Goal: Task Accomplishment & Management: Manage account settings

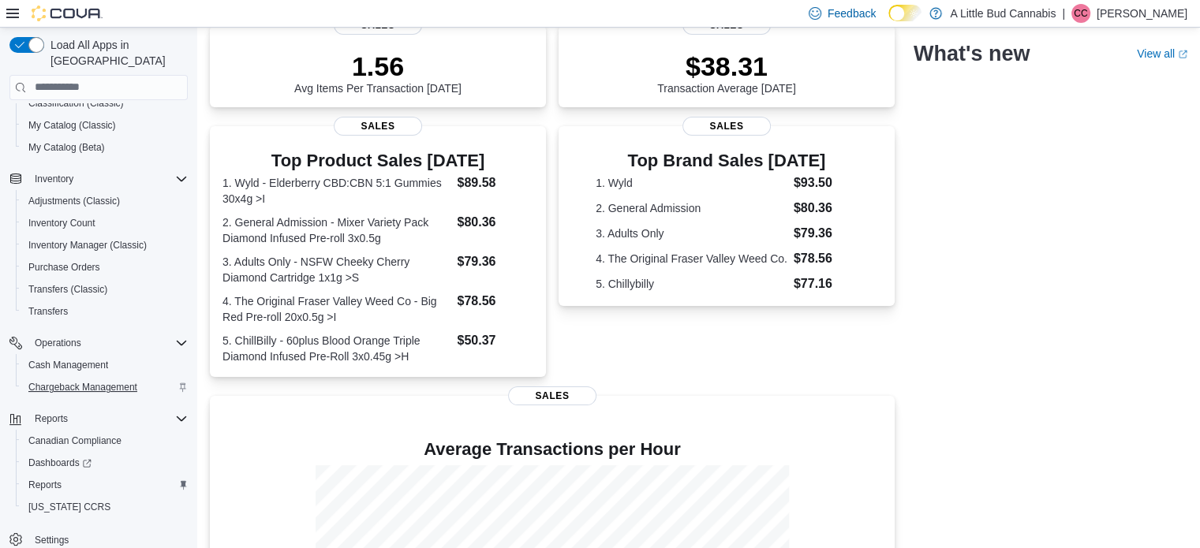
scroll to position [414, 0]
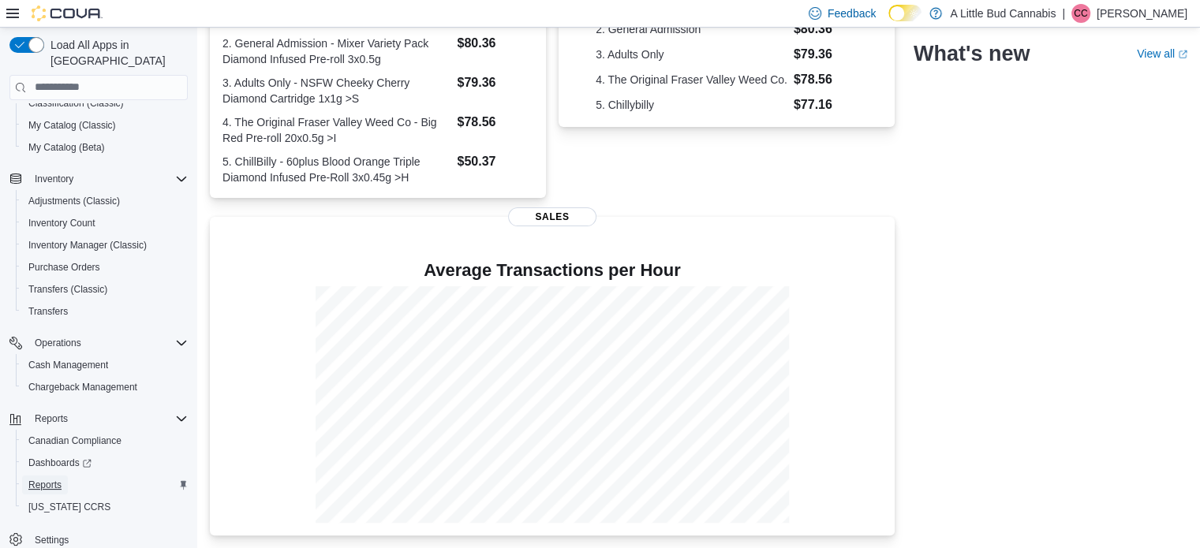
drag, startPoint x: 82, startPoint y: 468, endPoint x: 52, endPoint y: 466, distance: 30.0
click at [51, 479] on span "Reports" at bounding box center [44, 485] width 33 height 13
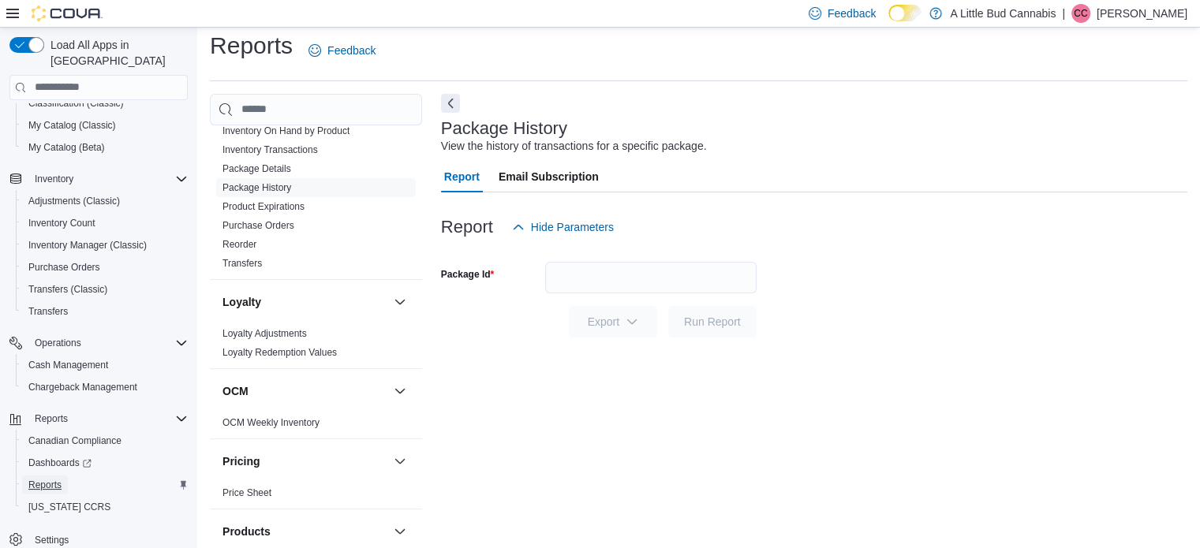
scroll to position [1105, 0]
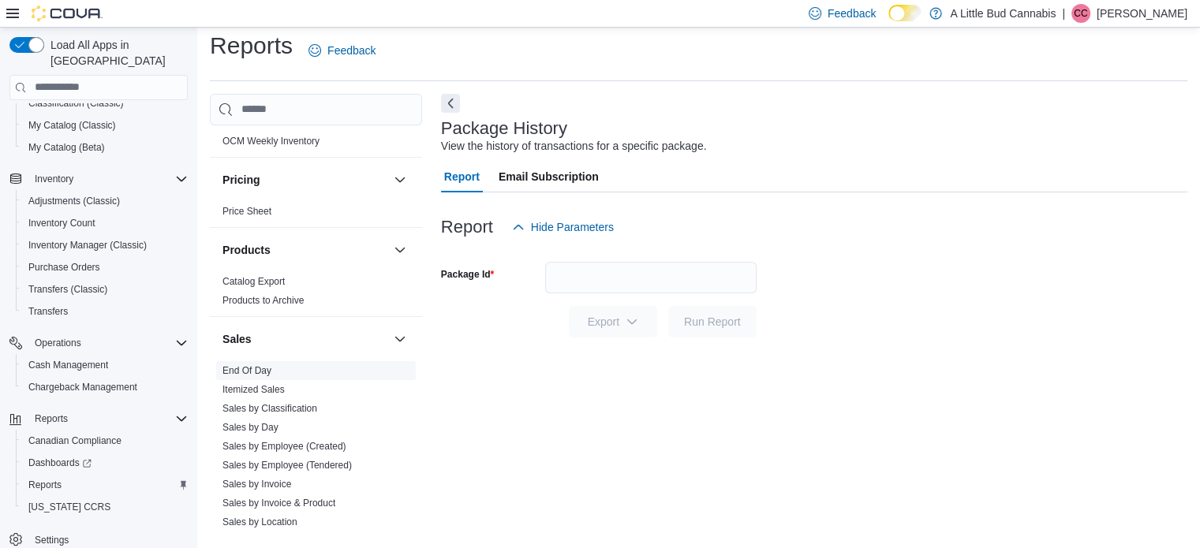
click at [259, 365] on link "End Of Day" at bounding box center [247, 370] width 49 height 11
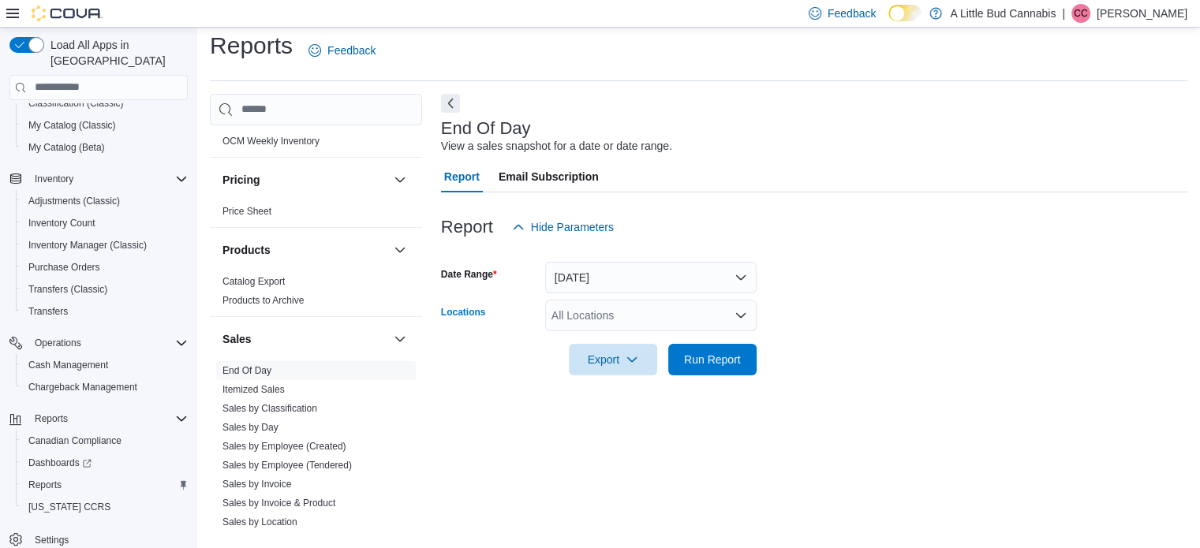
click at [678, 318] on div "All Locations" at bounding box center [650, 316] width 211 height 32
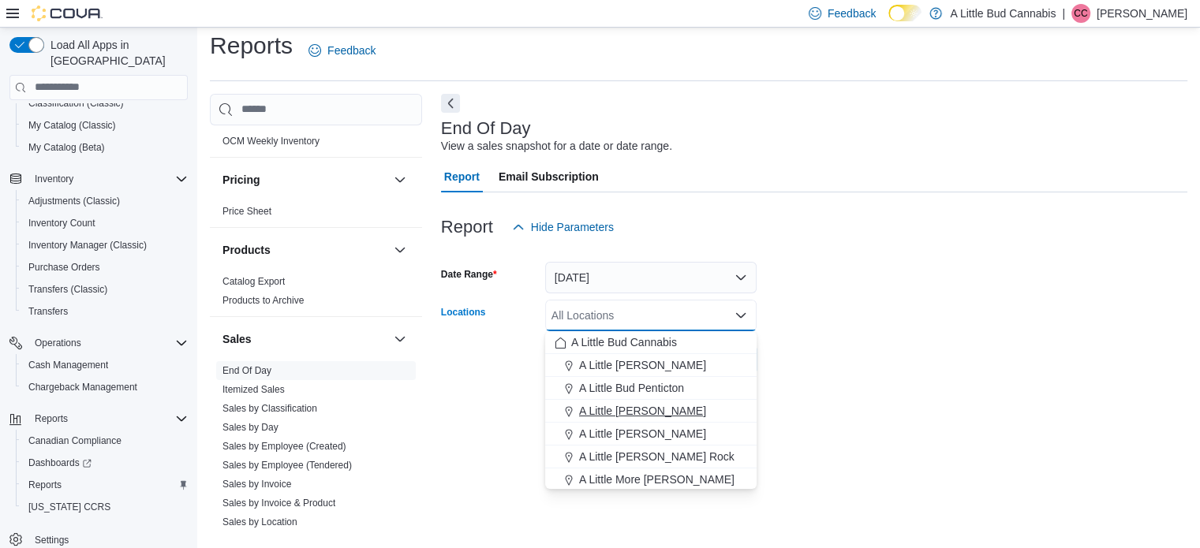
click at [687, 410] on span "A Little [PERSON_NAME]" at bounding box center [642, 411] width 127 height 16
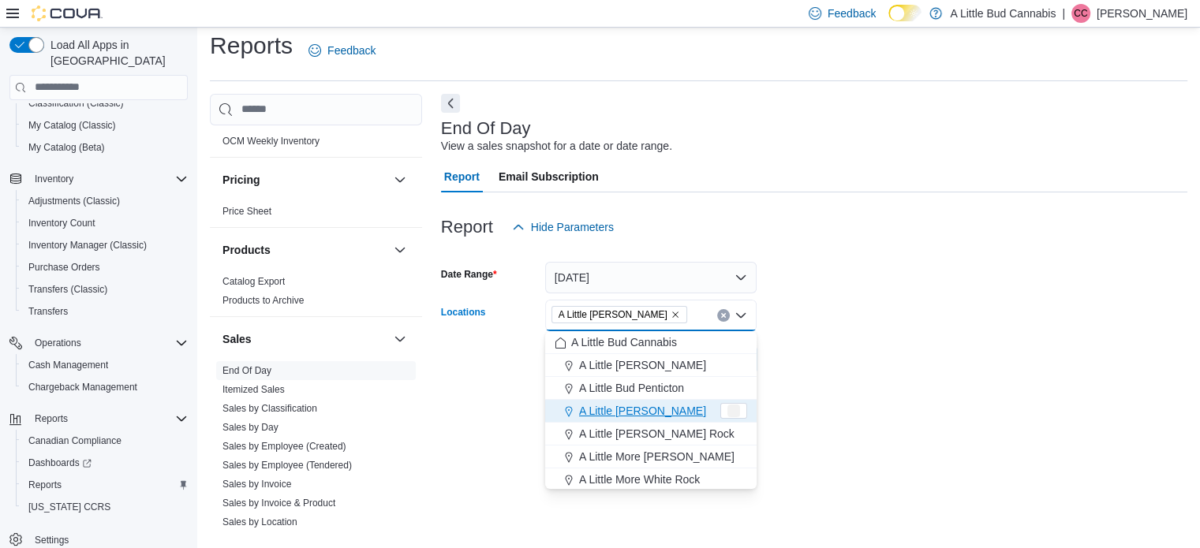
click at [881, 338] on div at bounding box center [814, 337] width 747 height 13
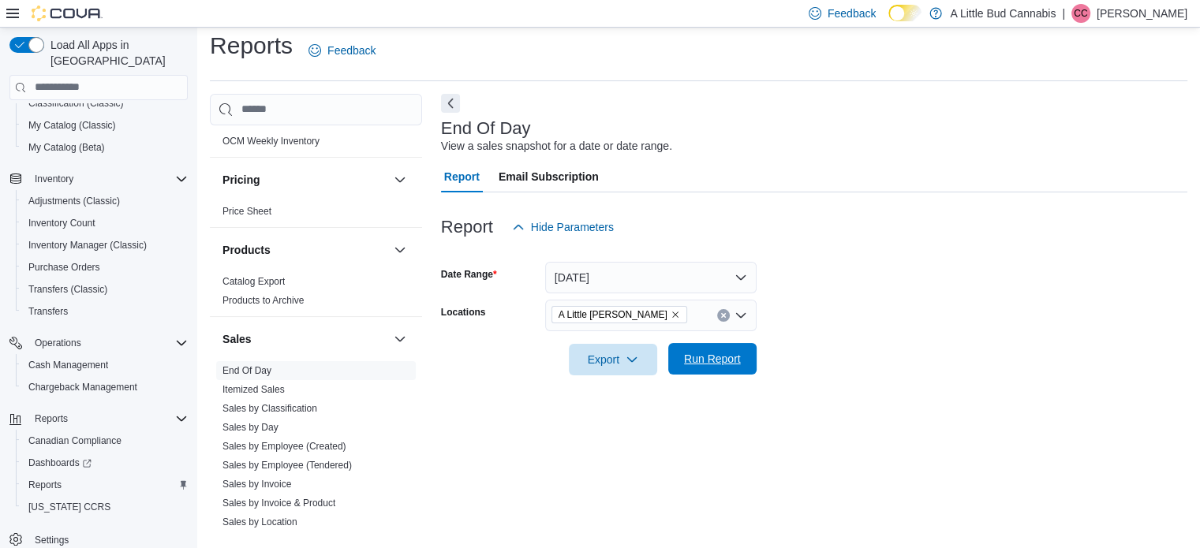
click at [708, 352] on span "Run Report" at bounding box center [712, 359] width 57 height 16
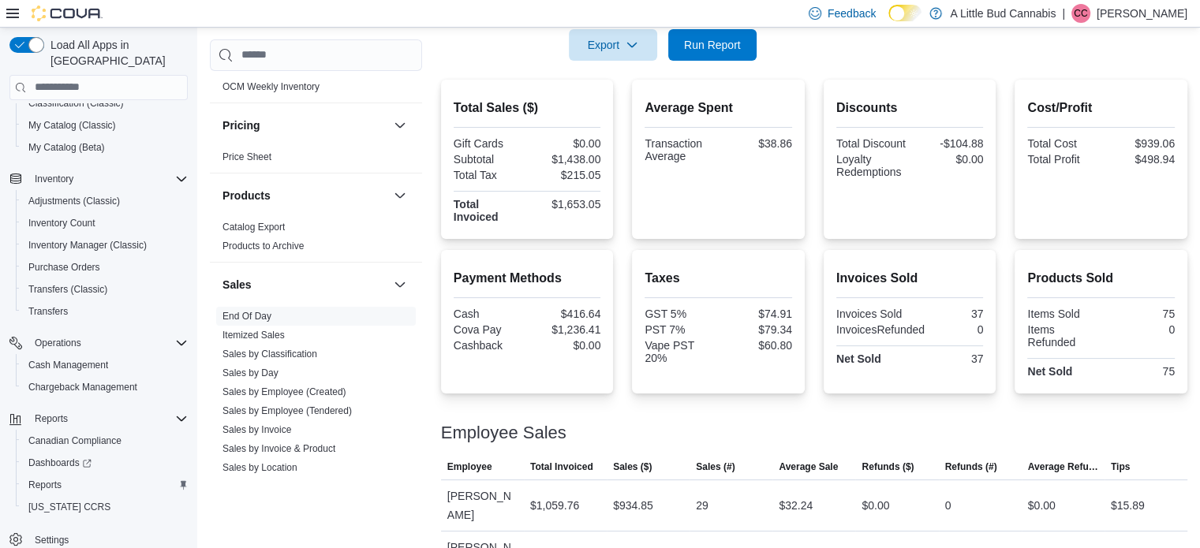
scroll to position [334, 0]
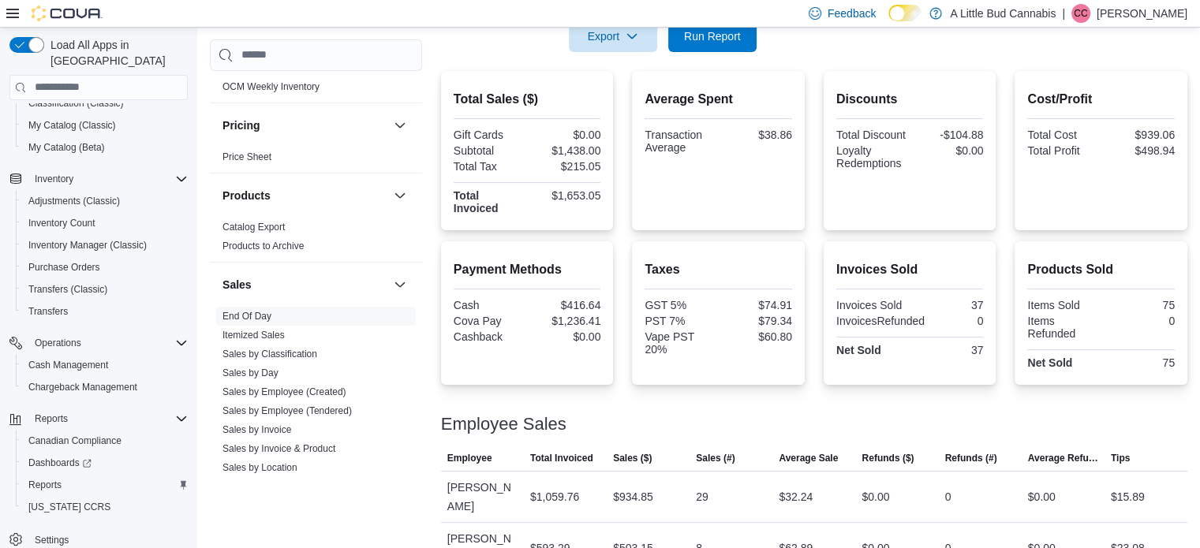
click at [816, 234] on div "Total Sales ($) Gift Cards $0.00 Subtotal $1,438.00 Total Tax $215.05 Total Inv…" at bounding box center [814, 322] width 747 height 503
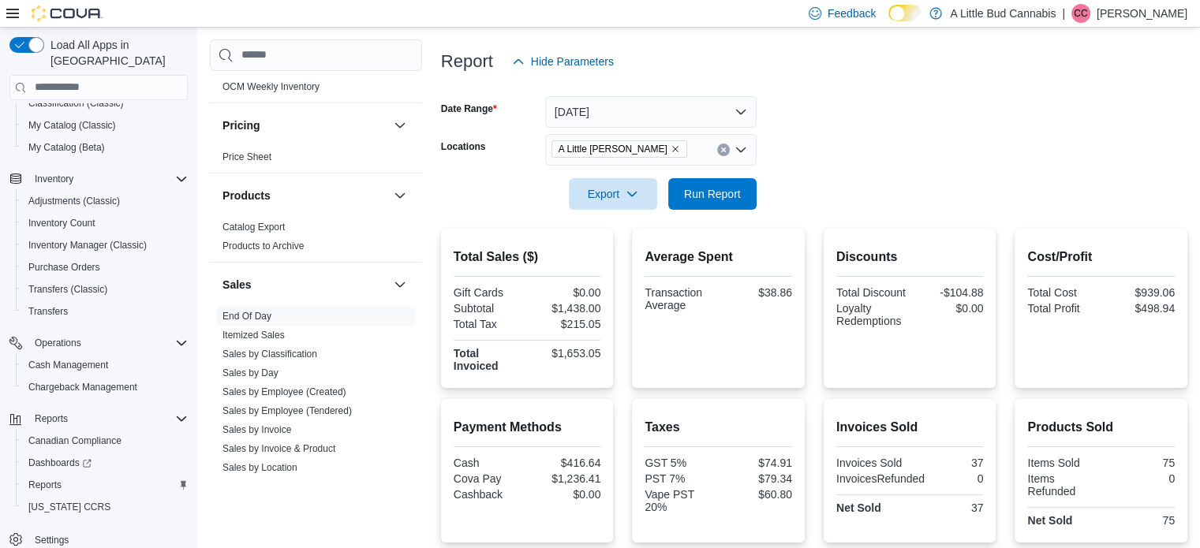
click at [710, 168] on div at bounding box center [814, 172] width 747 height 13
click at [713, 195] on span "Run Report" at bounding box center [712, 193] width 57 height 16
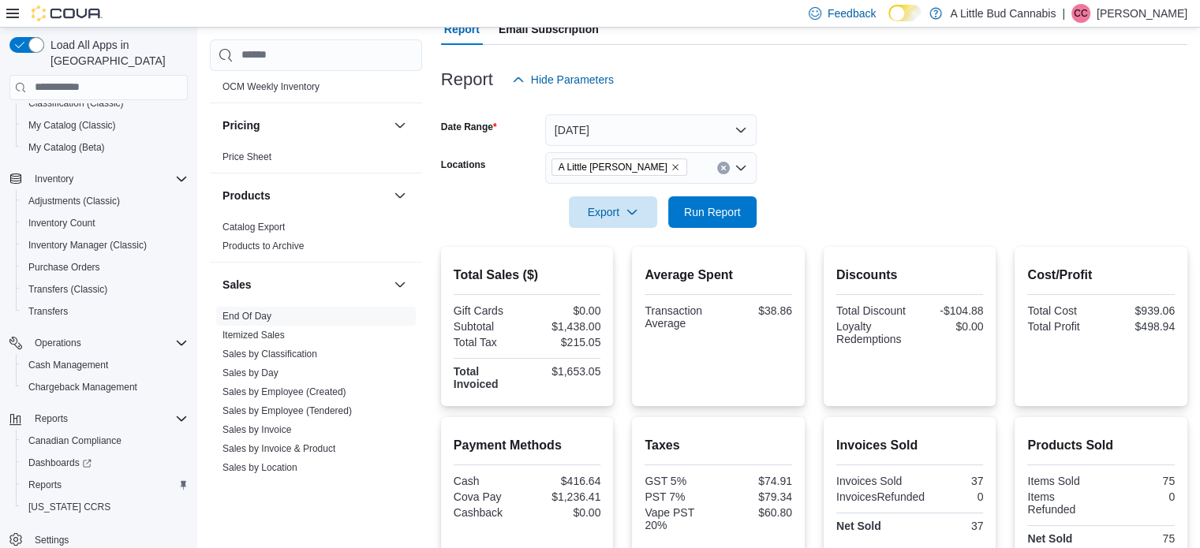
scroll to position [0, 0]
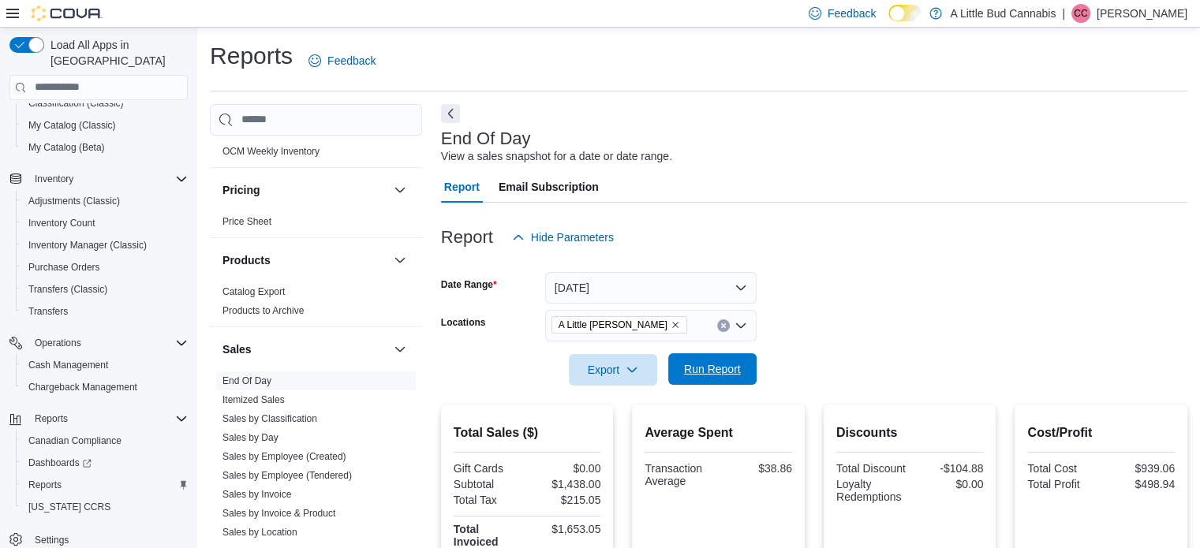
click at [706, 359] on span "Run Report" at bounding box center [712, 370] width 69 height 32
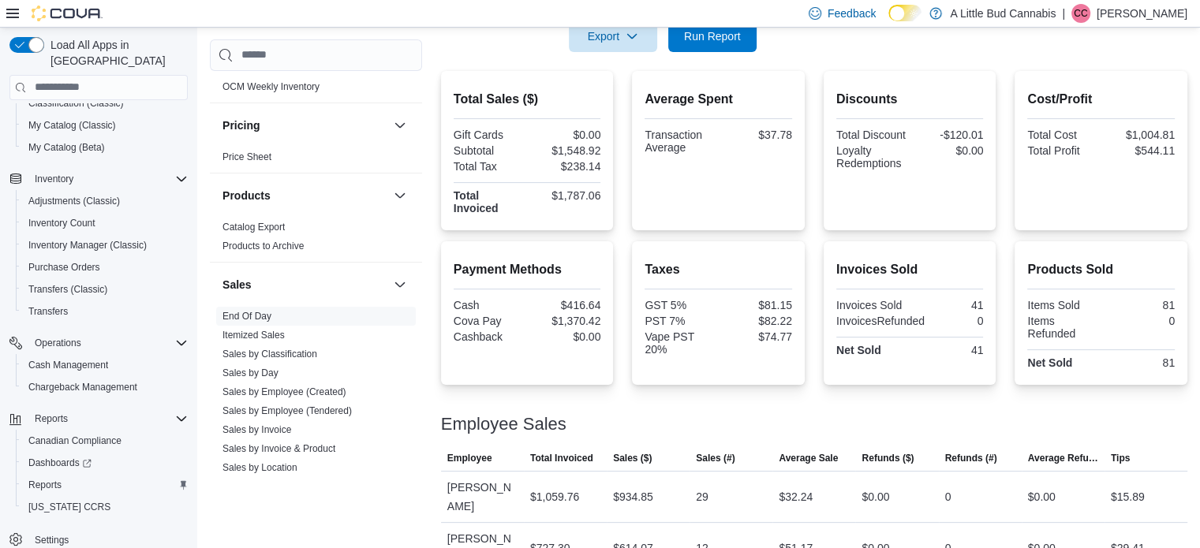
scroll to position [176, 0]
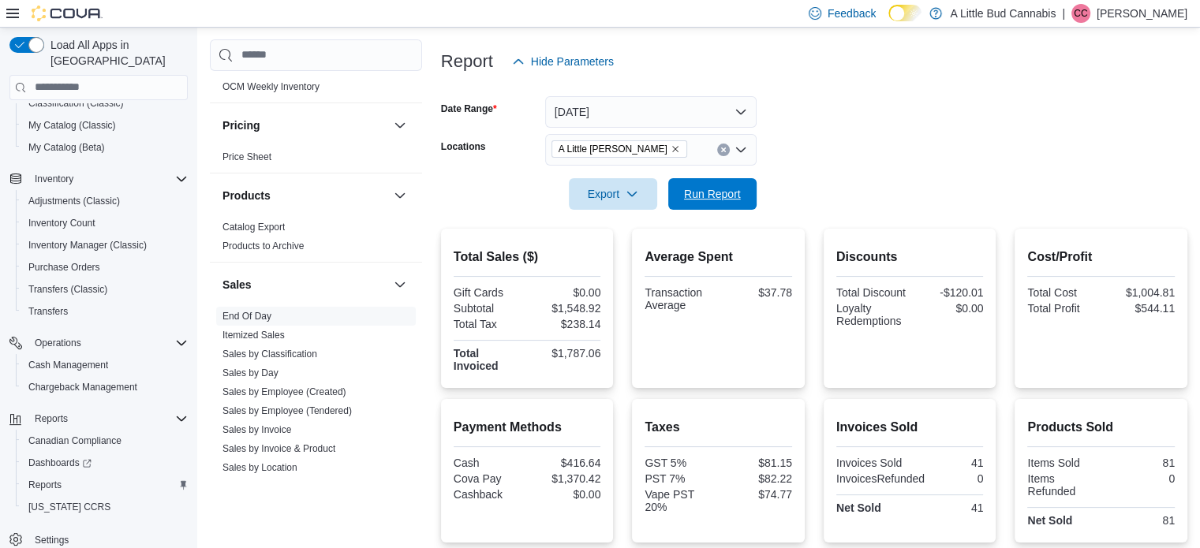
click at [735, 194] on span "Run Report" at bounding box center [712, 194] width 57 height 16
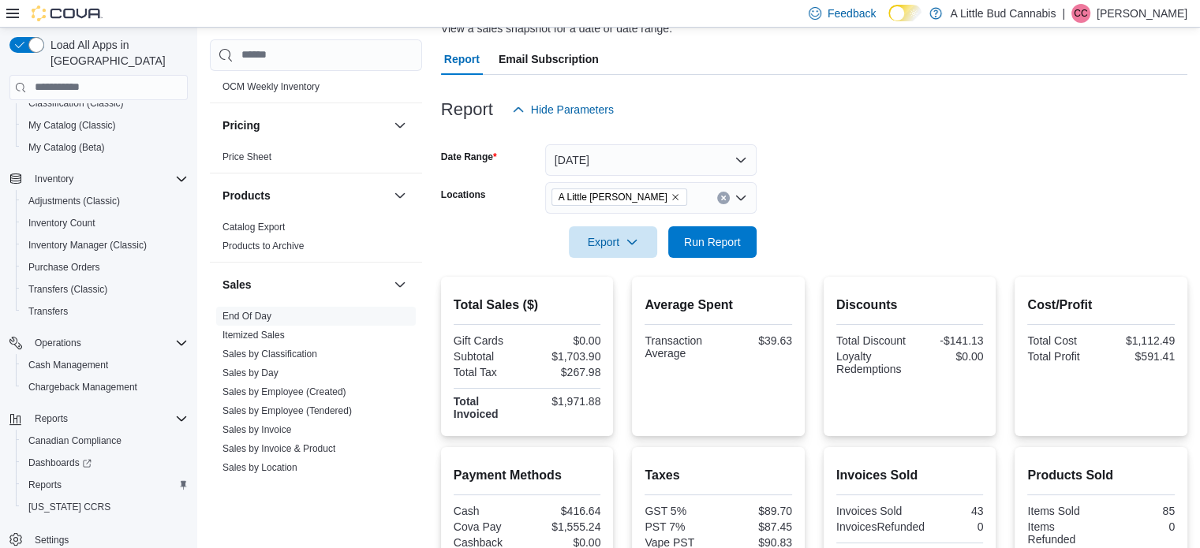
scroll to position [334, 0]
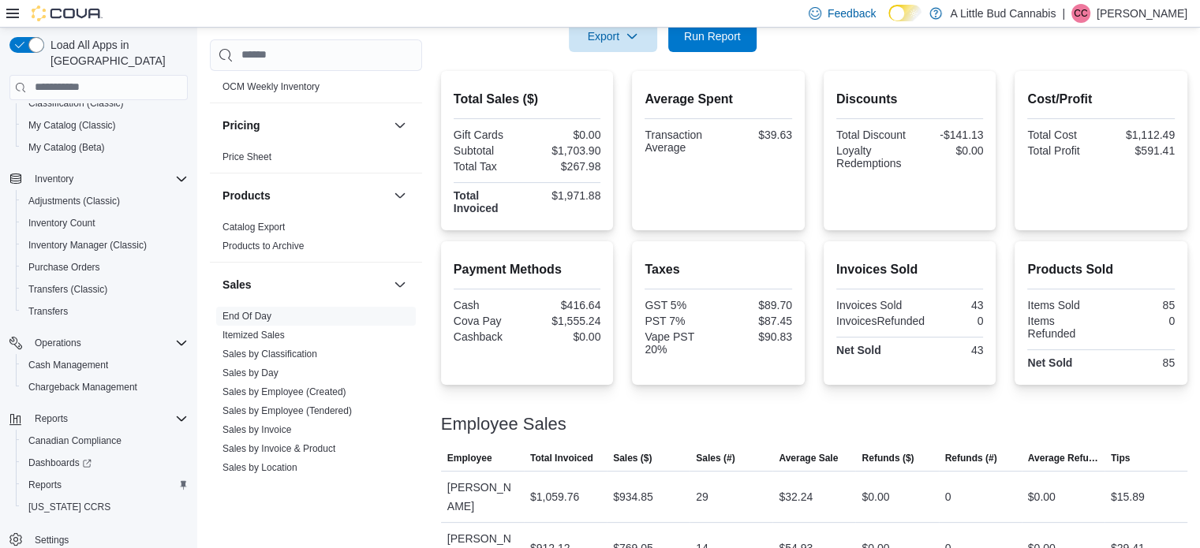
click at [813, 235] on div "Total Sales ($) Gift Cards $0.00 Subtotal $1,703.90 Total Tax $267.98 Total Inv…" at bounding box center [814, 322] width 747 height 503
click at [713, 42] on span "Run Report" at bounding box center [712, 36] width 57 height 16
click at [745, 41] on span "Run Report" at bounding box center [712, 36] width 69 height 32
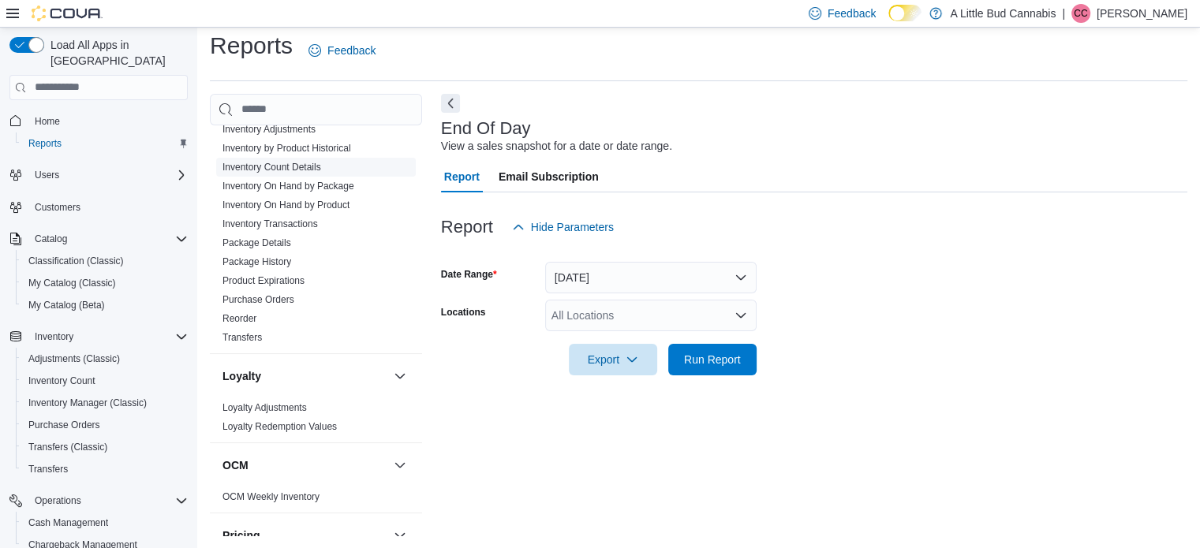
scroll to position [789, 0]
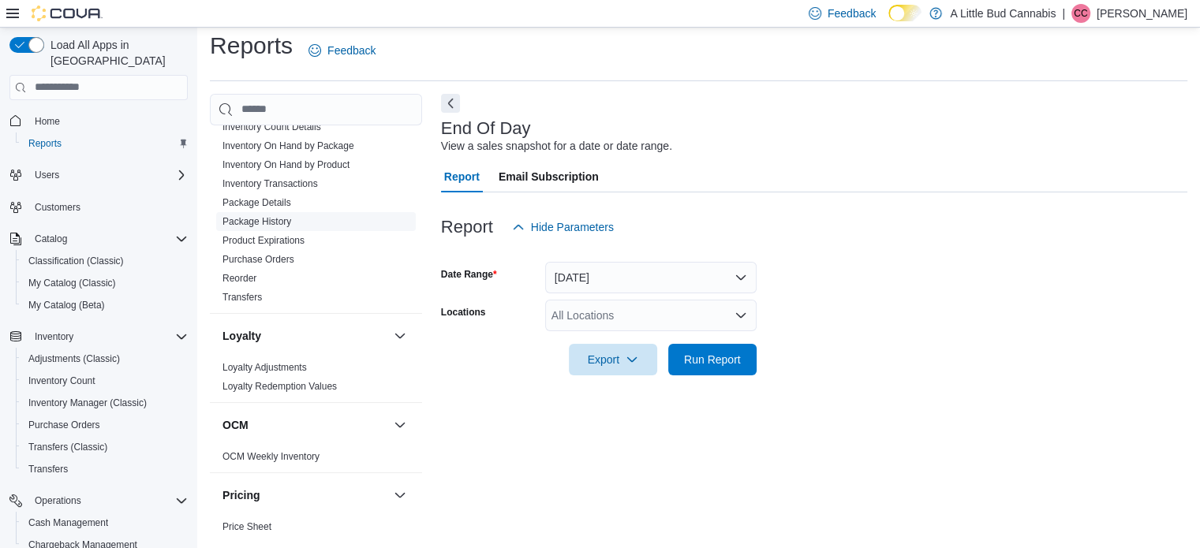
click at [280, 216] on link "Package History" at bounding box center [257, 221] width 69 height 11
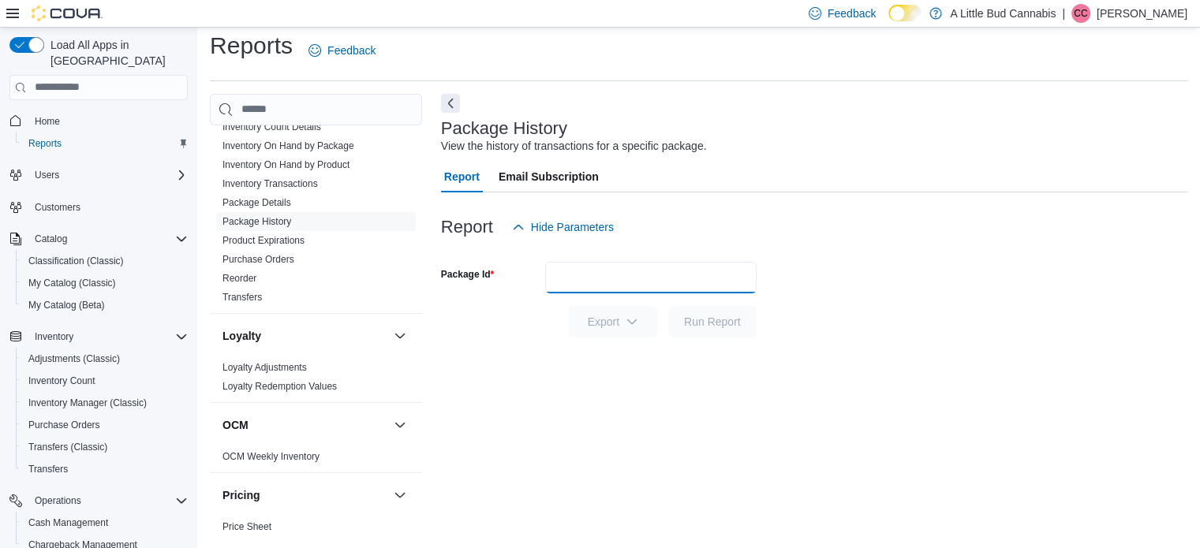
click at [604, 277] on input "Package Id" at bounding box center [650, 278] width 211 height 32
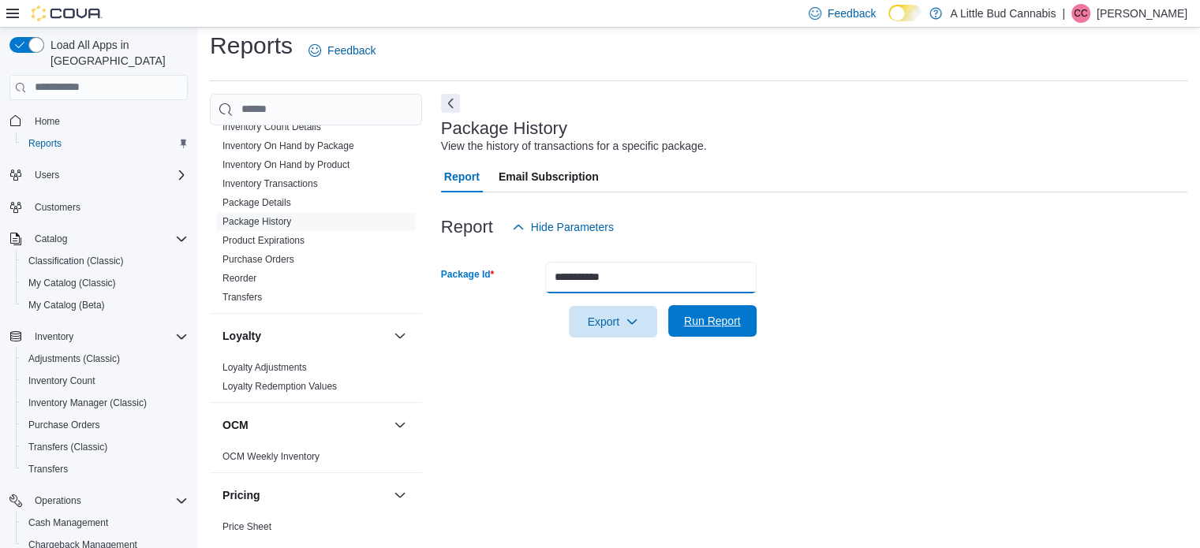
type input "**********"
click at [694, 326] on span "Run Report" at bounding box center [712, 321] width 57 height 16
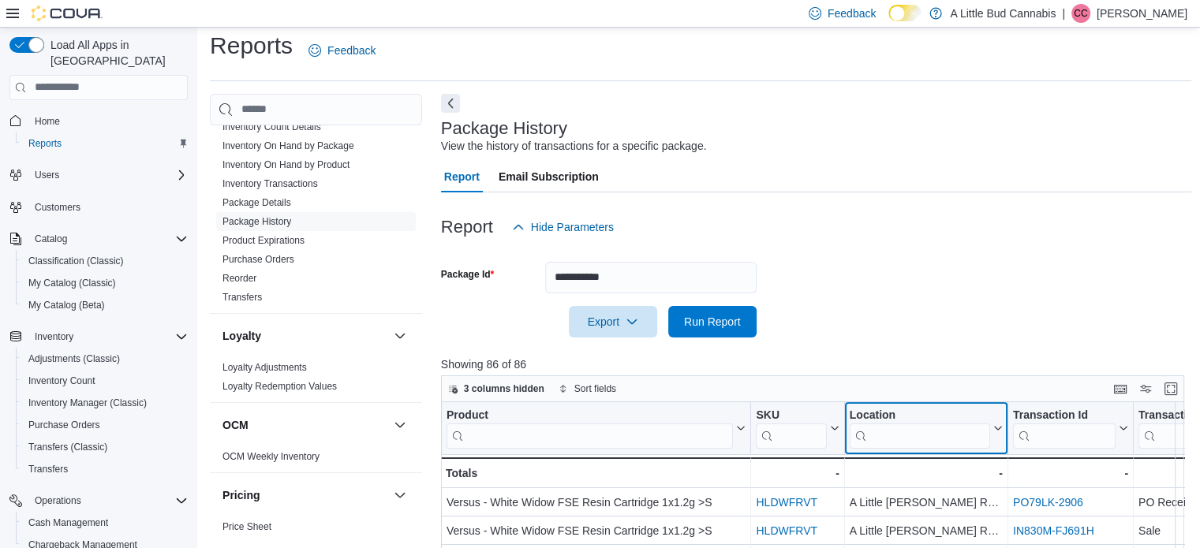
click at [892, 432] on input "search" at bounding box center [920, 435] width 140 height 25
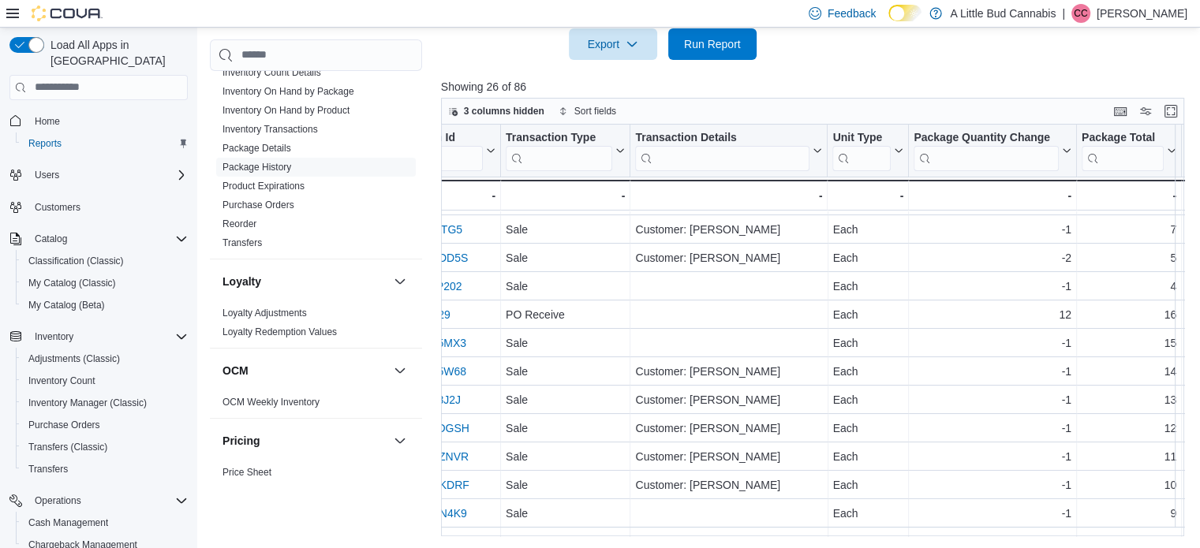
scroll to position [137, 634]
type input "***"
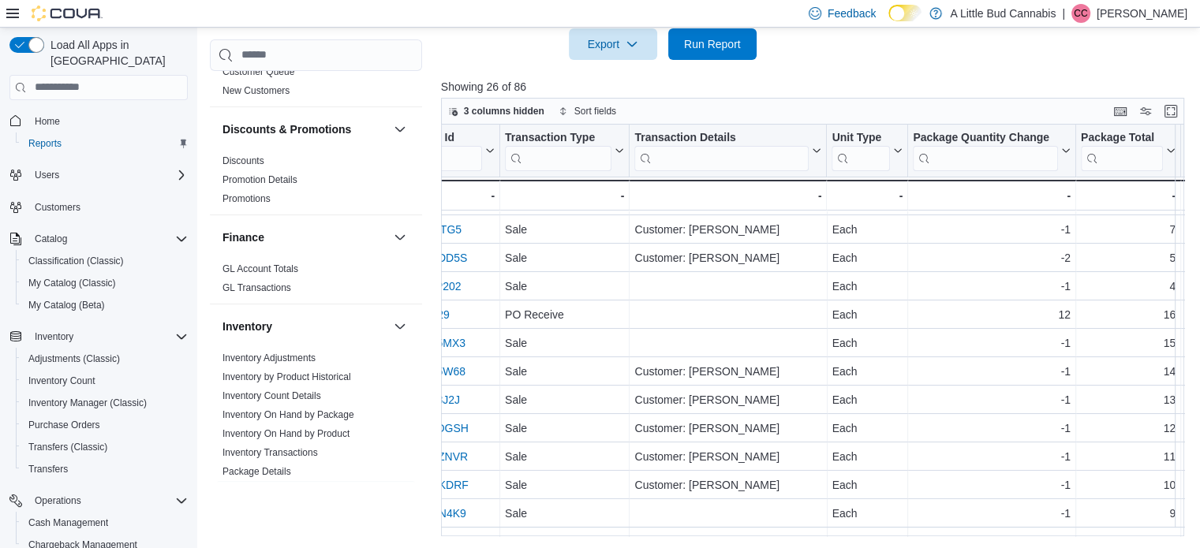
scroll to position [316, 0]
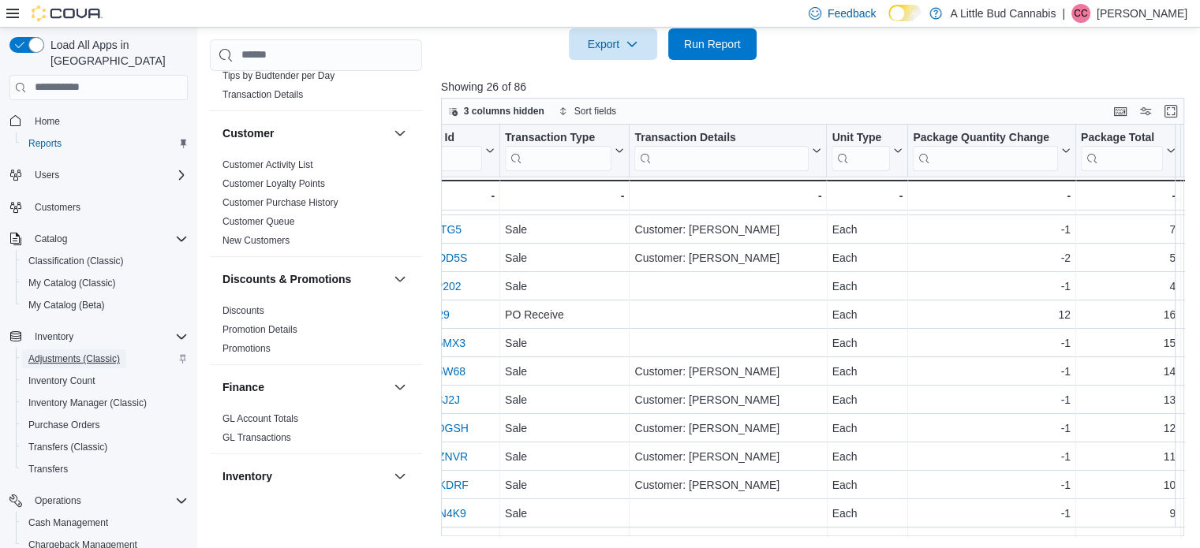
click at [80, 353] on span "Adjustments (Classic)" at bounding box center [74, 359] width 92 height 13
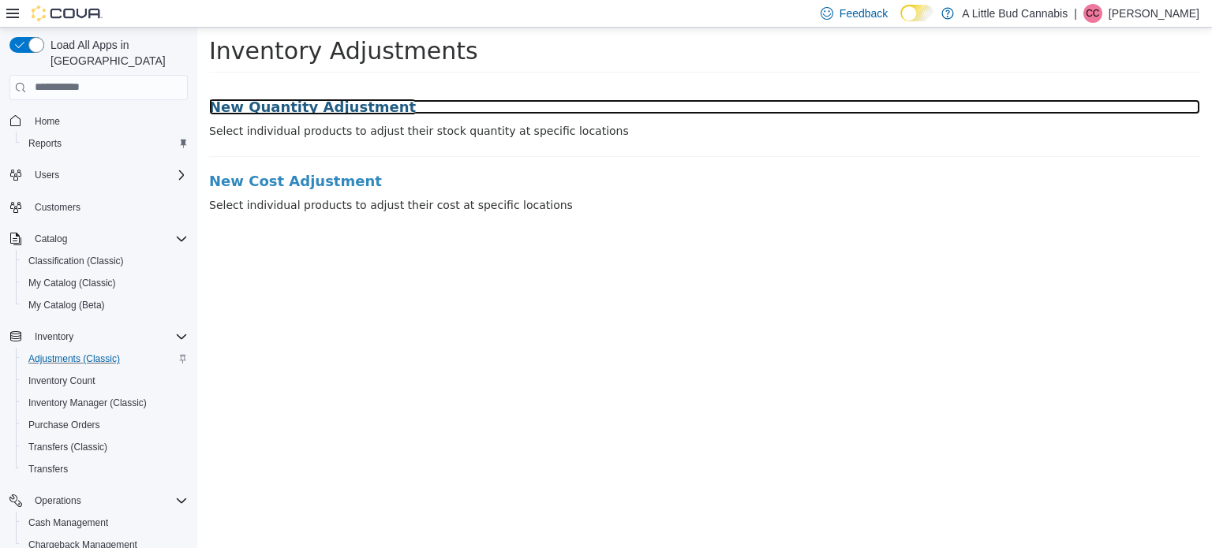
click at [266, 99] on h3 "New Quantity Adjustment" at bounding box center [704, 107] width 991 height 16
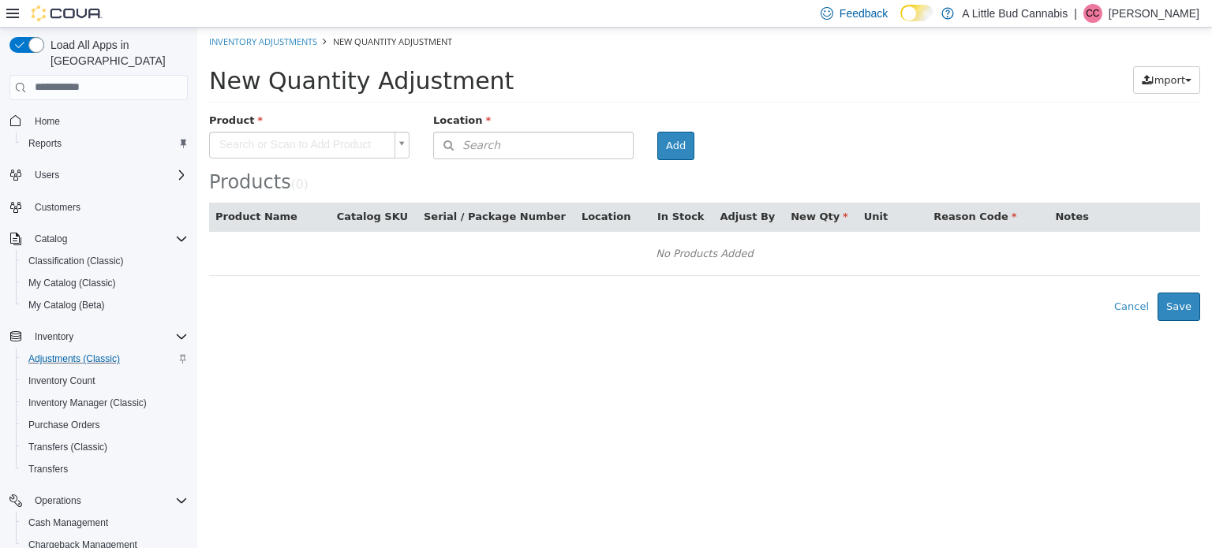
click at [369, 141] on body "× Inventory Adjustments New Quantity Adjustment New Quantity Adjustment Import …" at bounding box center [704, 174] width 1015 height 294
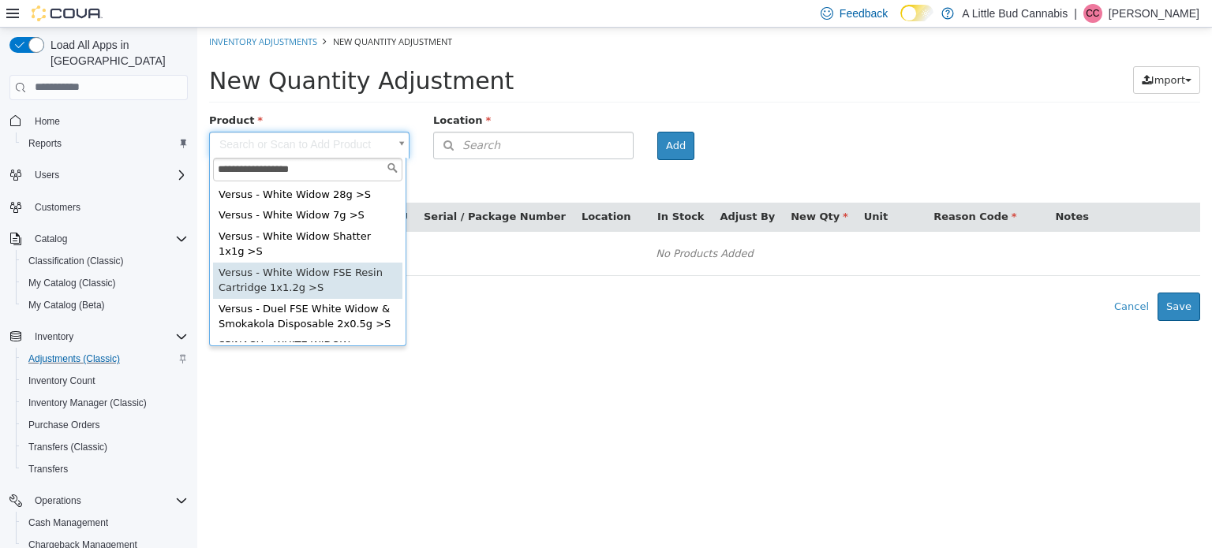
type input "**********"
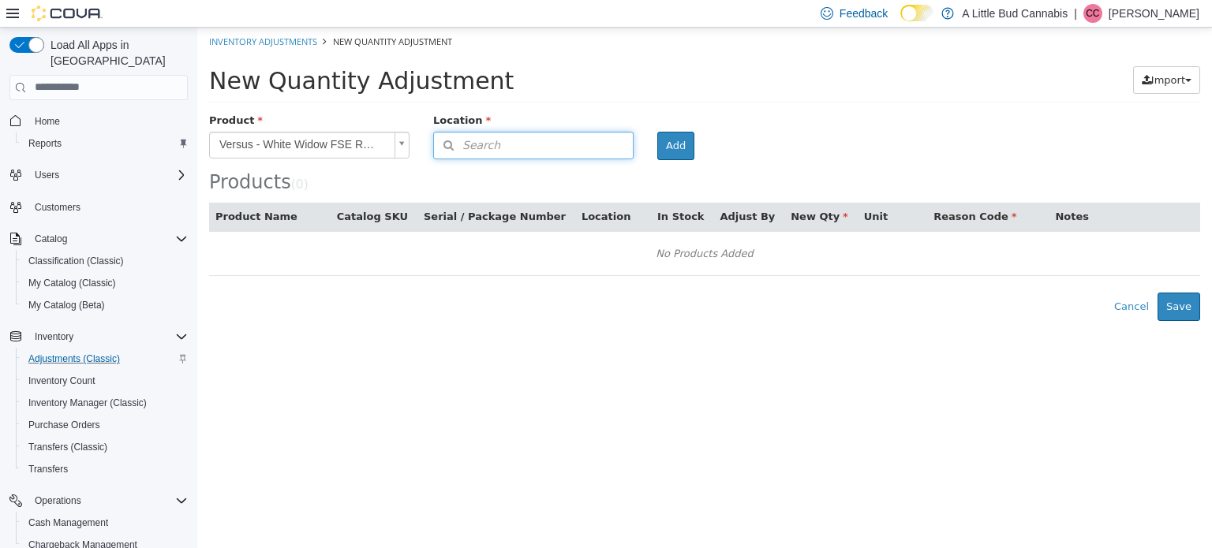
click at [503, 141] on button "Search" at bounding box center [533, 145] width 200 height 28
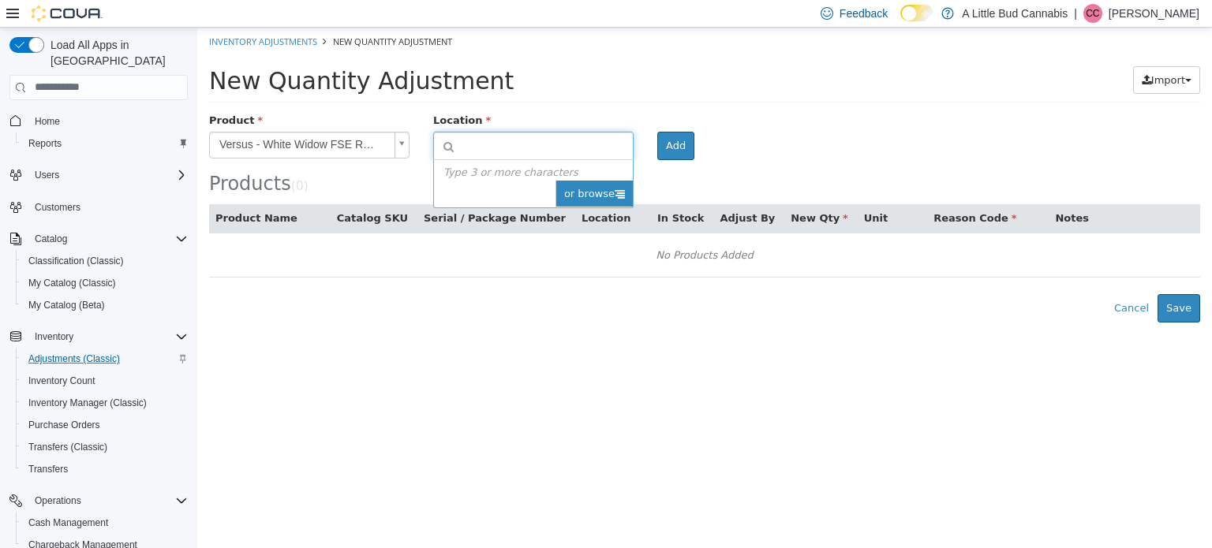
click at [600, 193] on span "or browse" at bounding box center [594, 193] width 77 height 27
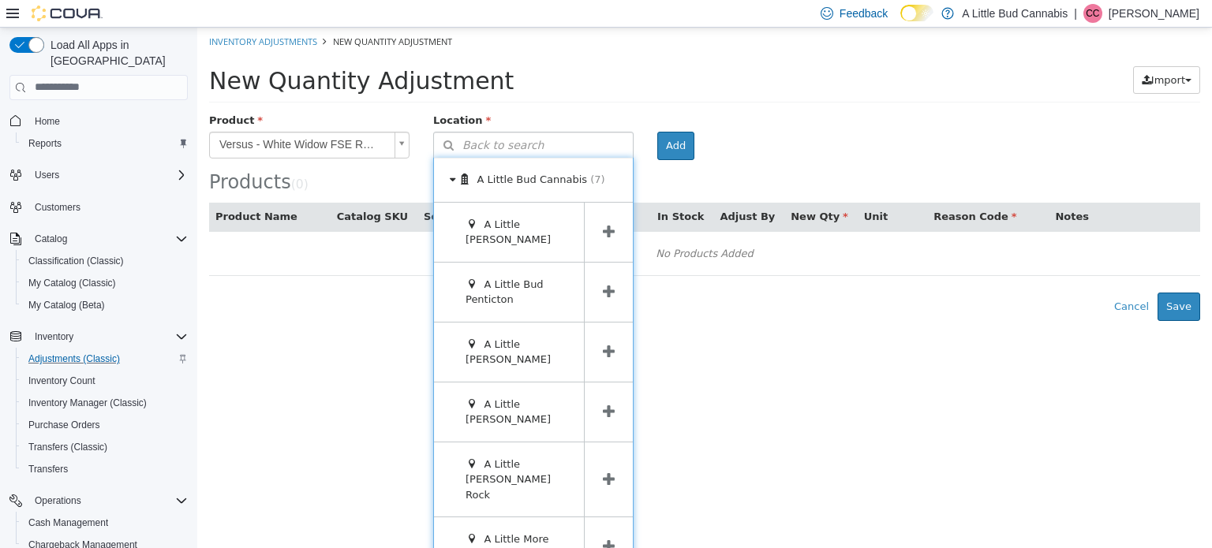
click at [622, 357] on span at bounding box center [608, 351] width 49 height 59
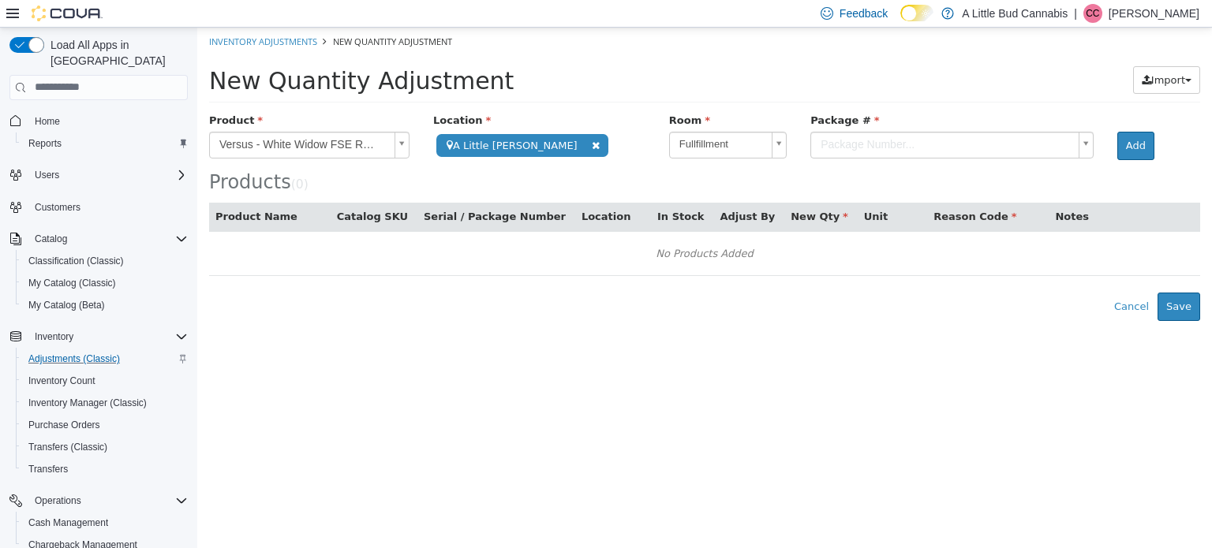
click at [887, 143] on body "**********" at bounding box center [704, 174] width 1015 height 294
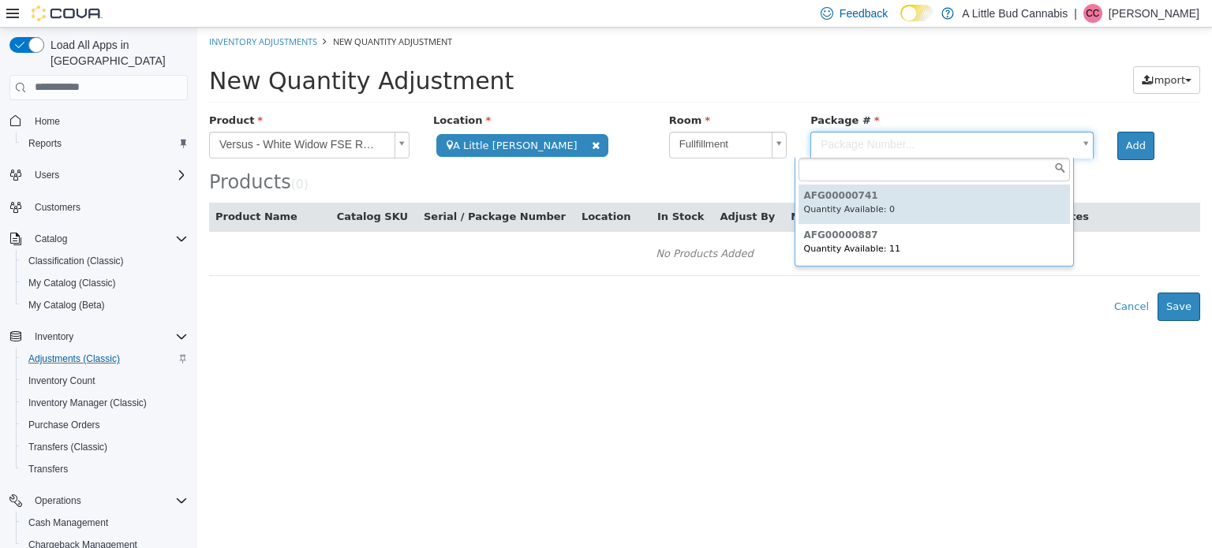
type input "**********"
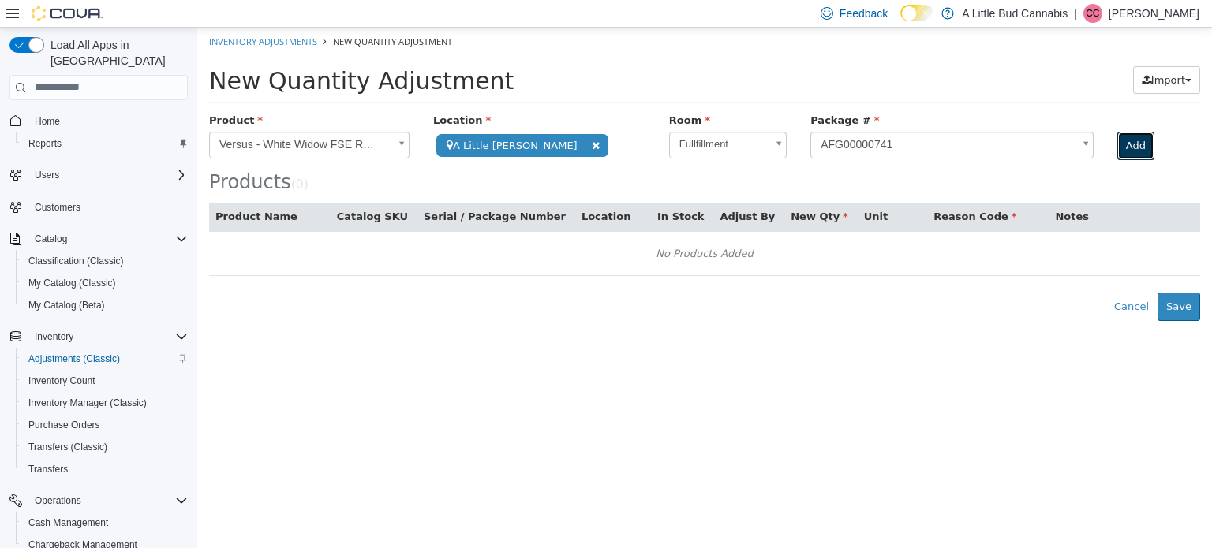
drag, startPoint x: 1136, startPoint y: 142, endPoint x: 1117, endPoint y: 166, distance: 30.8
click at [1136, 142] on button "Add" at bounding box center [1135, 145] width 37 height 28
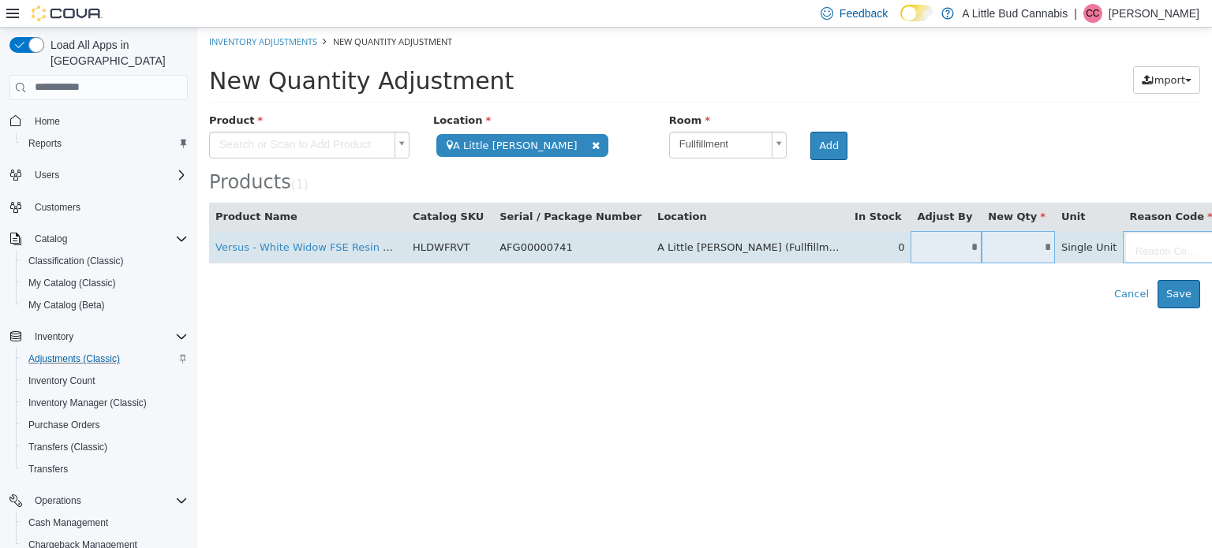
click at [1071, 251] on body "**********" at bounding box center [704, 167] width 1015 height 281
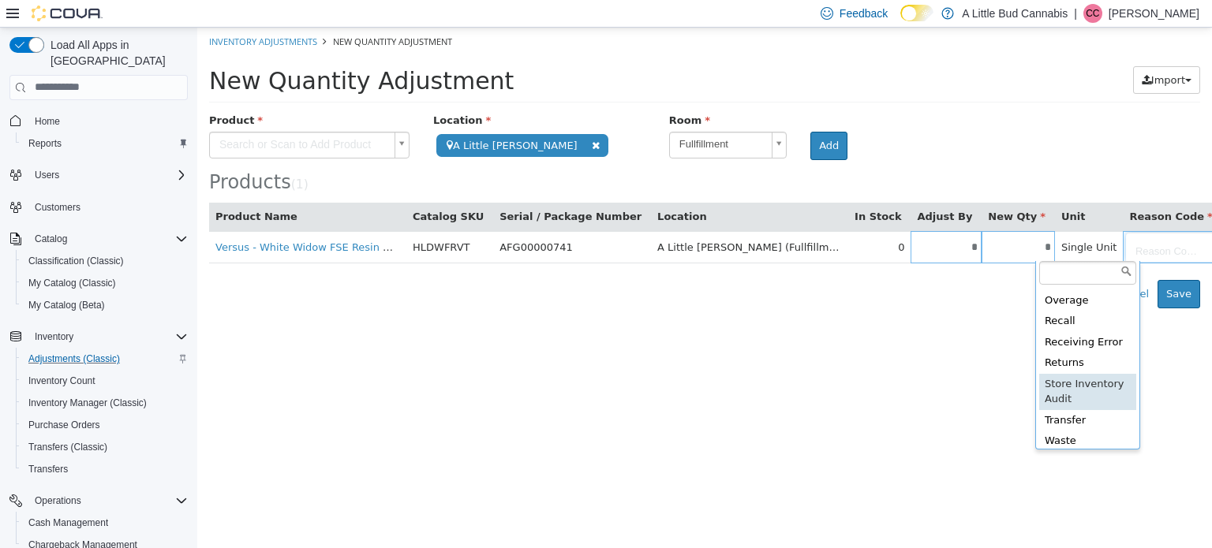
scroll to position [129, 0]
type input "**********"
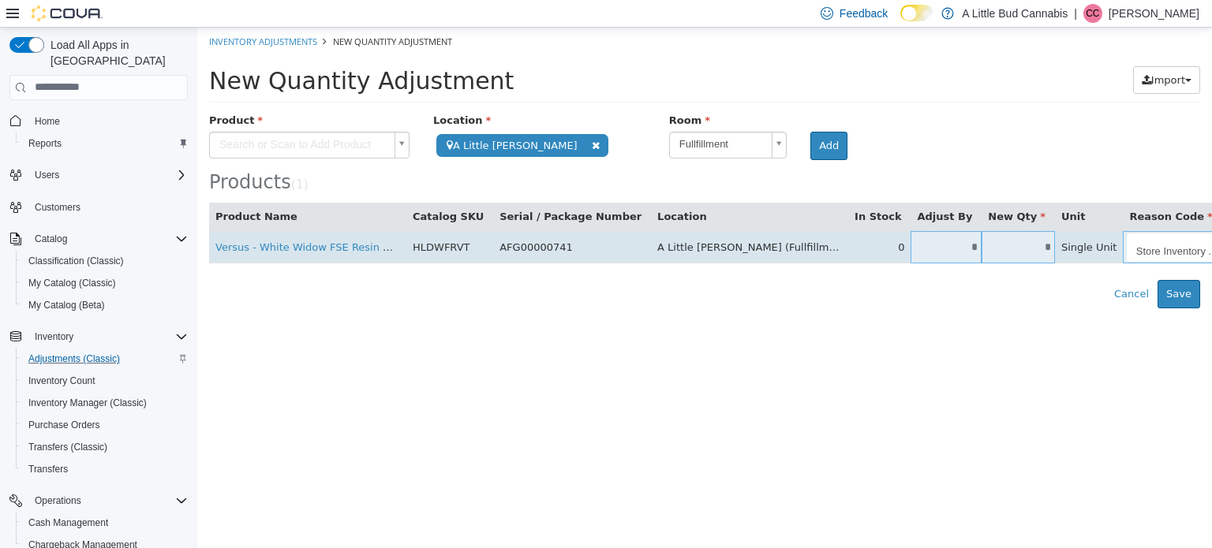
click at [982, 242] on input "*" at bounding box center [1018, 247] width 73 height 12
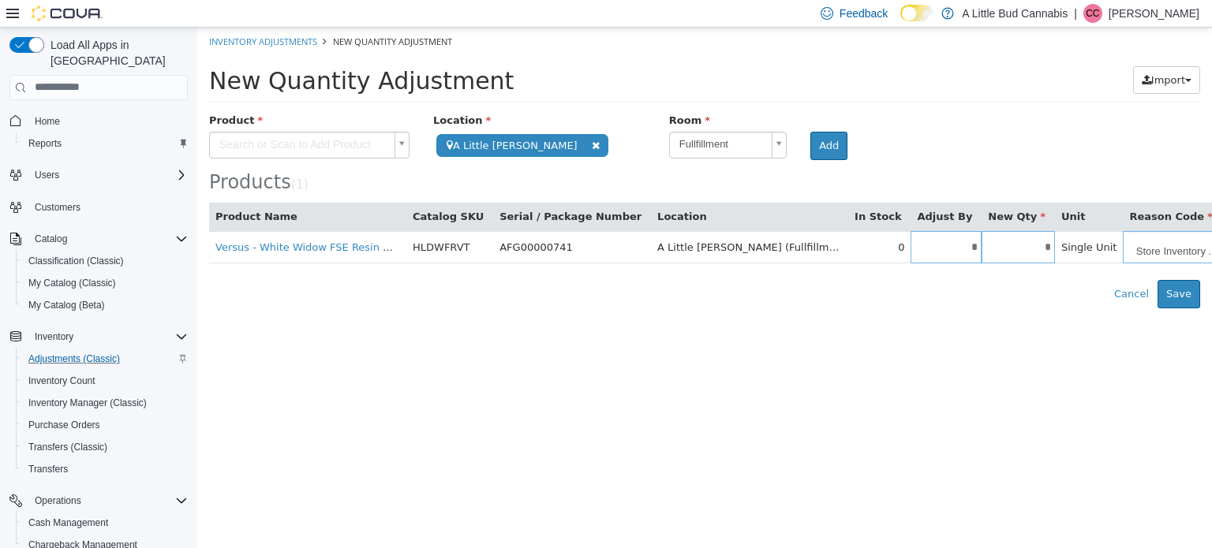
type input "*"
click at [1055, 308] on html "**********" at bounding box center [704, 167] width 1015 height 281
click at [1152, 308] on html "**********" at bounding box center [704, 167] width 1015 height 281
click at [1187, 291] on button "Save" at bounding box center [1179, 293] width 43 height 28
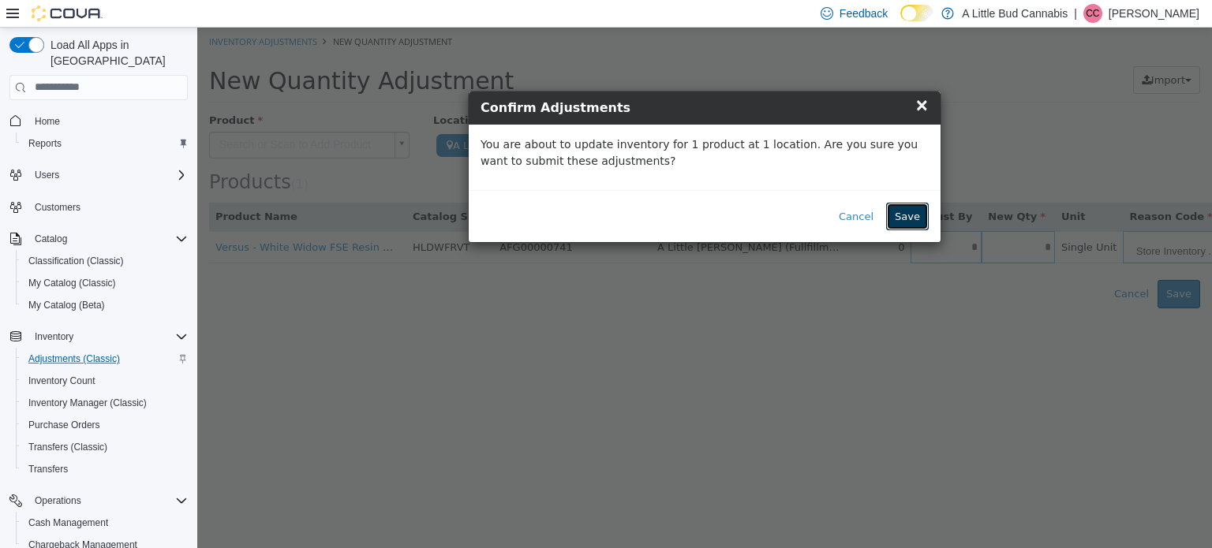
click at [919, 217] on button "Save" at bounding box center [907, 216] width 43 height 28
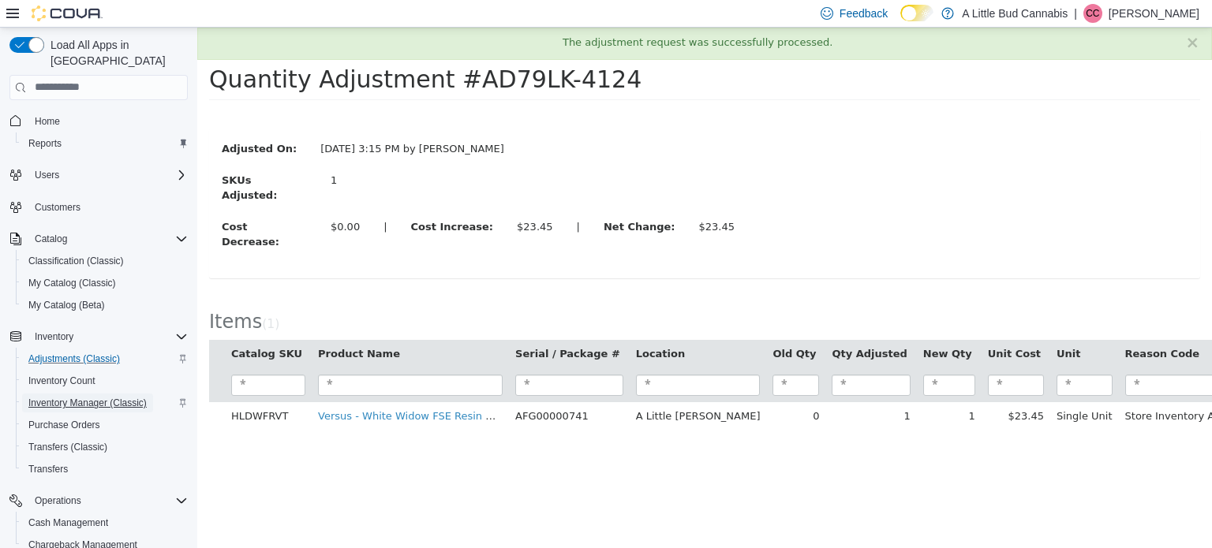
click at [99, 397] on span "Inventory Manager (Classic)" at bounding box center [87, 403] width 118 height 13
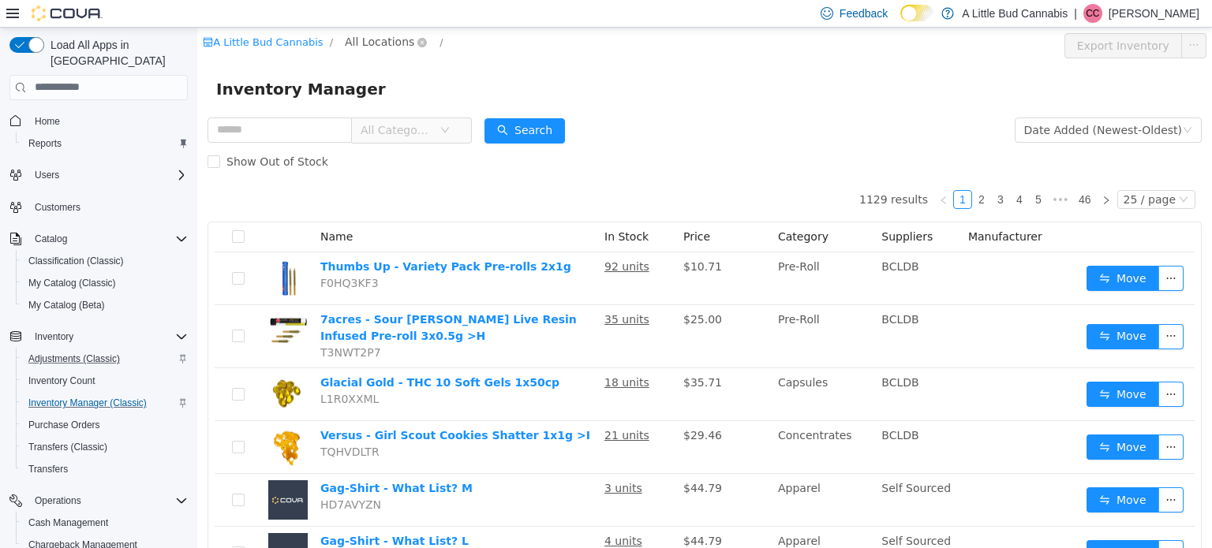
click at [378, 39] on span "All Locations" at bounding box center [379, 40] width 69 height 17
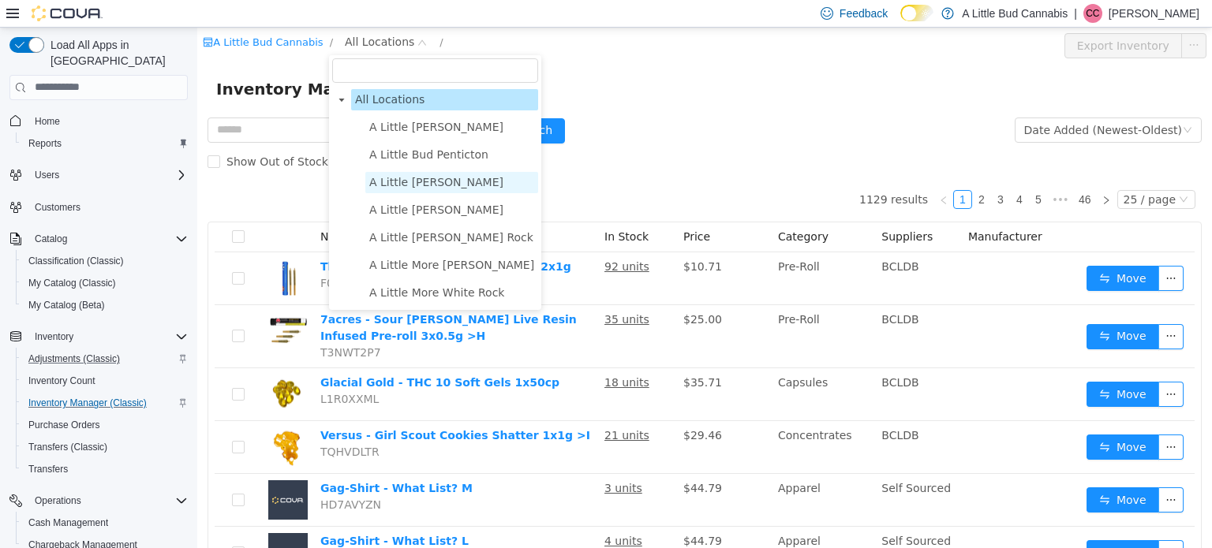
click at [430, 181] on span "A Little [PERSON_NAME]" at bounding box center [436, 181] width 134 height 13
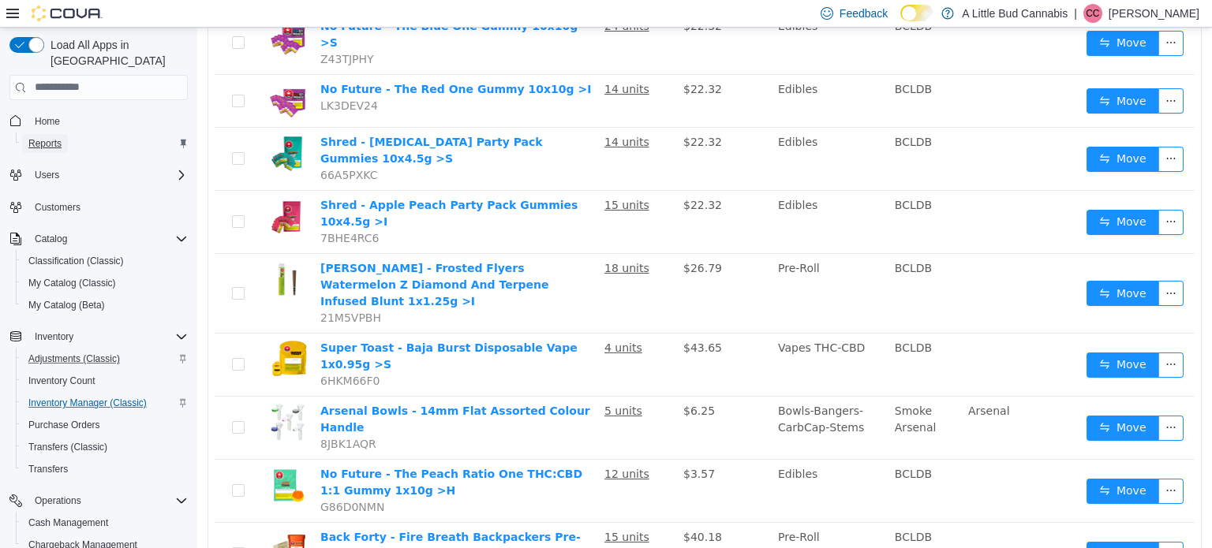
click at [67, 134] on link "Reports" at bounding box center [45, 143] width 46 height 19
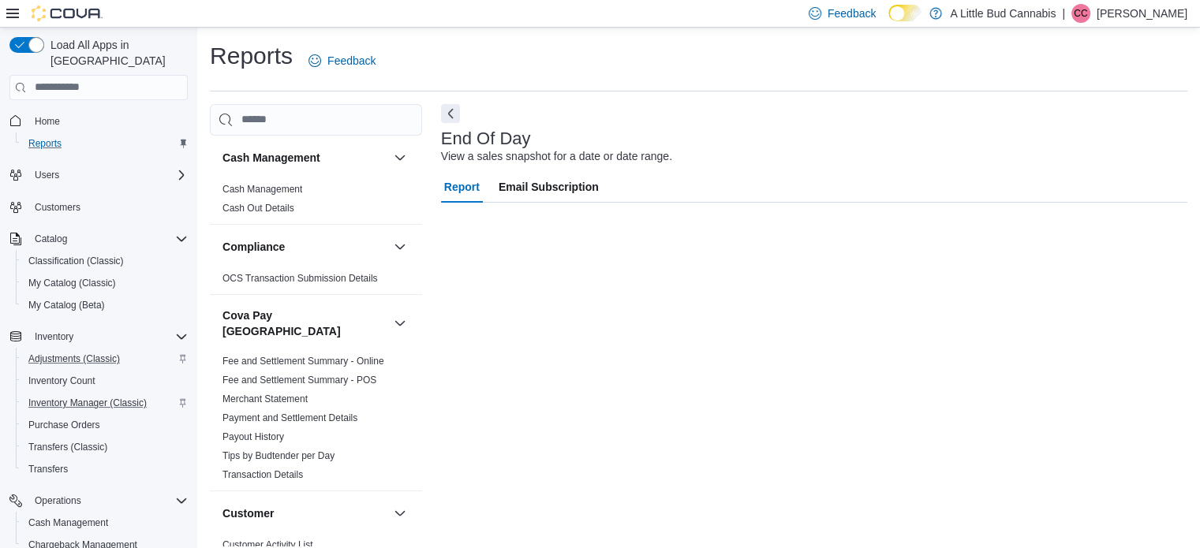
scroll to position [10, 0]
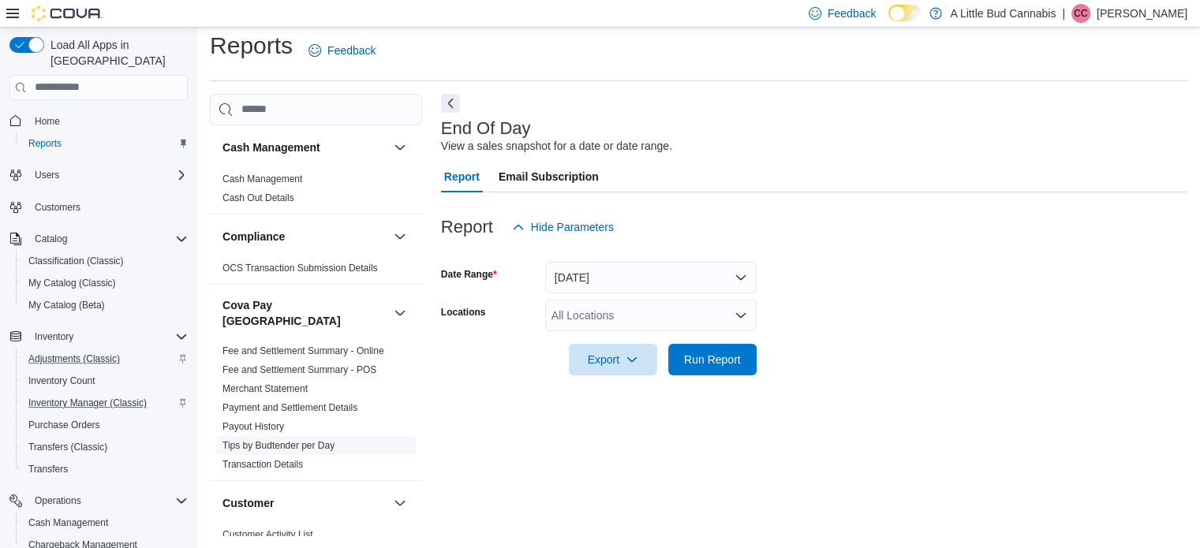
click at [293, 440] on link "Tips by Budtender per Day" at bounding box center [279, 445] width 112 height 11
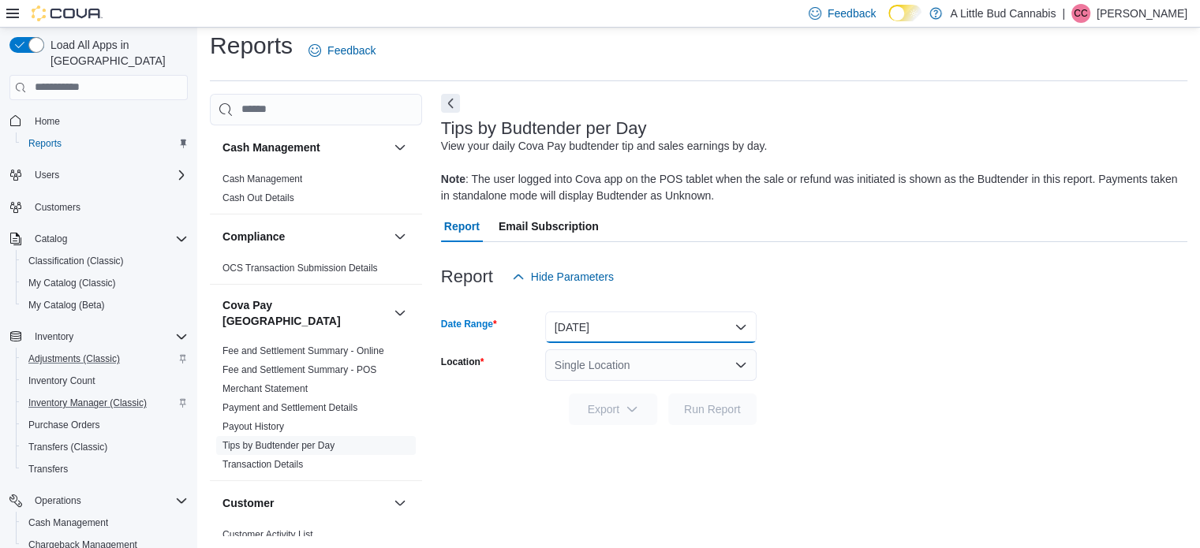
click at [672, 326] on button "Yesterday" at bounding box center [650, 328] width 211 height 32
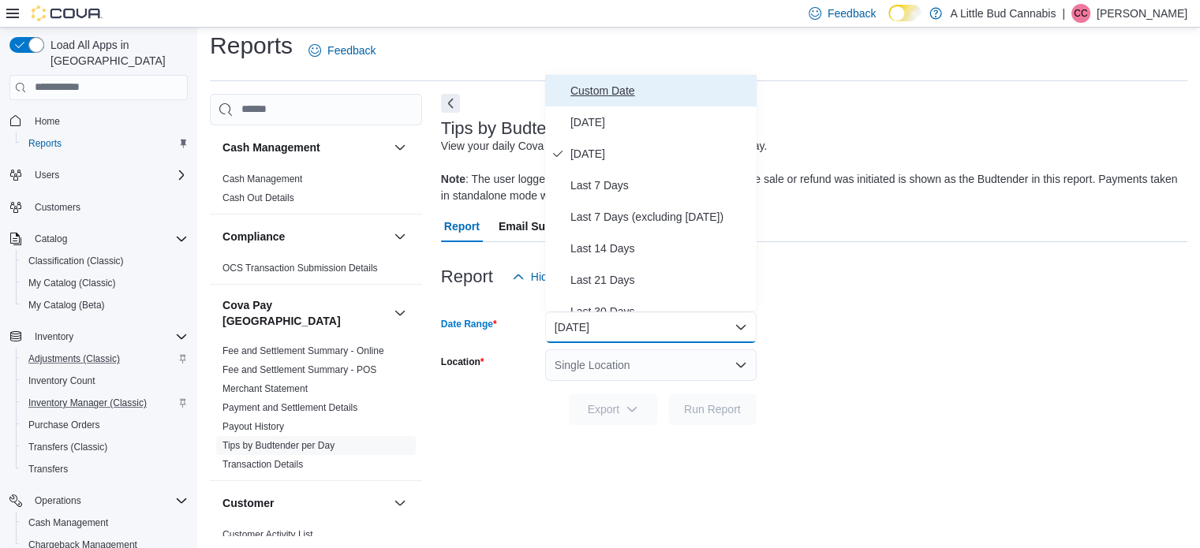
click at [609, 92] on span "Custom Date" at bounding box center [661, 90] width 180 height 19
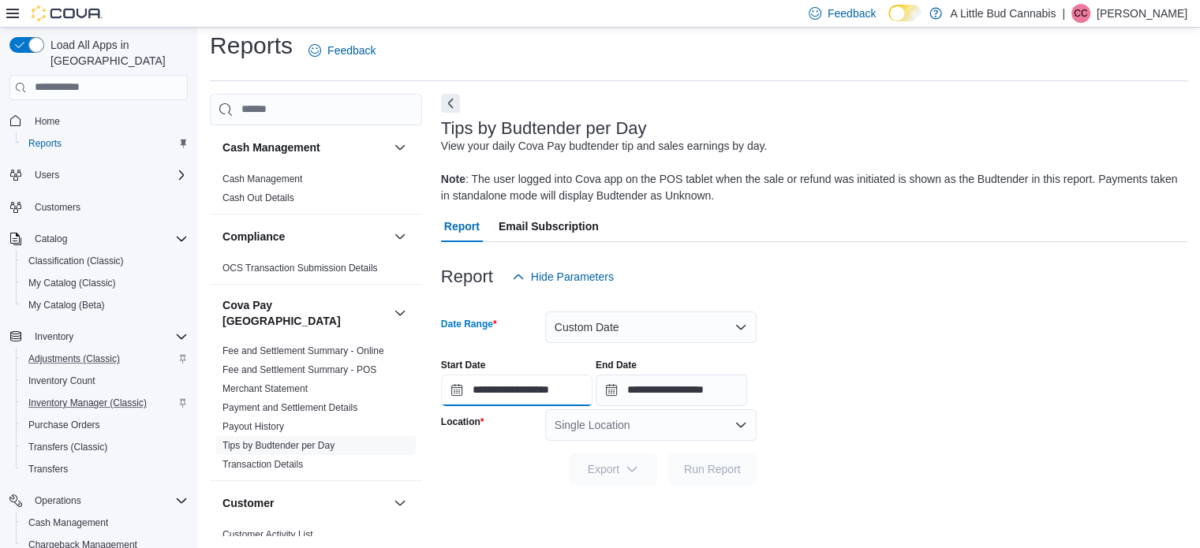
click at [528, 406] on form "**********" at bounding box center [814, 389] width 747 height 193
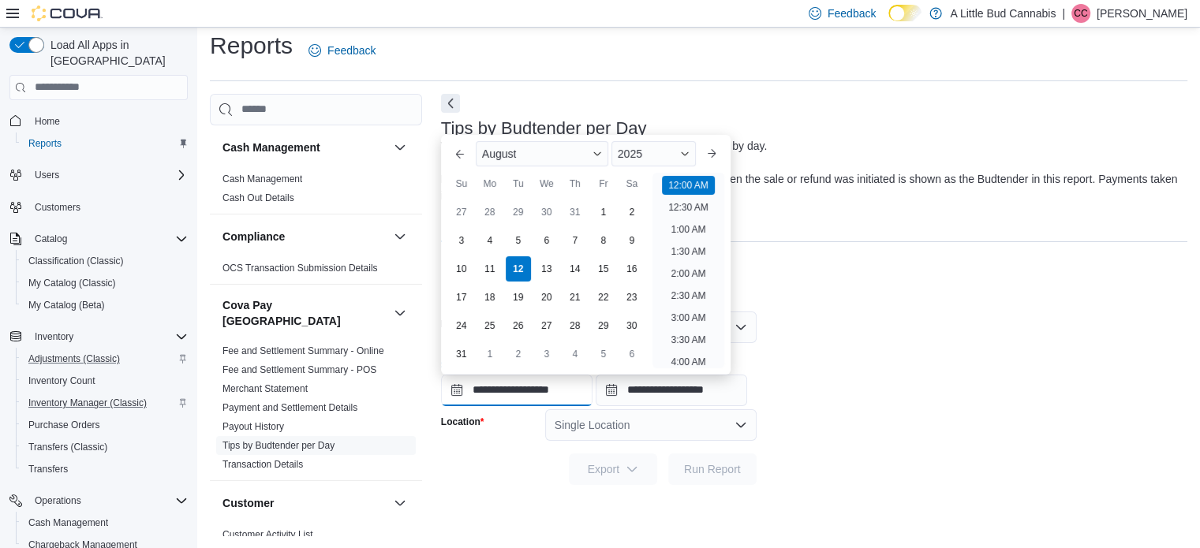
scroll to position [49, 0]
click at [631, 242] on div "9" at bounding box center [632, 240] width 28 height 28
type input "**********"
click at [932, 327] on form "**********" at bounding box center [814, 389] width 747 height 193
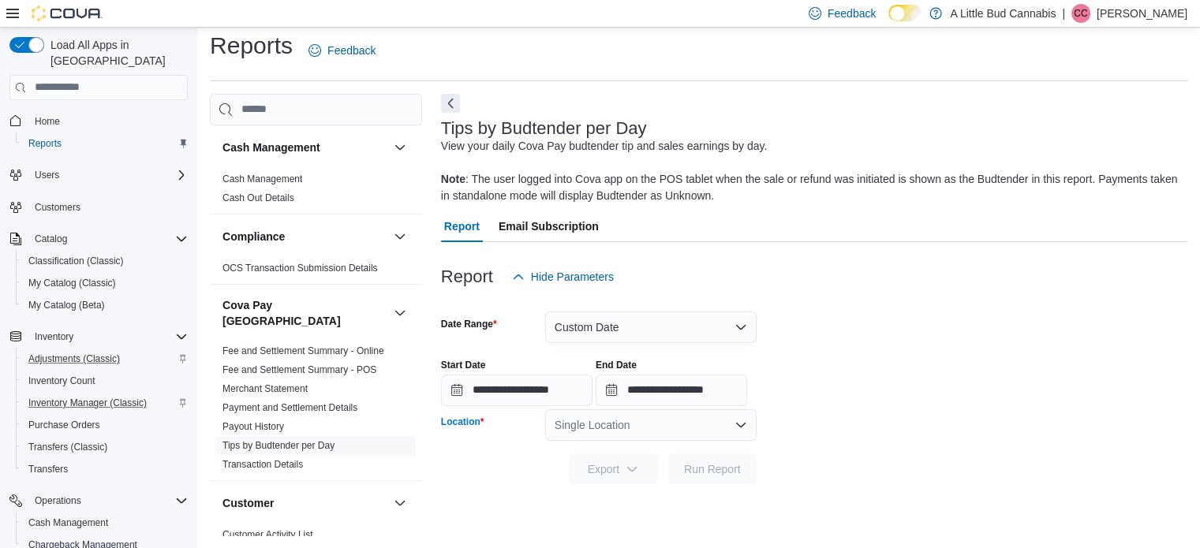
click at [649, 423] on div "Single Location" at bounding box center [650, 426] width 211 height 32
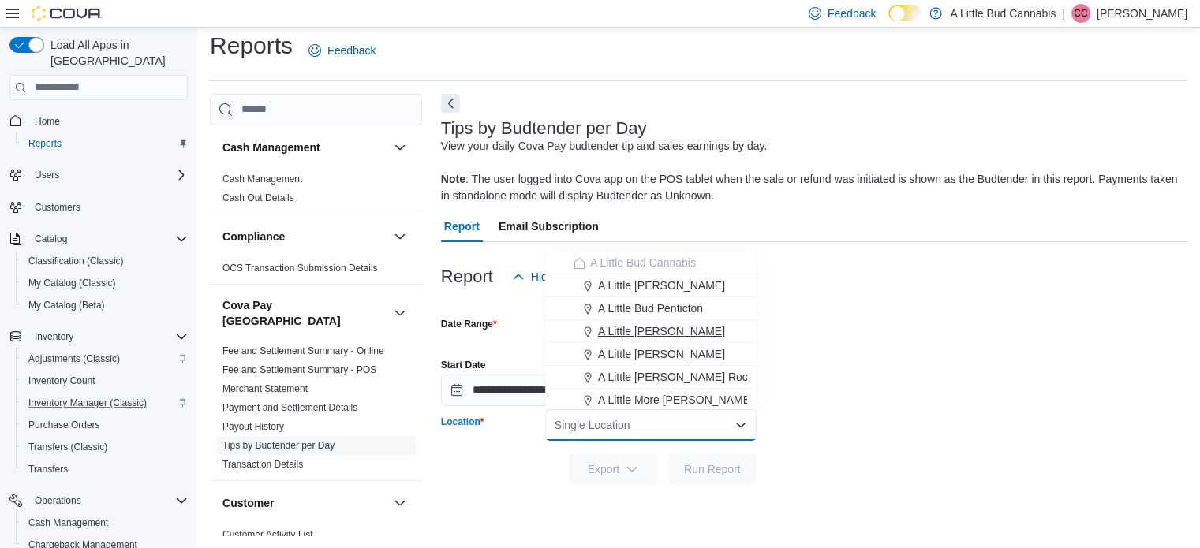
click at [664, 331] on span "A Little [PERSON_NAME]" at bounding box center [661, 332] width 127 height 16
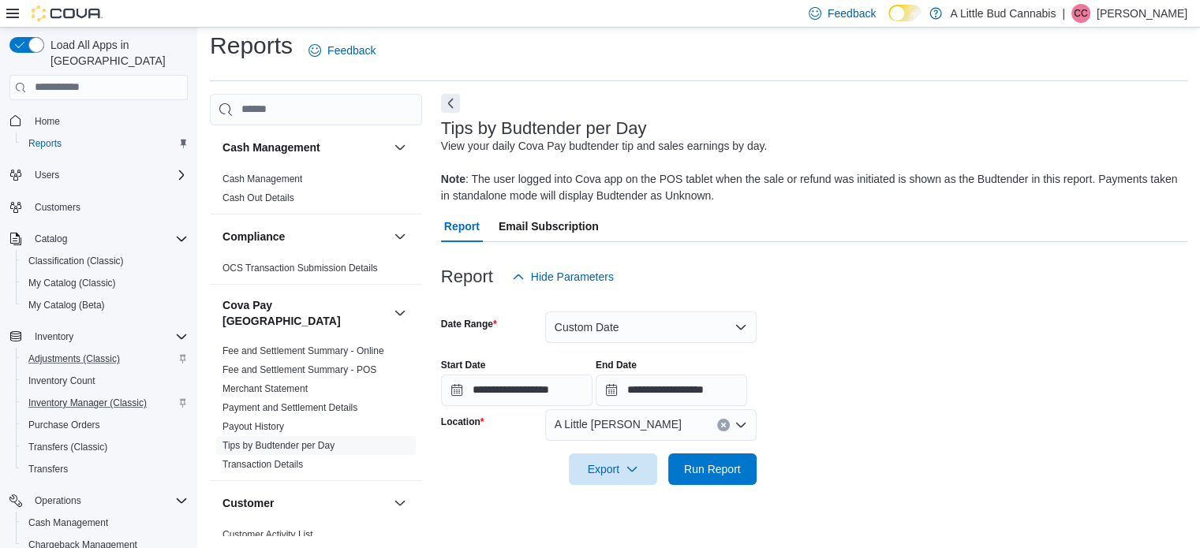
click at [835, 340] on form "**********" at bounding box center [814, 389] width 747 height 193
click at [711, 473] on span "Run Report" at bounding box center [712, 469] width 57 height 16
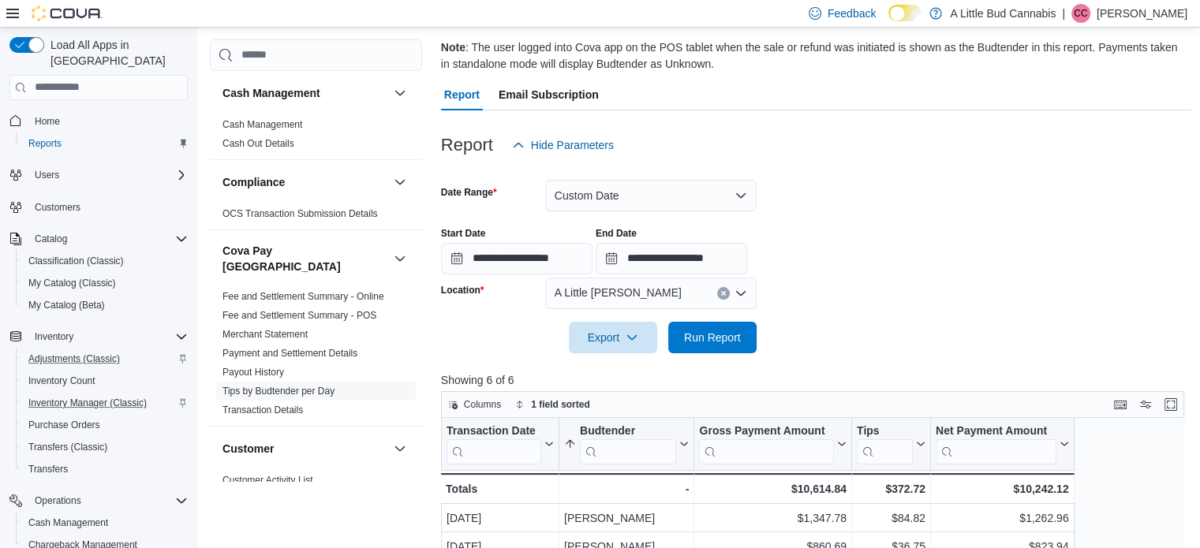
scroll to position [10, 0]
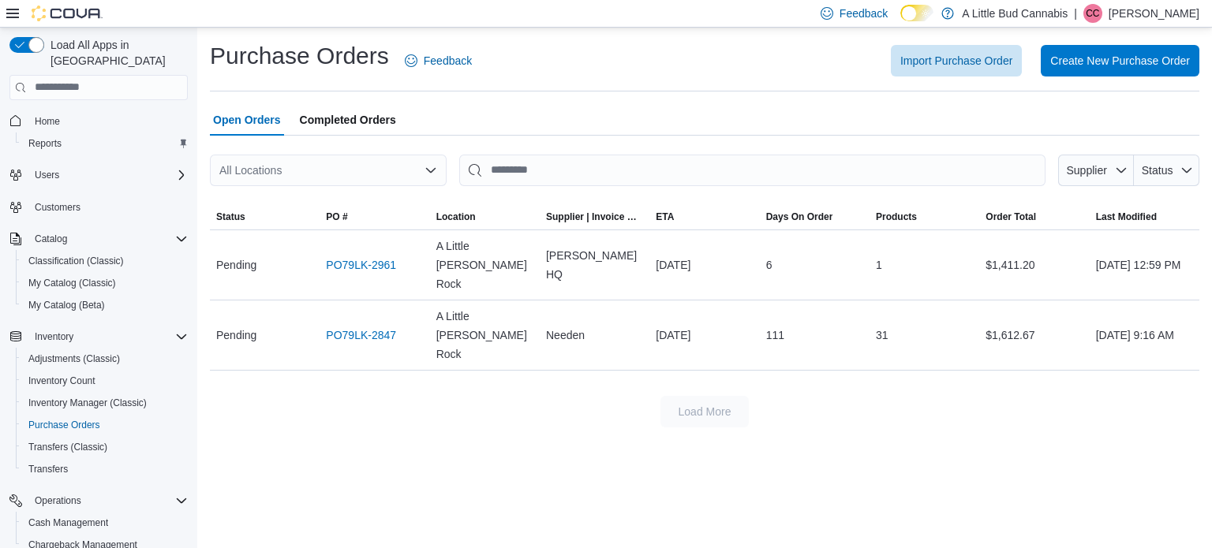
click at [391, 121] on span "Completed Orders" at bounding box center [348, 120] width 96 height 32
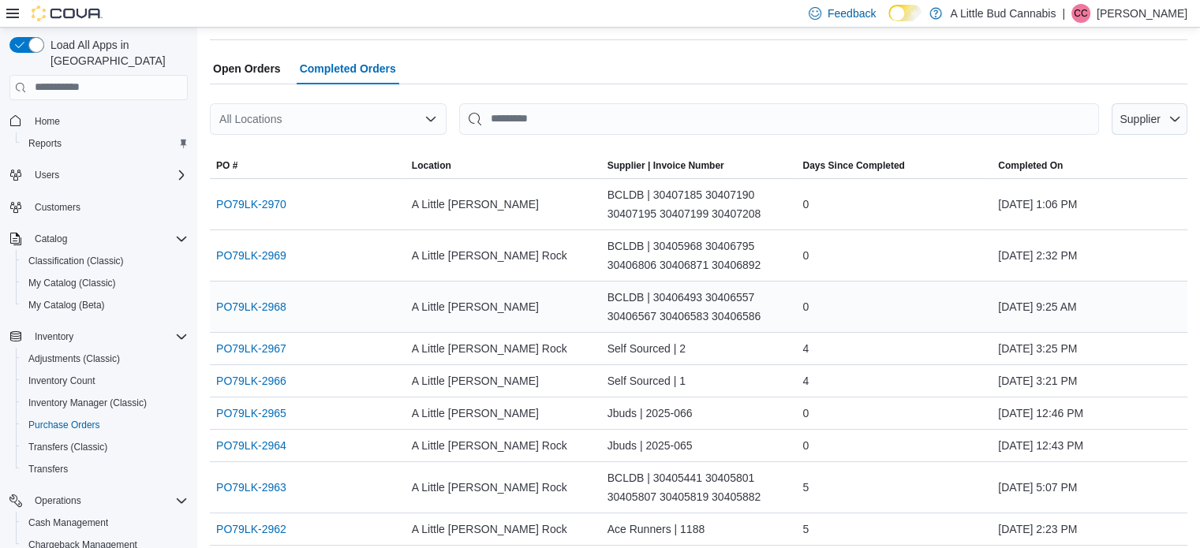
scroll to position [79, 0]
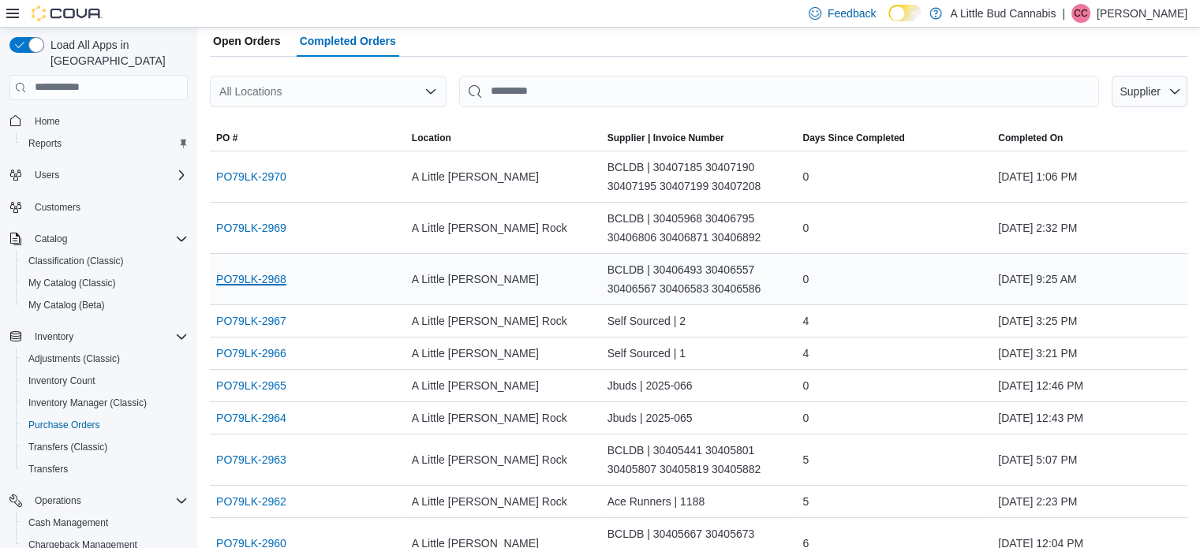
click at [245, 275] on link "PO79LK-2968" at bounding box center [251, 279] width 70 height 19
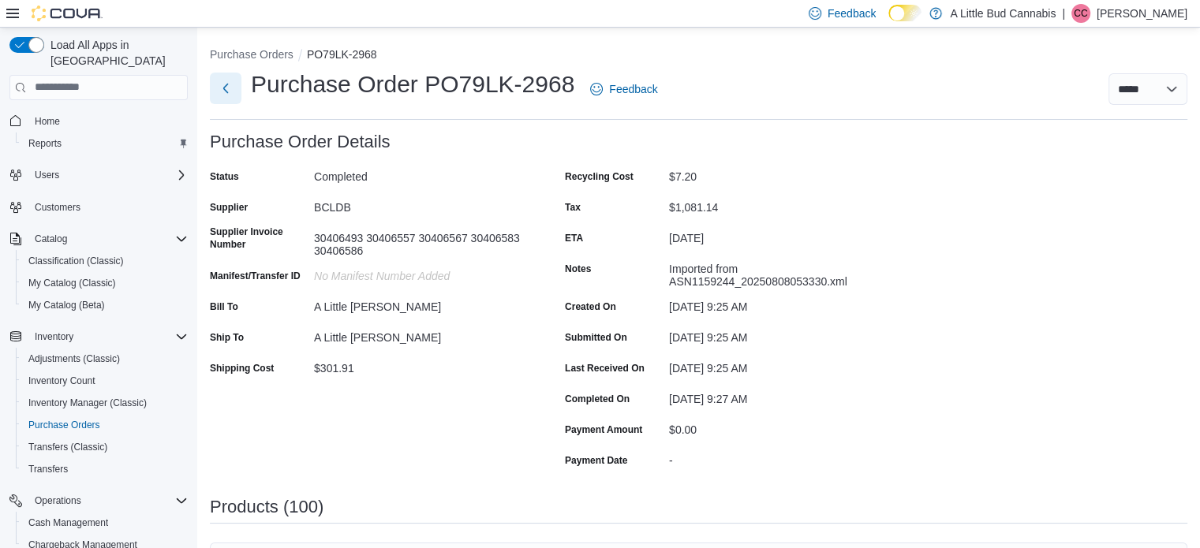
click at [230, 92] on button "Next" at bounding box center [226, 89] width 32 height 32
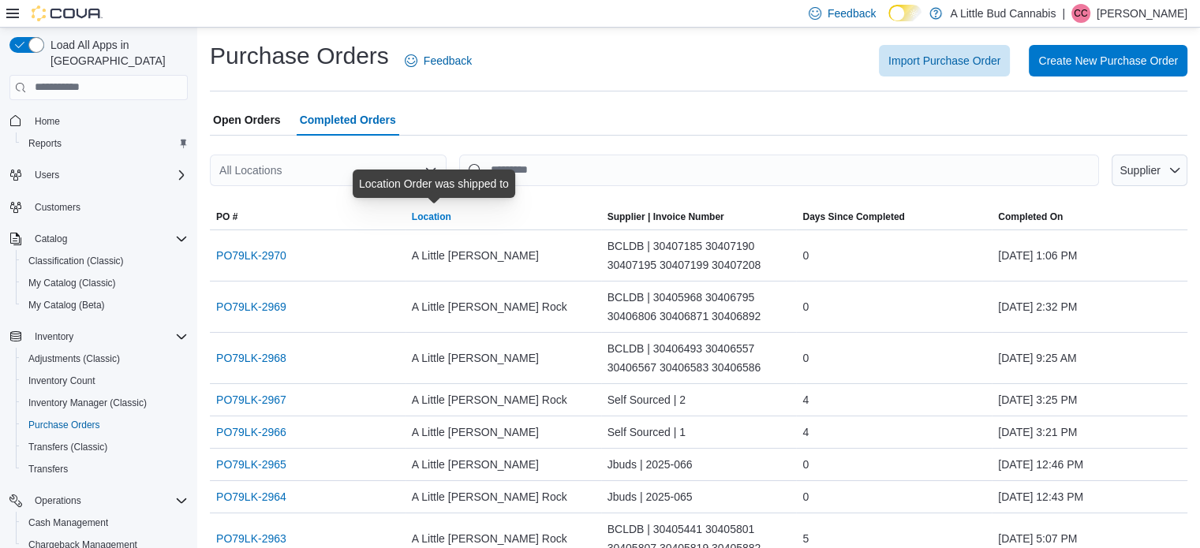
click at [439, 220] on div "Location" at bounding box center [431, 217] width 39 height 13
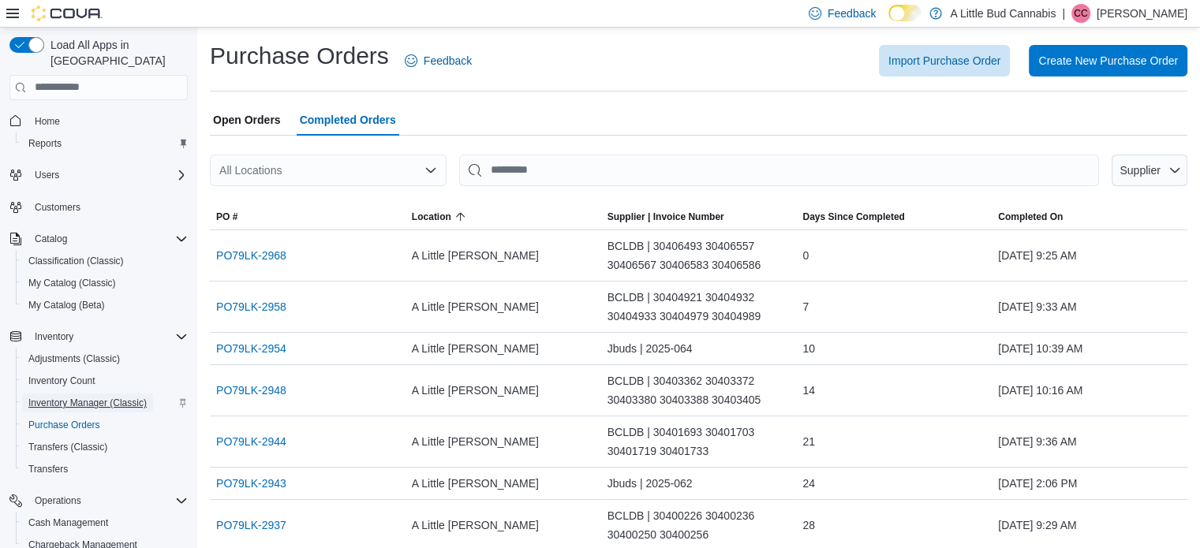
click at [98, 397] on span "Inventory Manager (Classic)" at bounding box center [87, 403] width 118 height 13
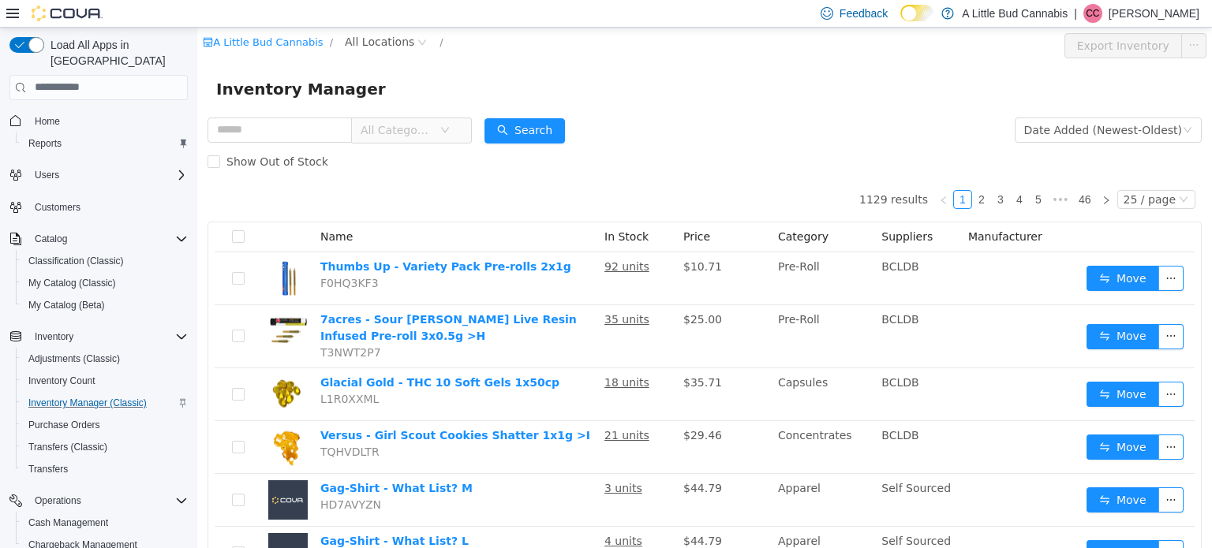
drag, startPoint x: 375, startPoint y: 40, endPoint x: 376, endPoint y: 53, distance: 12.7
click at [374, 40] on span "All Locations" at bounding box center [379, 40] width 69 height 17
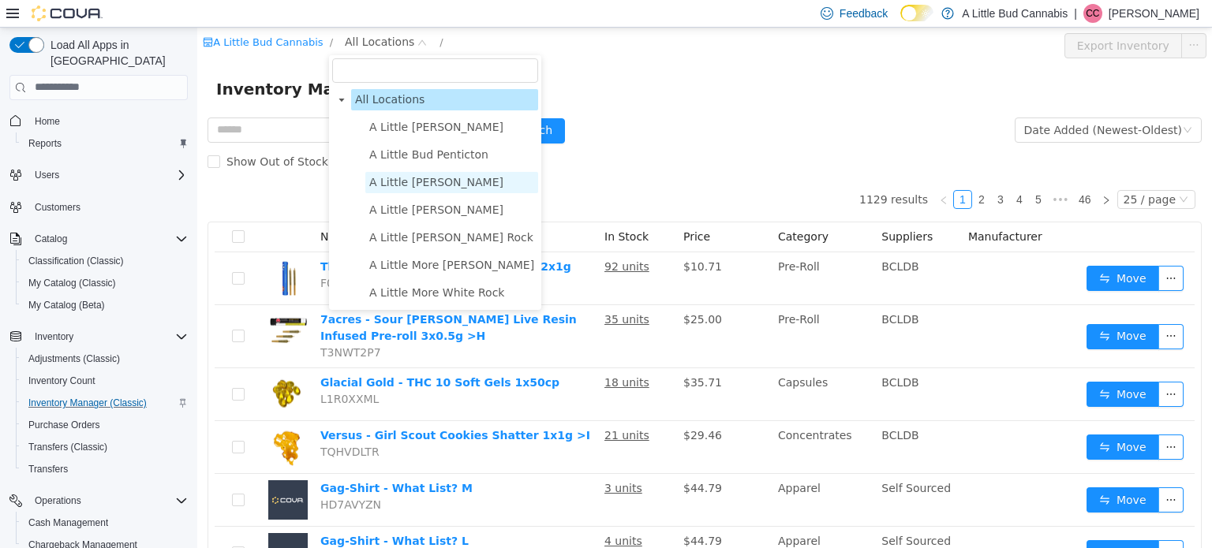
click at [465, 187] on span "A Little [PERSON_NAME]" at bounding box center [436, 181] width 134 height 13
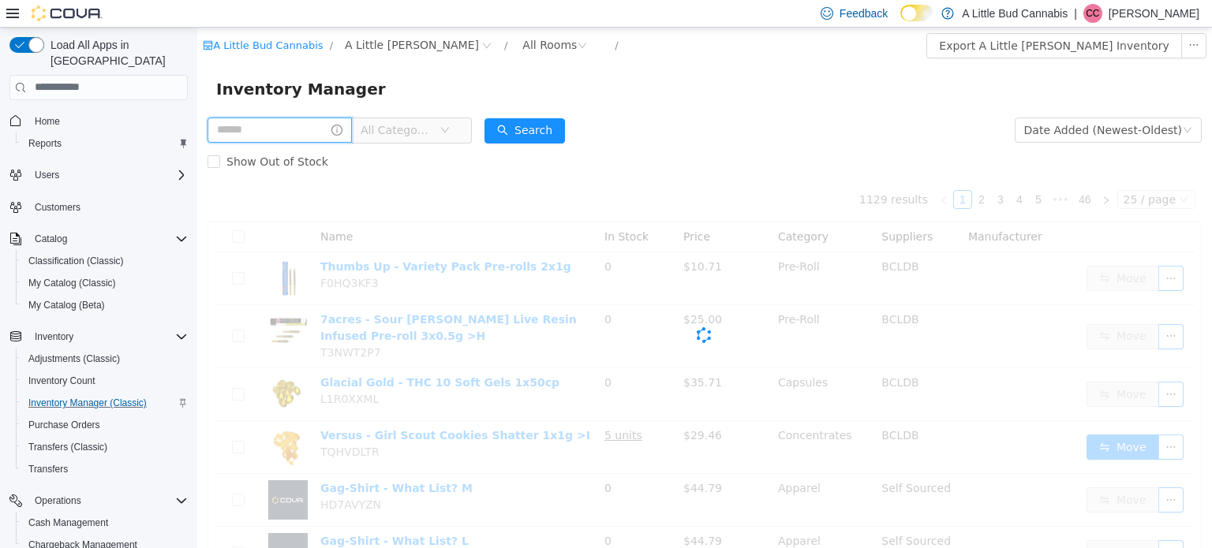
click at [268, 131] on input "text" at bounding box center [280, 129] width 144 height 25
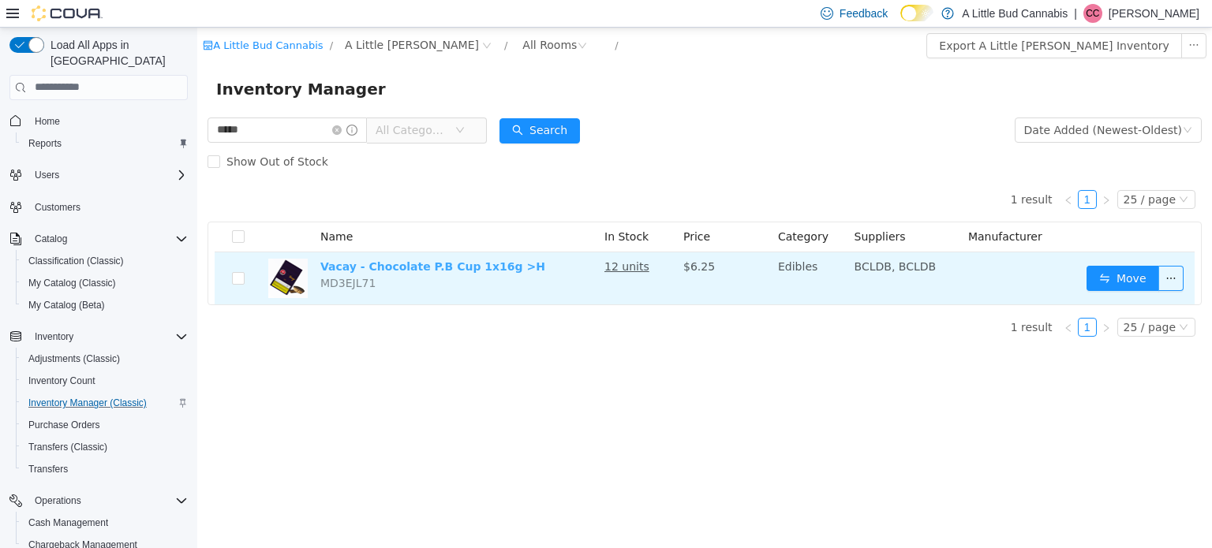
click at [470, 269] on link "Vacay - Chocolate P.B Cup 1x16g >H" at bounding box center [432, 266] width 225 height 13
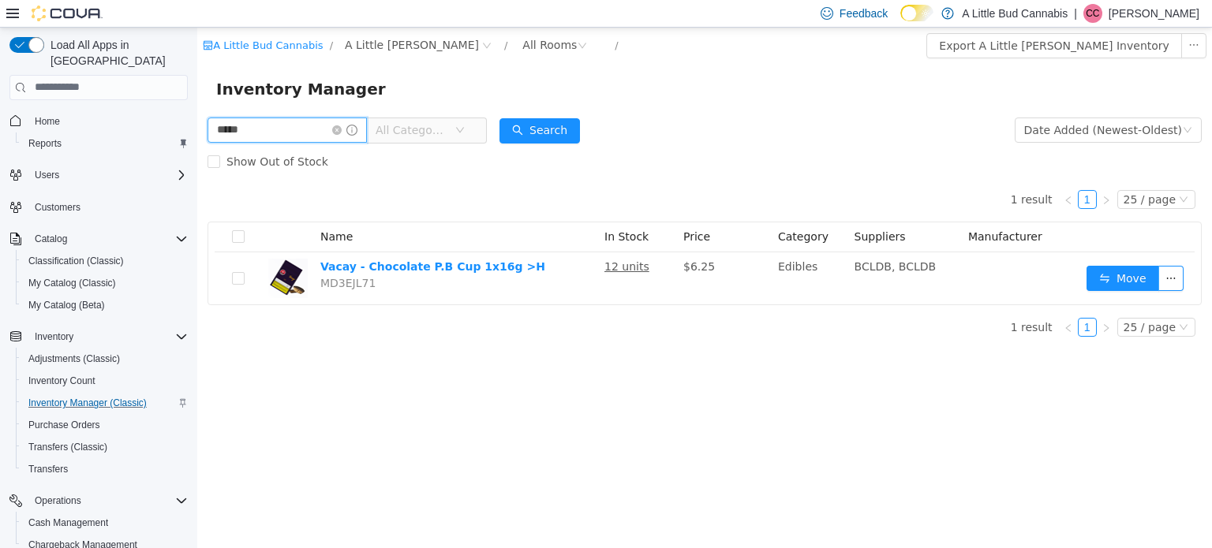
drag, startPoint x: 271, startPoint y: 126, endPoint x: 170, endPoint y: 128, distance: 100.2
click at [197, 128] on html "A Little Bud Cannabis / A Little Bud Summerland / All Rooms / Export A Little B…" at bounding box center [704, 287] width 1015 height 521
type input "****"
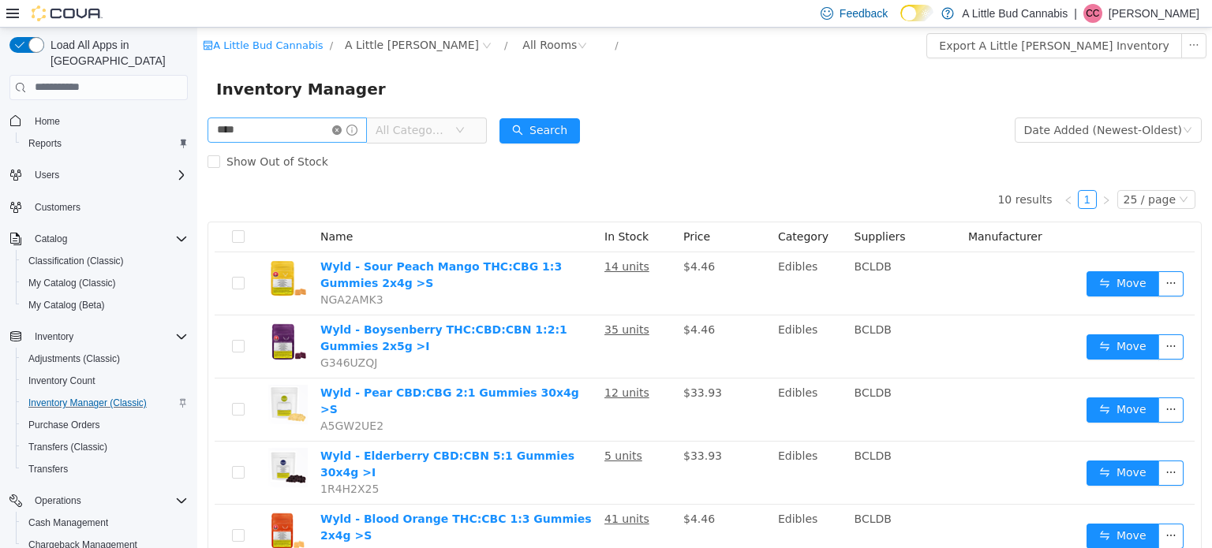
click at [342, 130] on icon "icon: close-circle" at bounding box center [336, 129] width 9 height 9
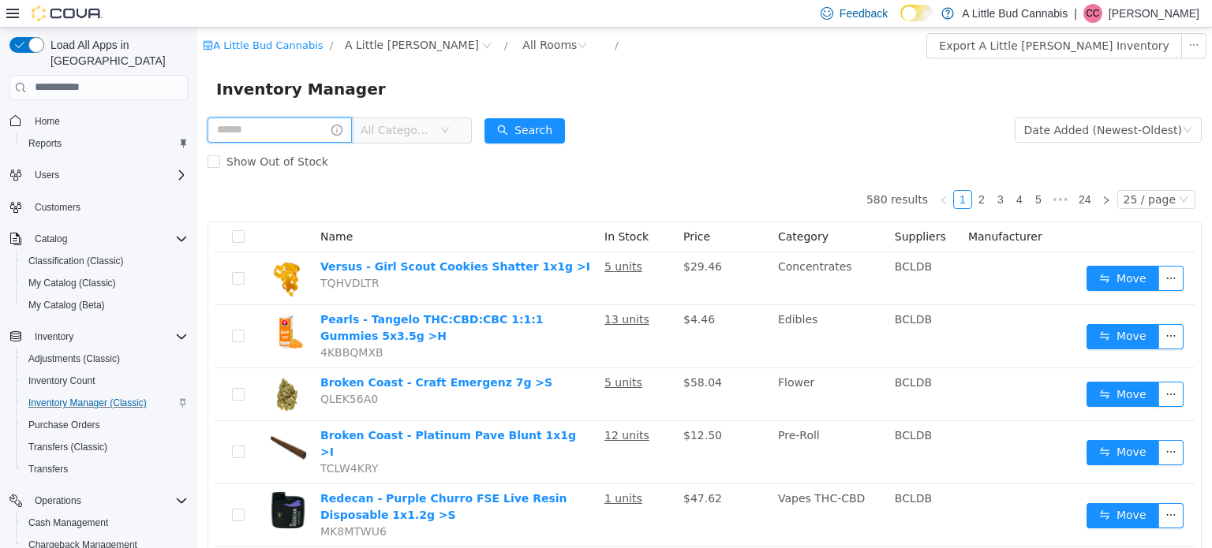
click at [306, 127] on input "text" at bounding box center [280, 129] width 144 height 25
paste input "**********"
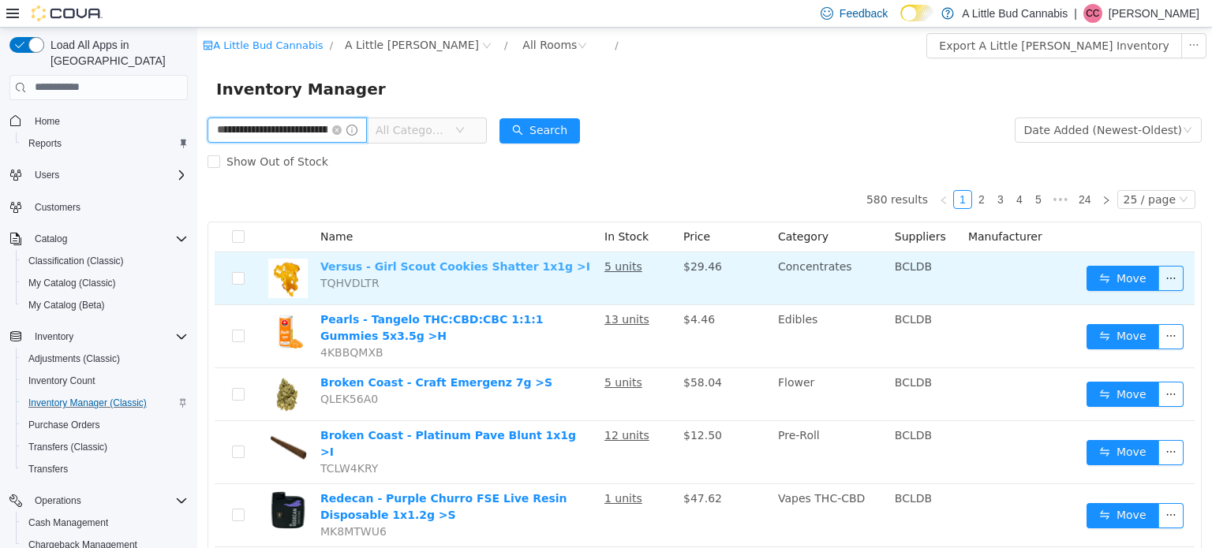
scroll to position [0, 133]
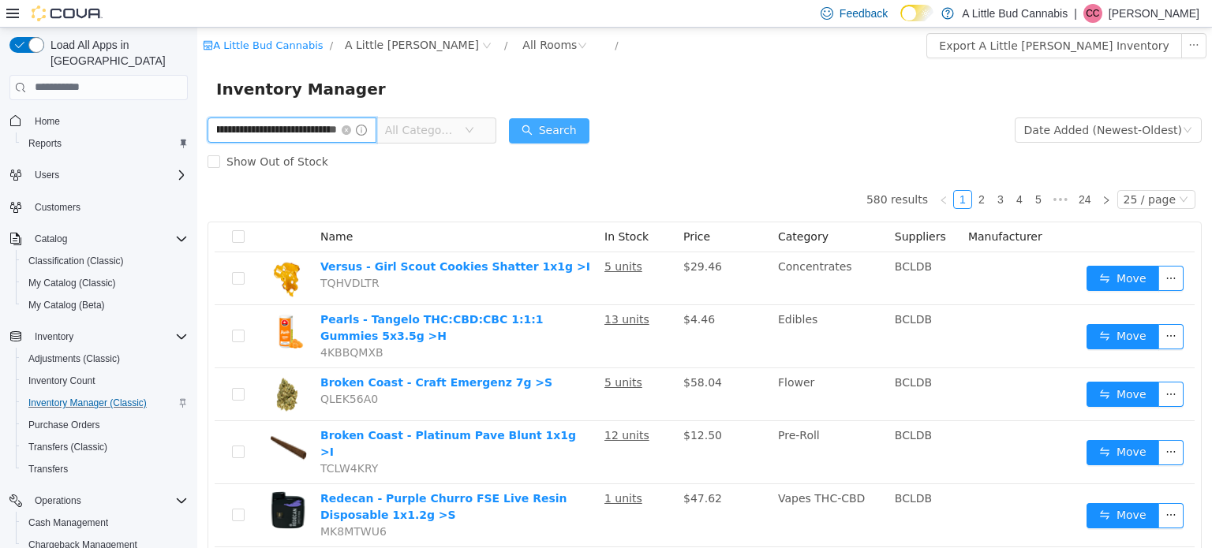
type input "**********"
click at [541, 127] on button "Search" at bounding box center [549, 130] width 80 height 25
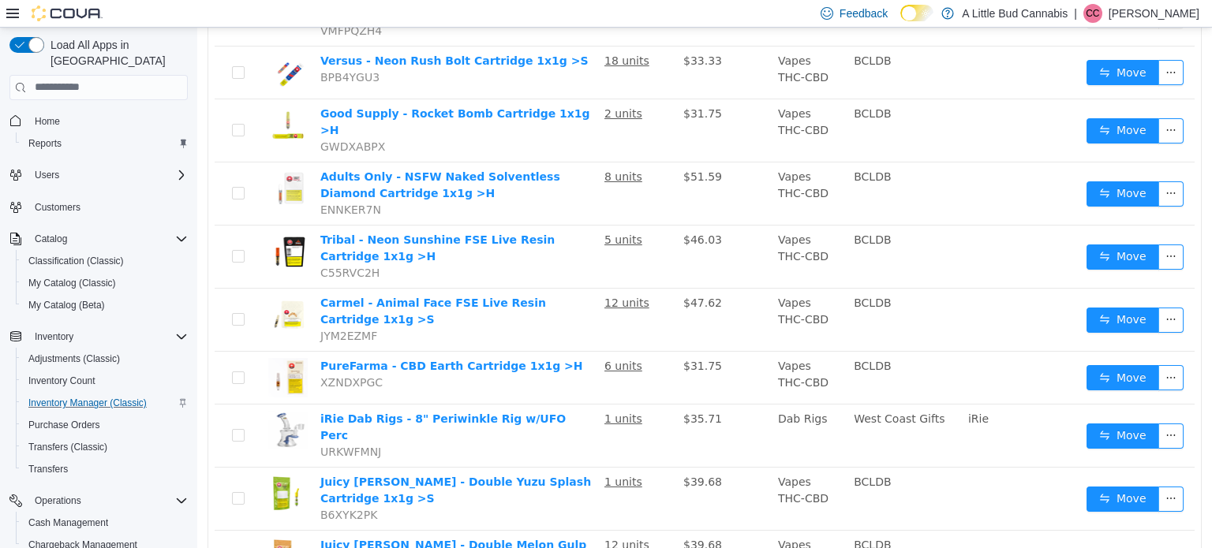
scroll to position [43, 0]
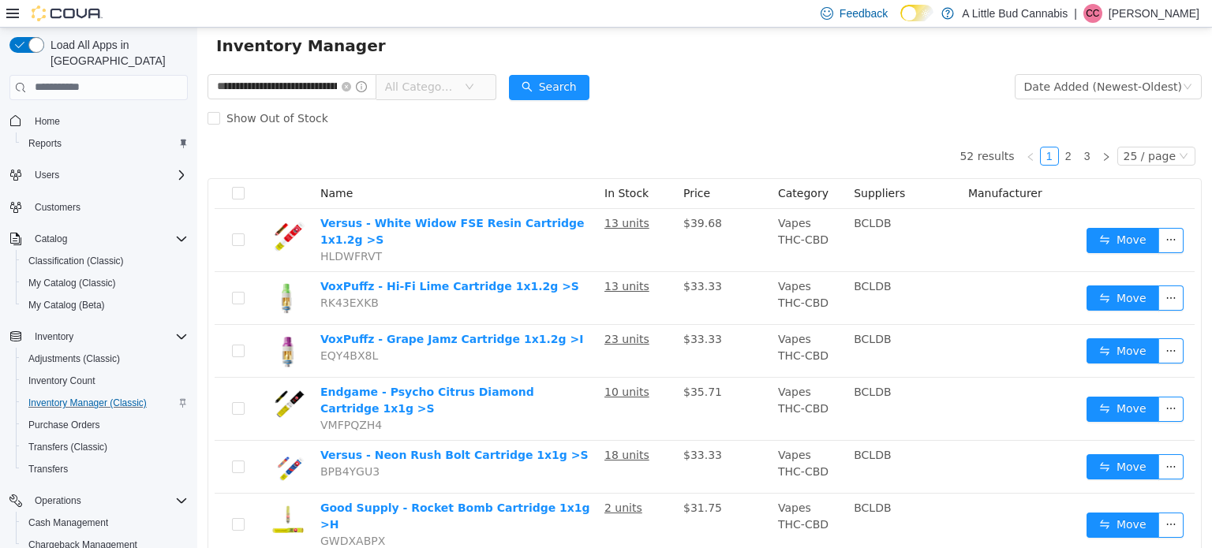
click at [447, 87] on span "All Categories" at bounding box center [421, 86] width 72 height 16
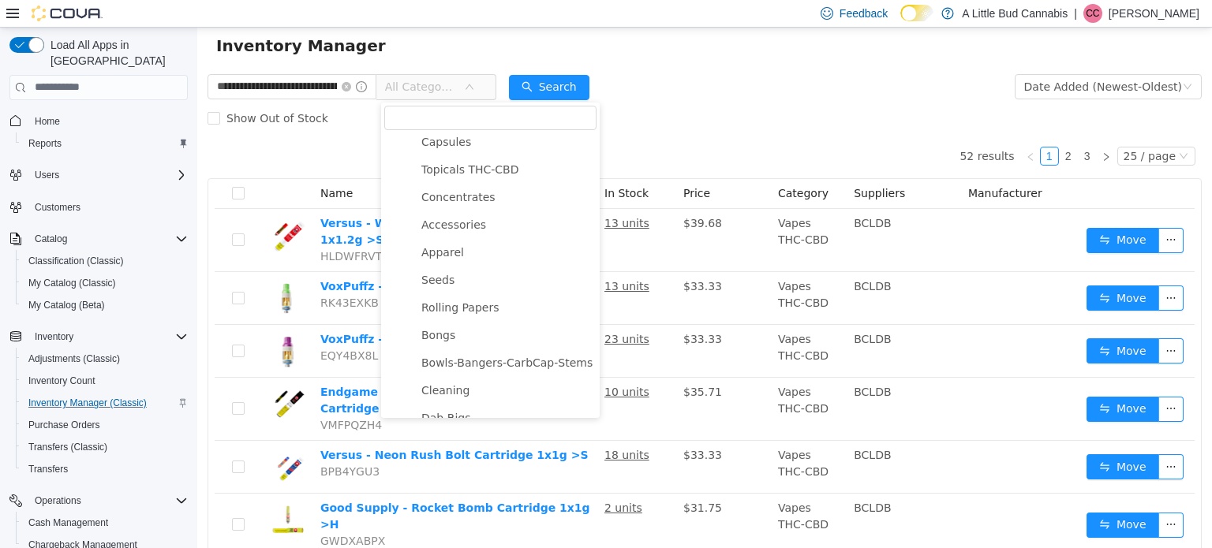
scroll to position [237, 0]
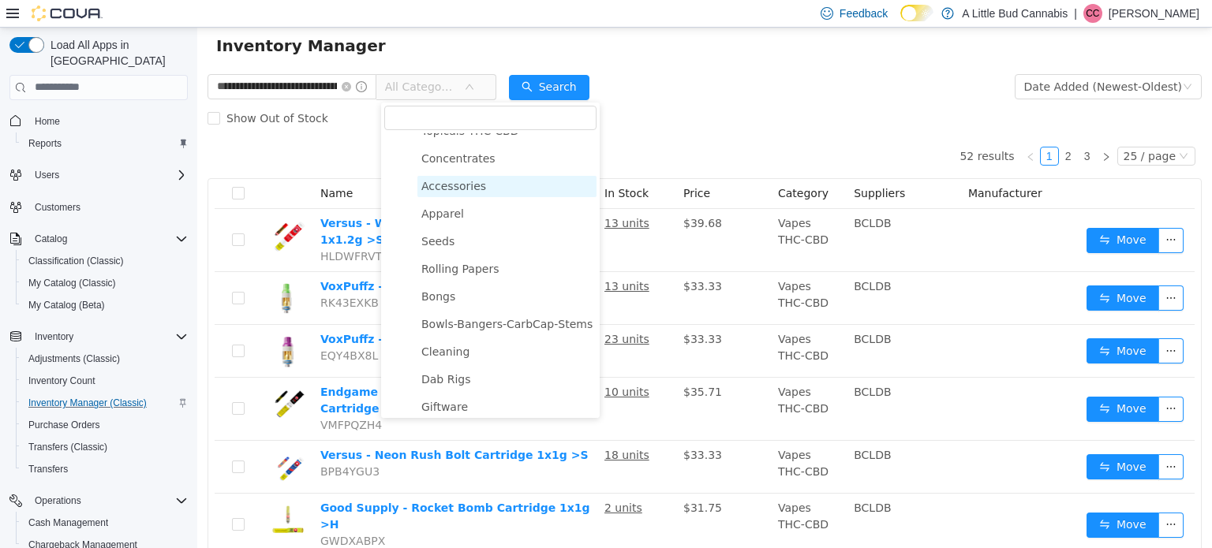
click at [472, 186] on span "Accessories" at bounding box center [453, 185] width 65 height 13
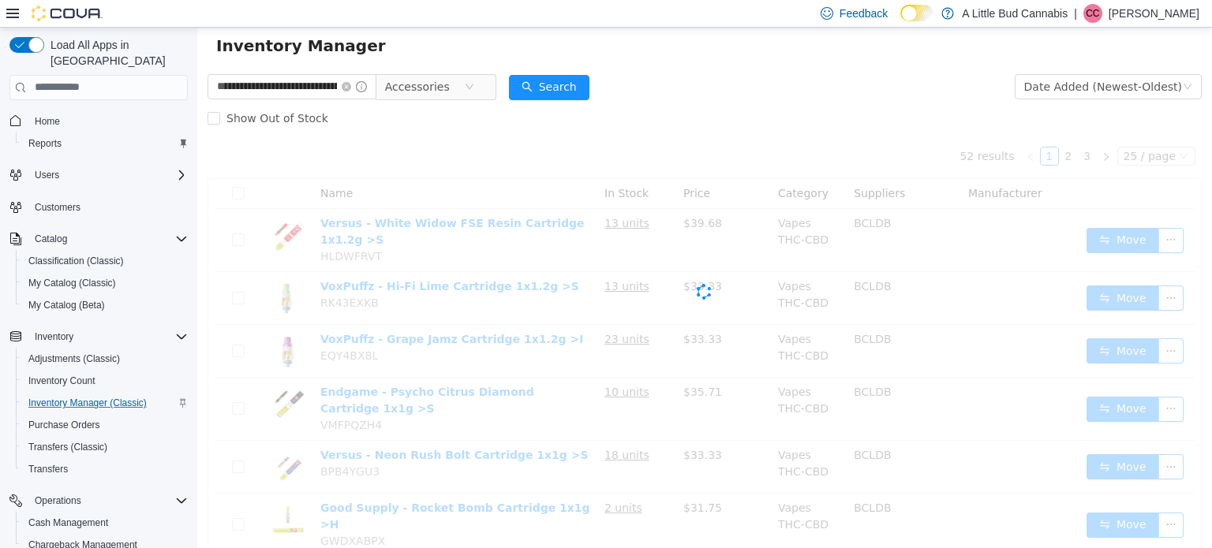
scroll to position [0, 0]
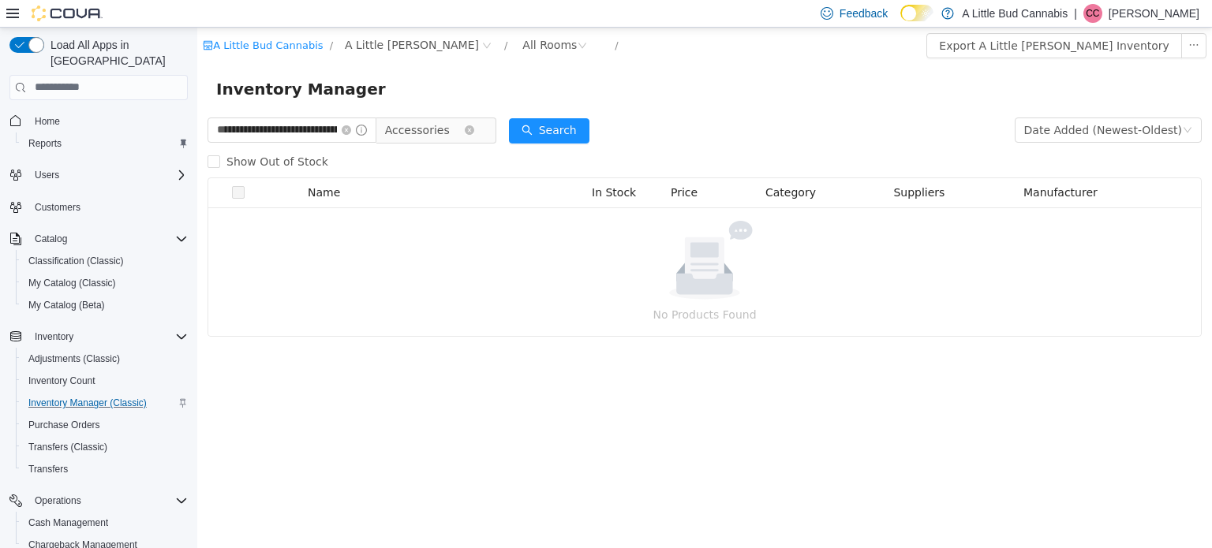
click at [457, 133] on span "Accessories" at bounding box center [424, 130] width 79 height 24
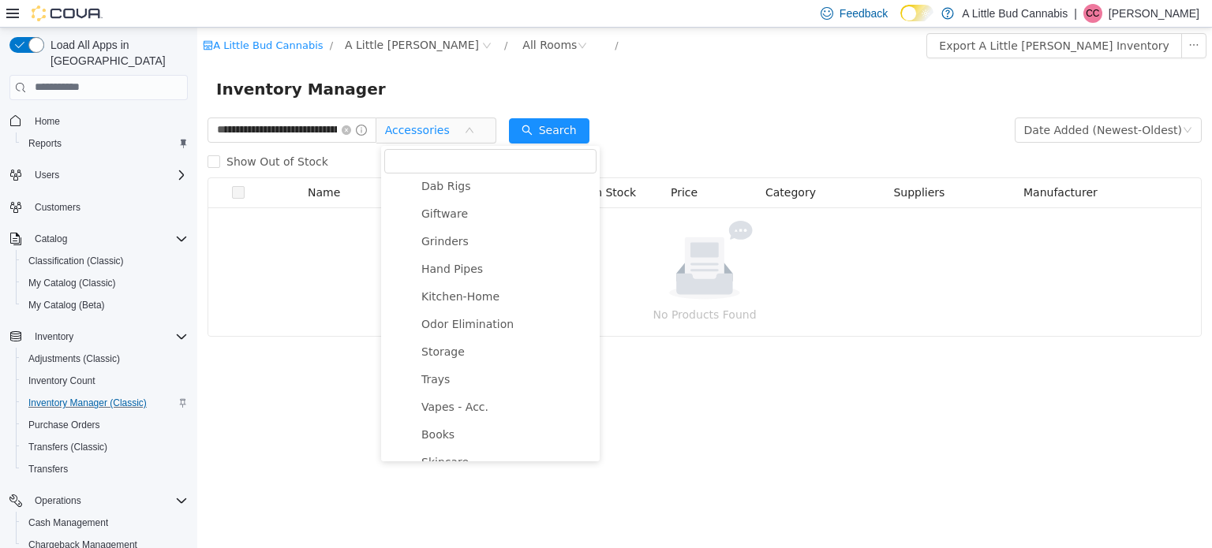
scroll to position [552, 0]
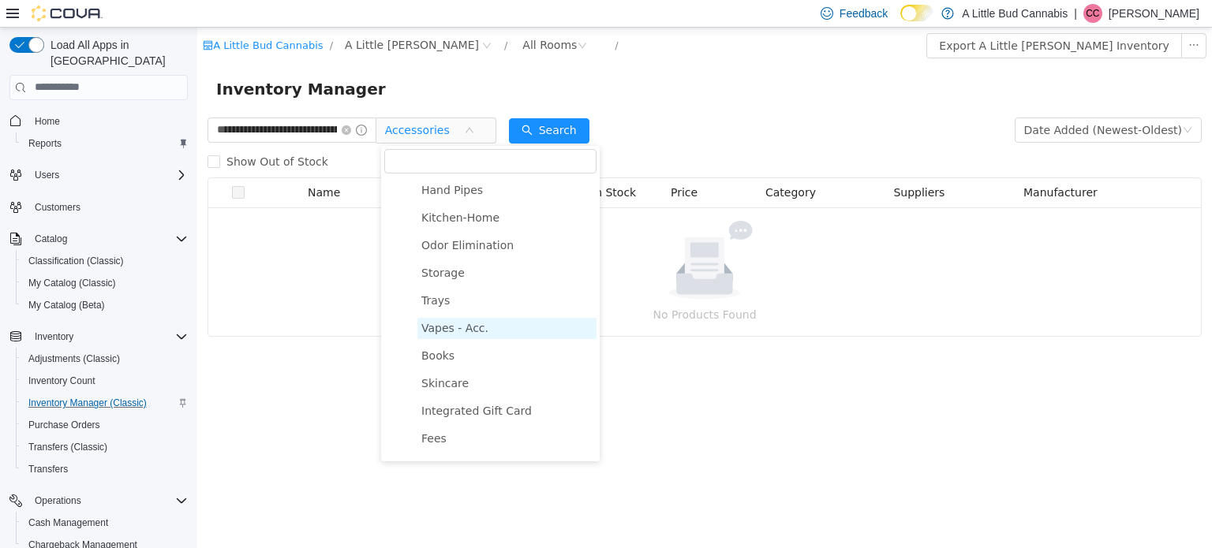
click at [476, 334] on span "Vapes - Acc." at bounding box center [454, 327] width 67 height 13
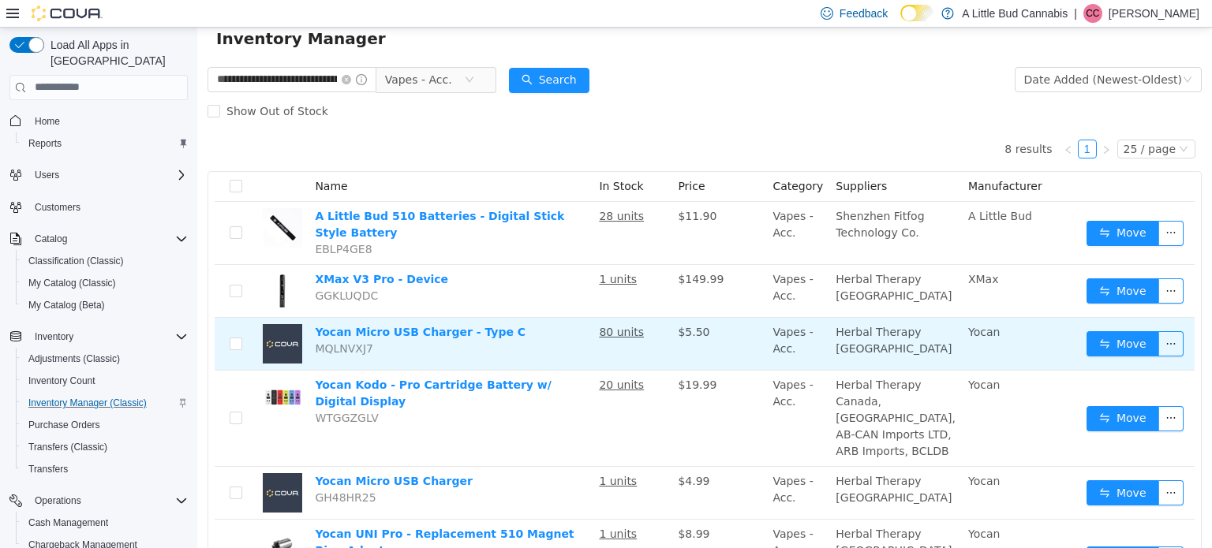
scroll to position [79, 0]
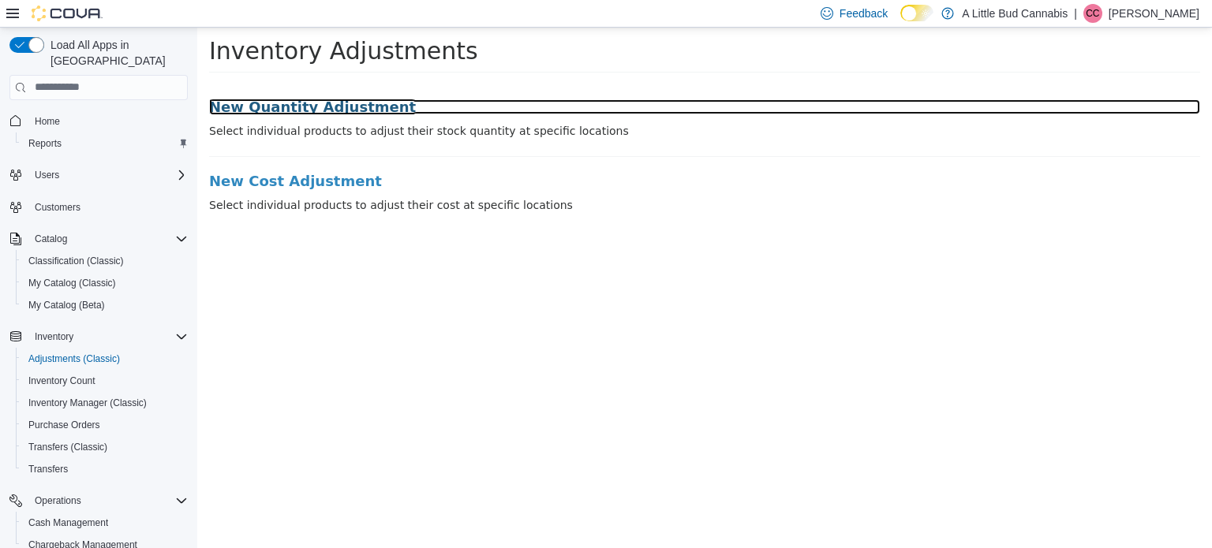
click at [330, 114] on h3 "New Quantity Adjustment" at bounding box center [704, 107] width 991 height 16
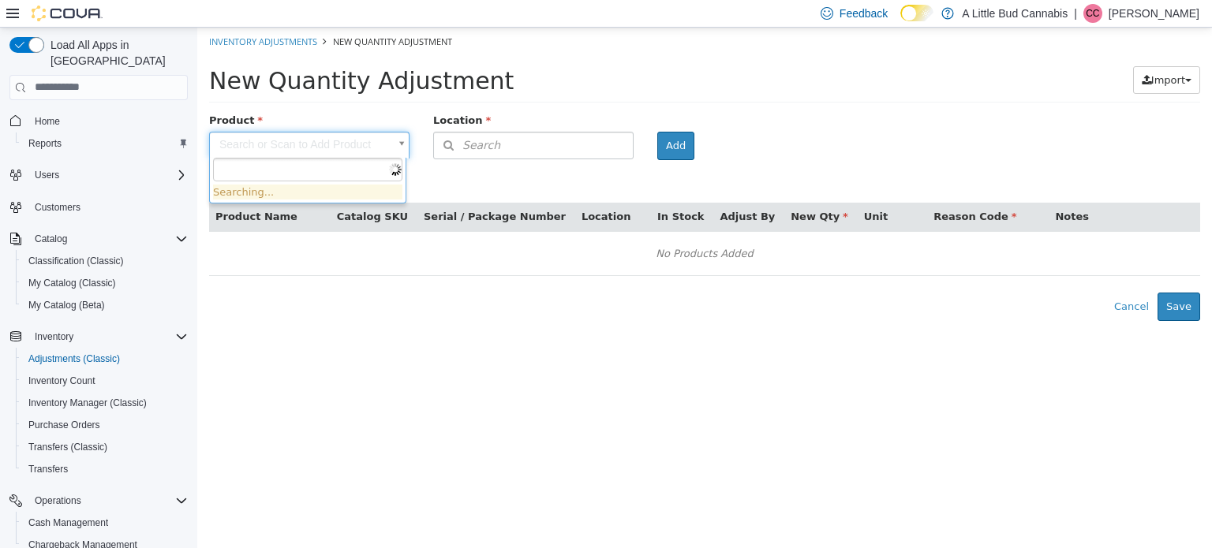
click at [316, 137] on body "× Inventory Adjustments New Quantity Adjustment New Quantity Adjustment Import …" at bounding box center [704, 174] width 1015 height 294
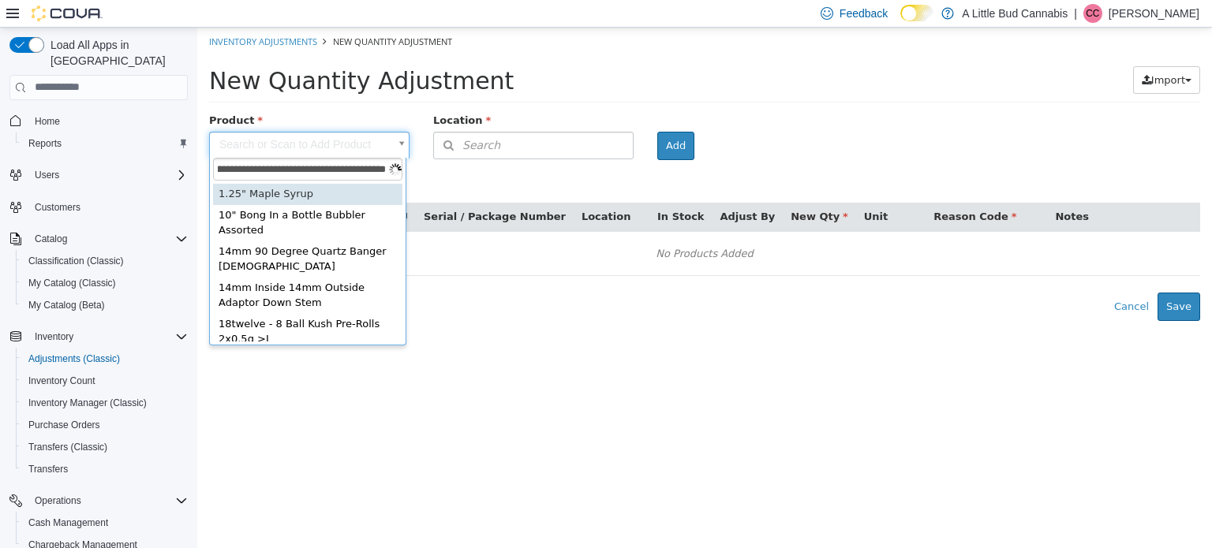
scroll to position [2, 0]
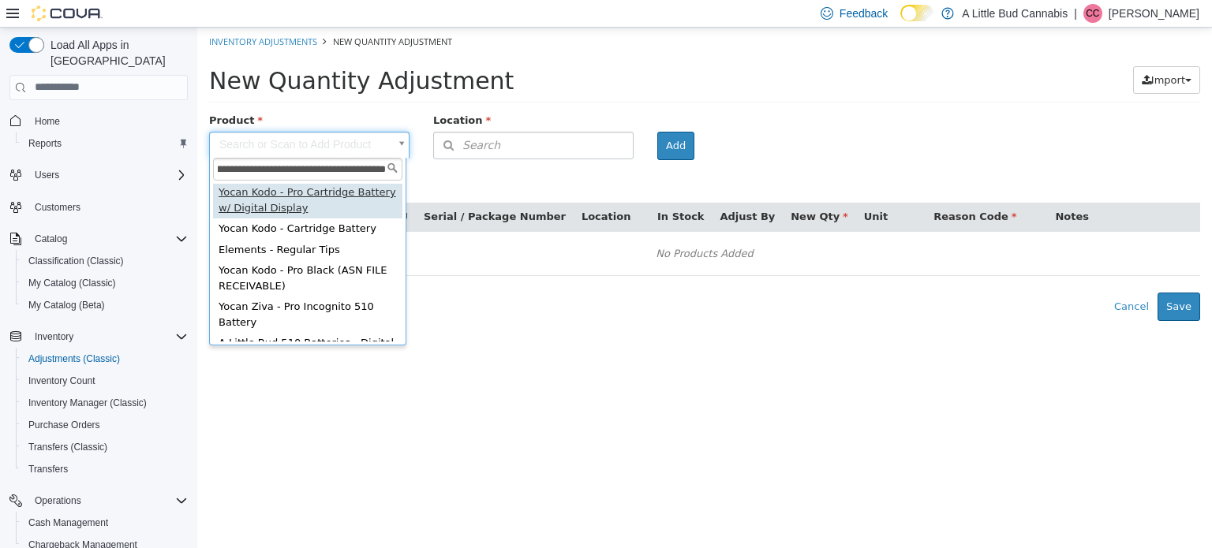
type input "**********"
drag, startPoint x: 364, startPoint y: 195, endPoint x: 546, endPoint y: 169, distance: 184.1
type input "**********"
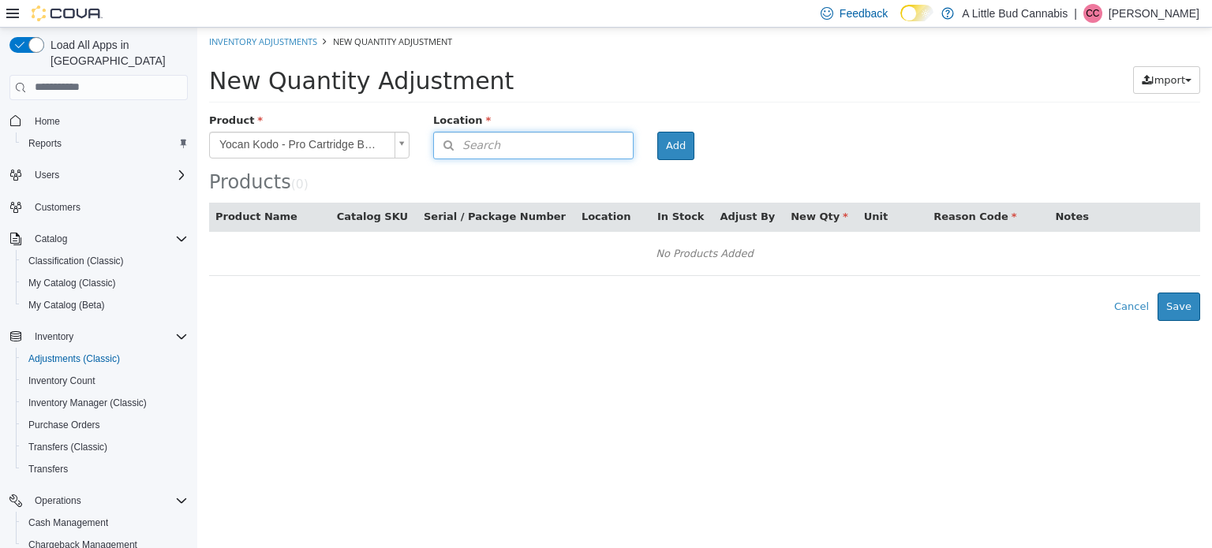
click at [541, 137] on button "Search" at bounding box center [533, 145] width 200 height 28
click at [615, 185] on span "or browse" at bounding box center [594, 193] width 77 height 27
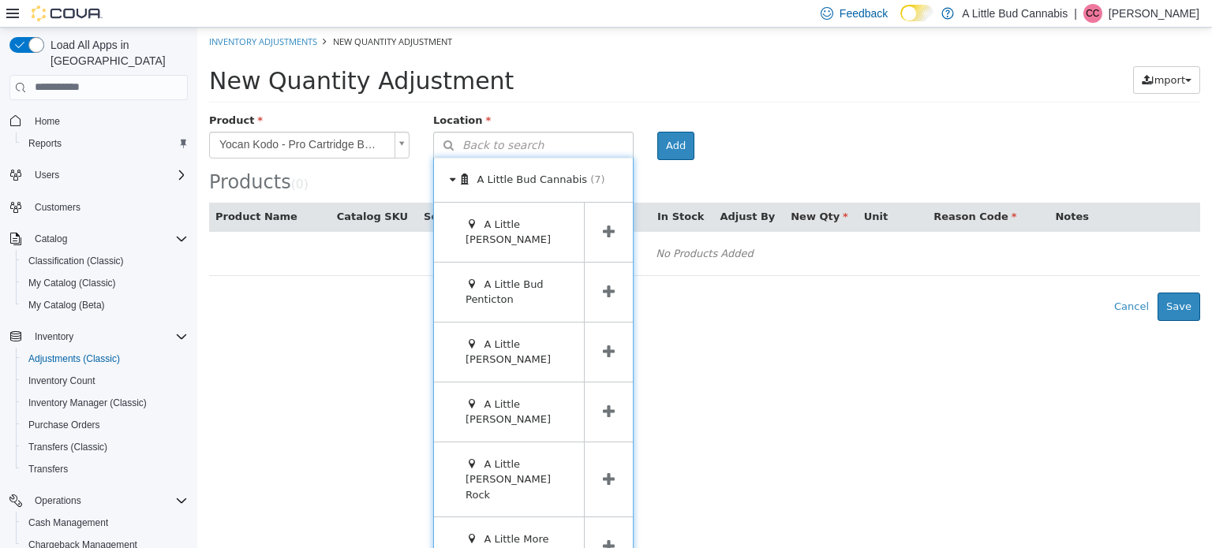
click at [602, 369] on span at bounding box center [608, 351] width 49 height 59
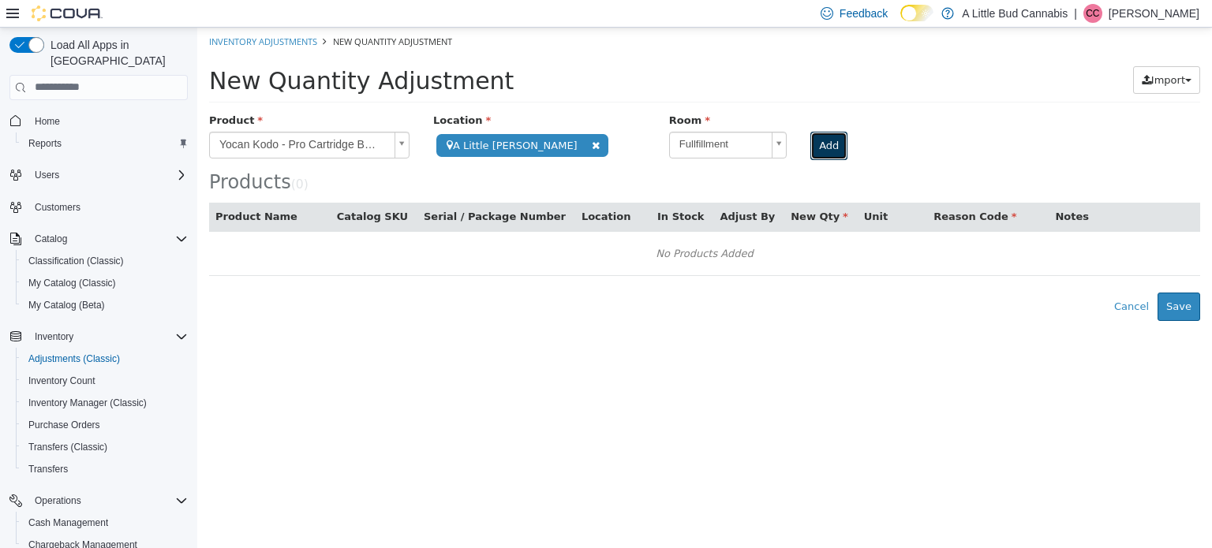
click at [818, 150] on button "Add" at bounding box center [828, 145] width 37 height 28
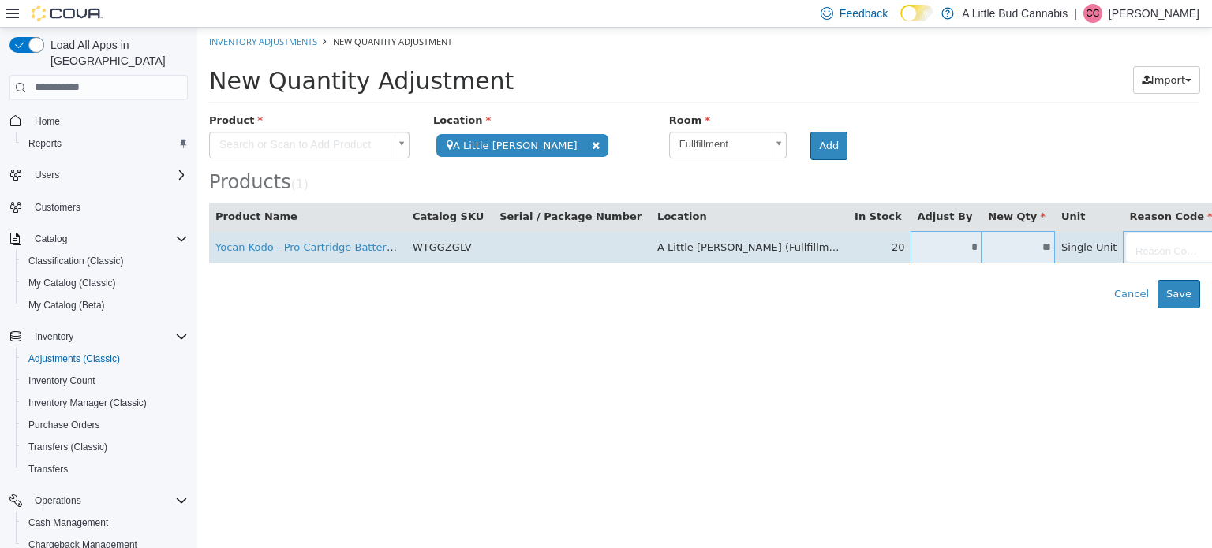
click at [982, 242] on input "**" at bounding box center [1018, 247] width 73 height 12
type input "**"
click at [1075, 252] on body "**********" at bounding box center [704, 167] width 1015 height 281
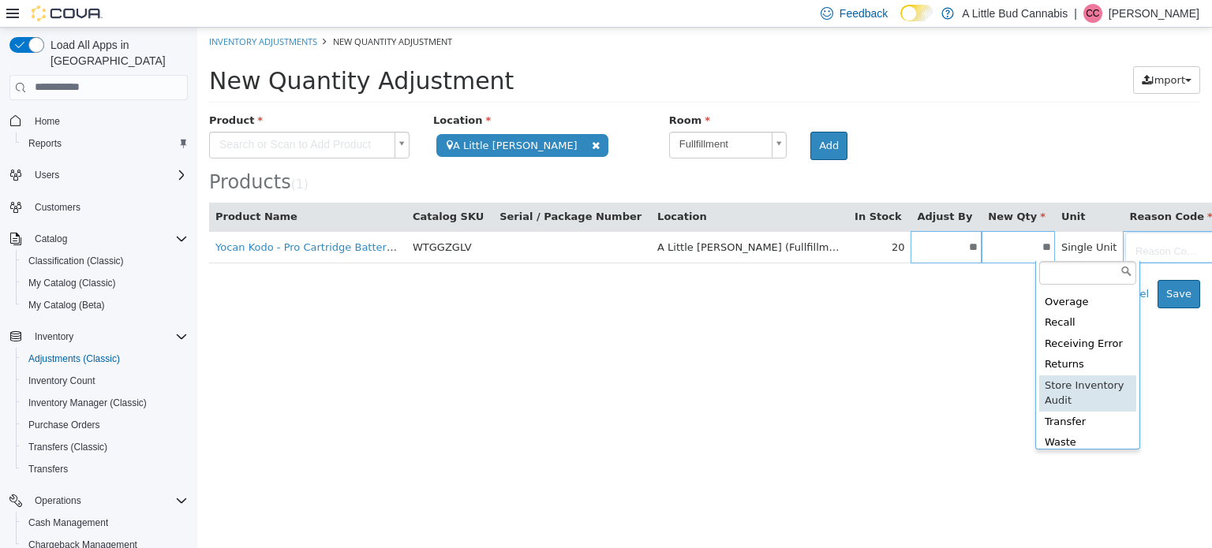
scroll to position [129, 0]
type input "**********"
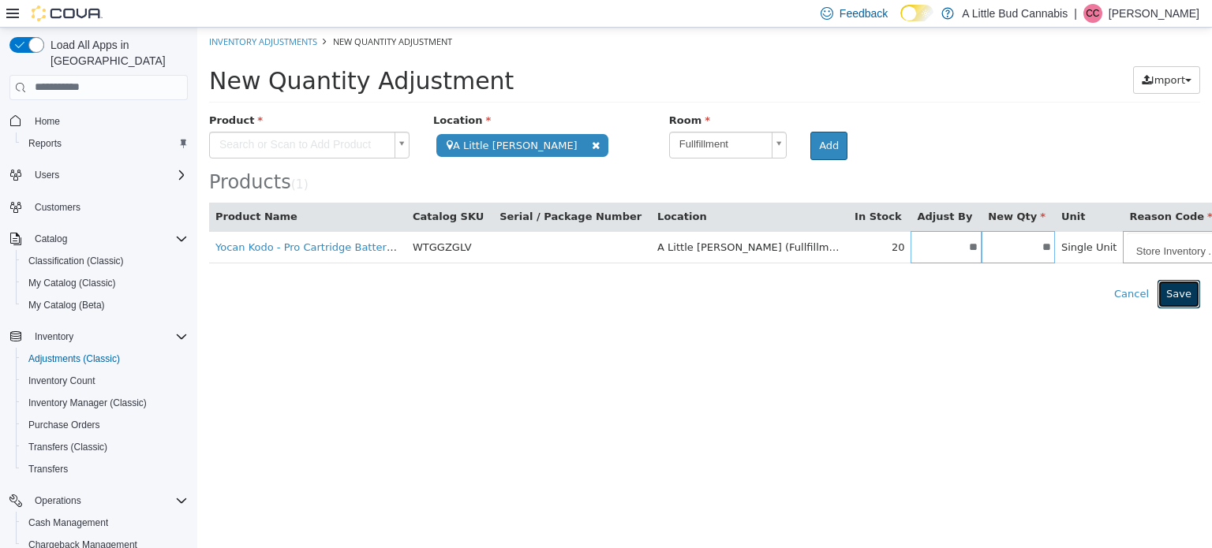
click at [1189, 293] on button "Save" at bounding box center [1179, 293] width 43 height 28
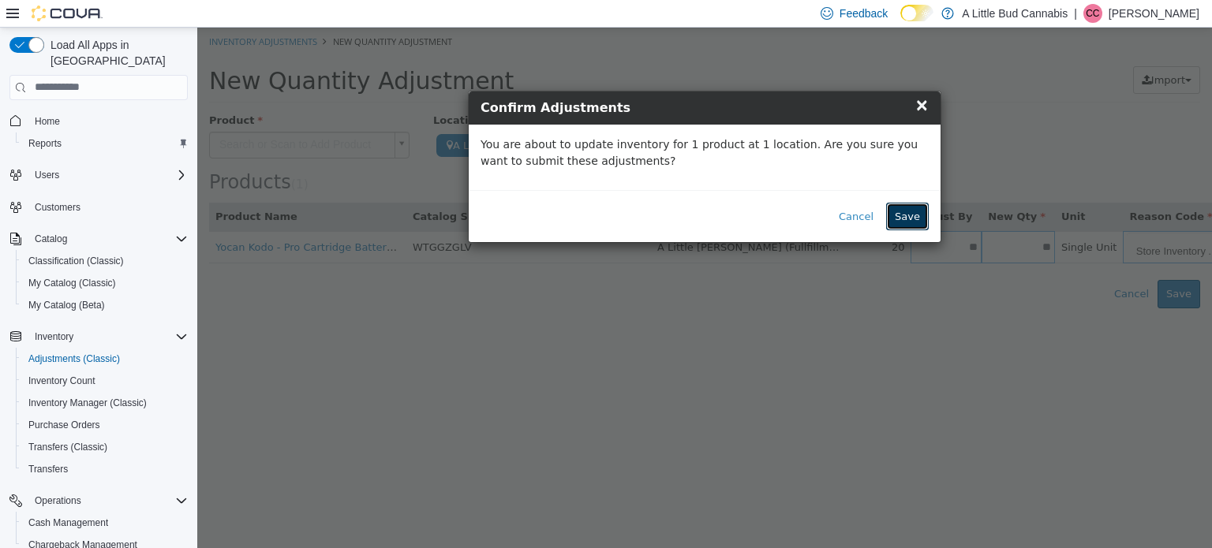
click at [915, 216] on button "Save" at bounding box center [907, 216] width 43 height 28
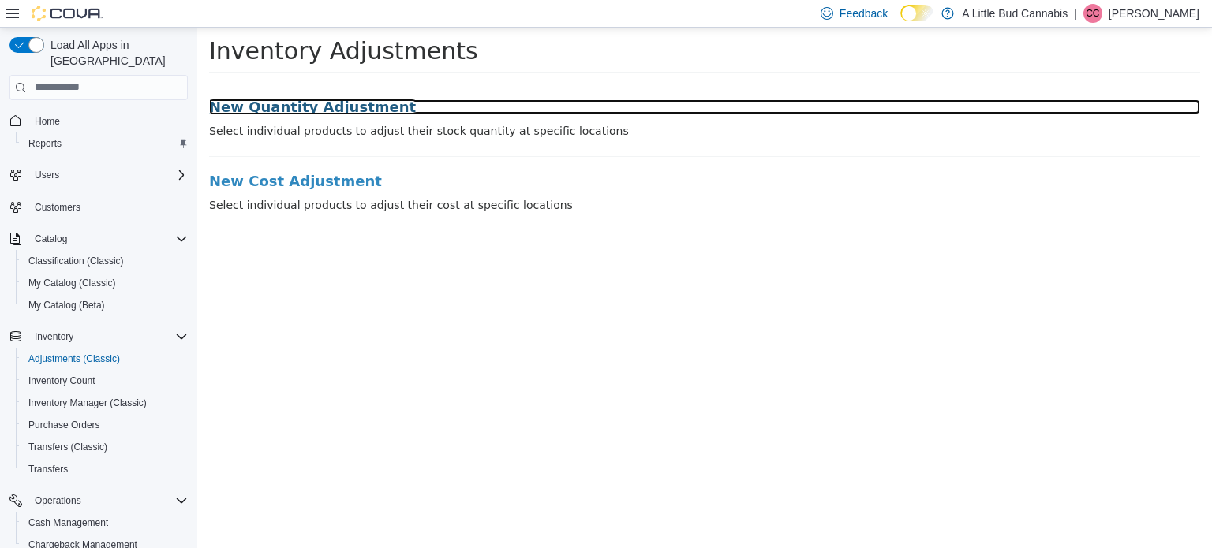
click at [304, 107] on h3 "New Quantity Adjustment" at bounding box center [704, 107] width 991 height 16
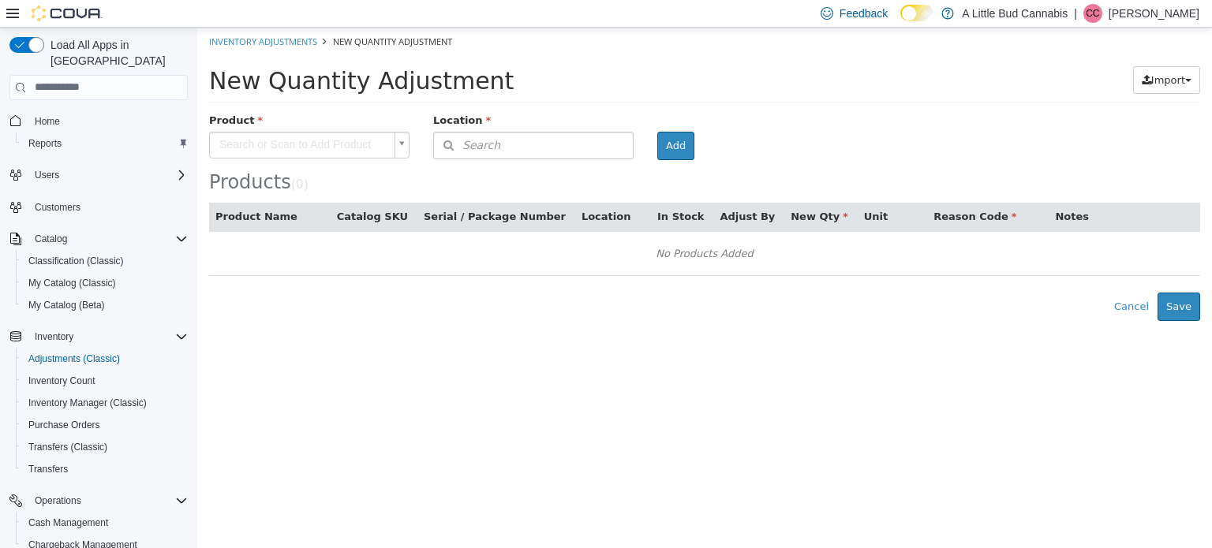
click at [301, 144] on body "× Inventory Adjustments New Quantity Adjustment New Quantity Adjustment Import …" at bounding box center [704, 174] width 1015 height 294
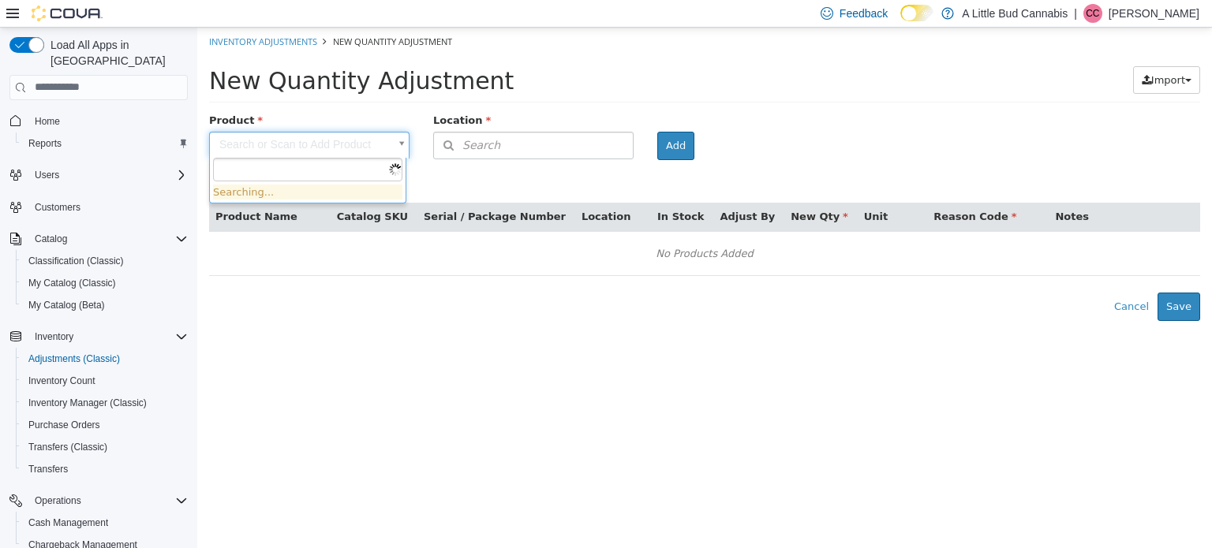
click at [294, 167] on input "text" at bounding box center [307, 169] width 189 height 24
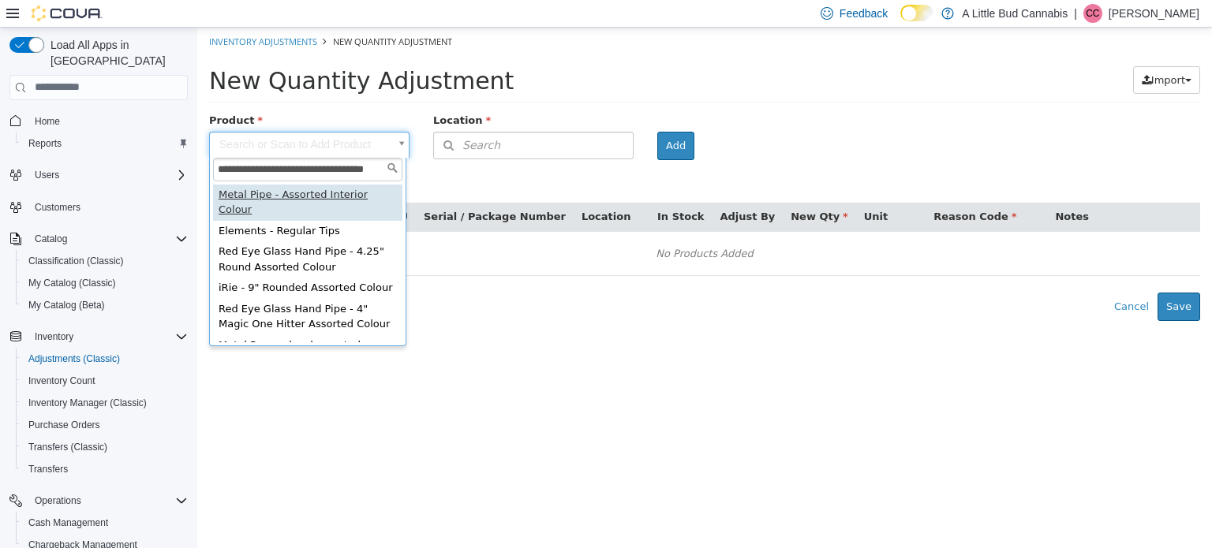
type input "**********"
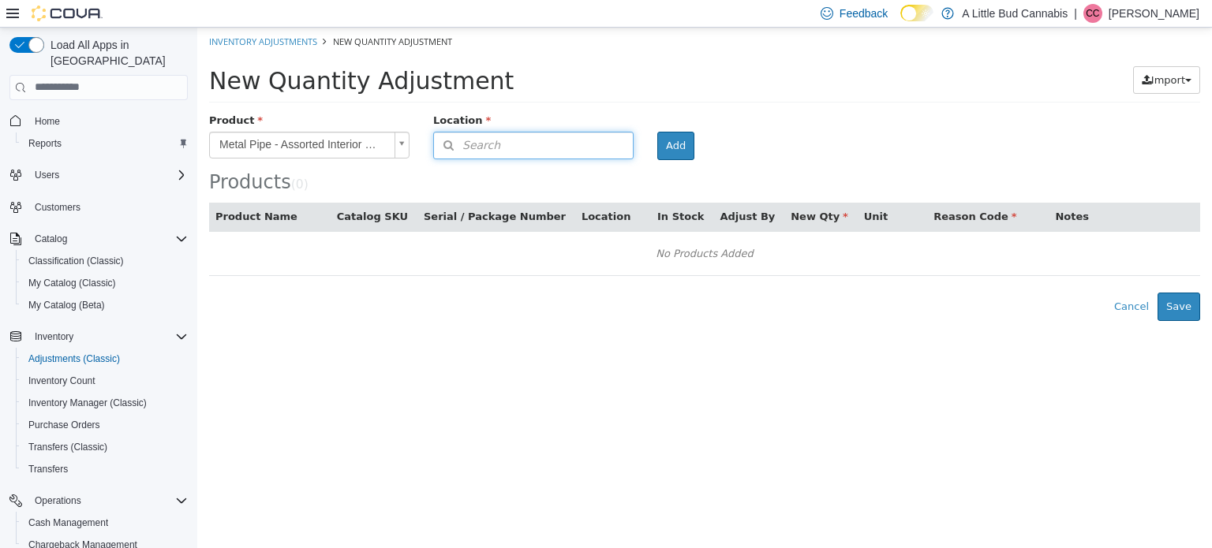
click at [597, 133] on button "Search" at bounding box center [533, 145] width 200 height 28
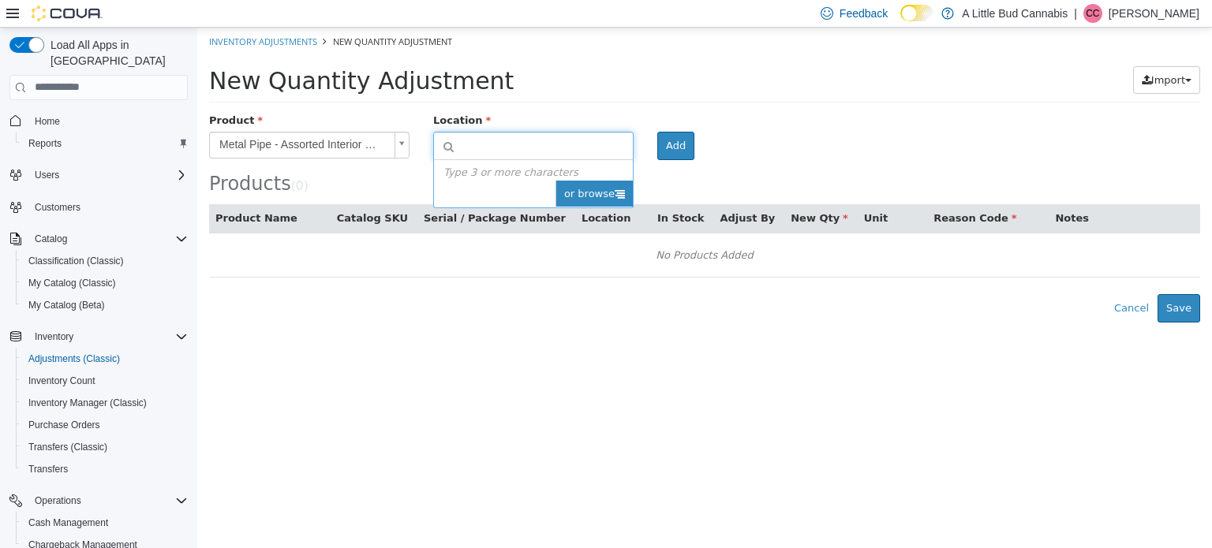
click at [626, 191] on span "or browse" at bounding box center [594, 193] width 77 height 27
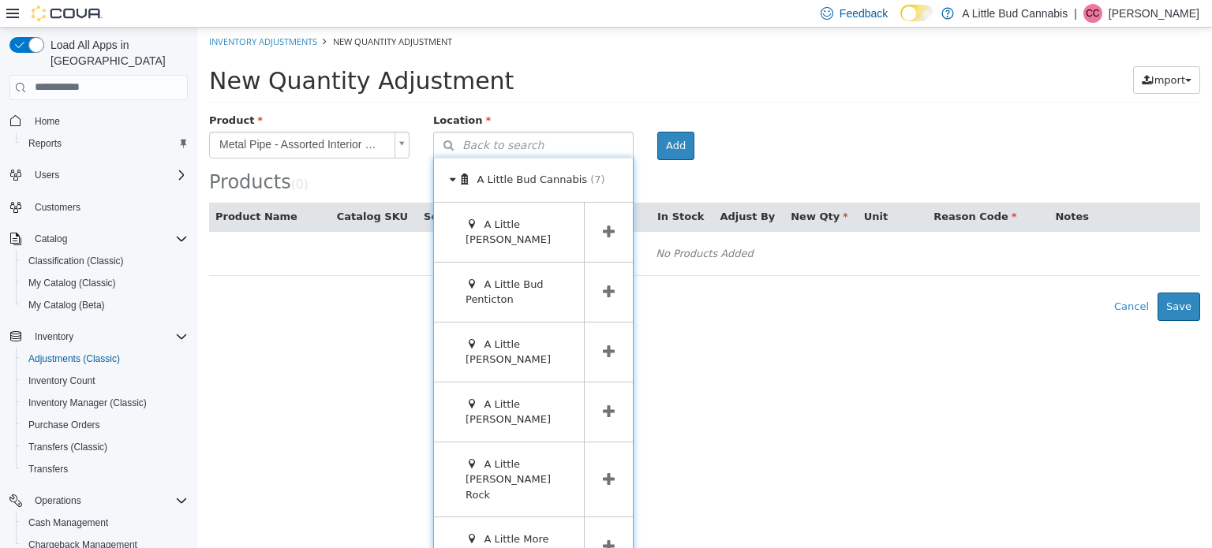
click at [606, 351] on icon at bounding box center [609, 351] width 12 height 15
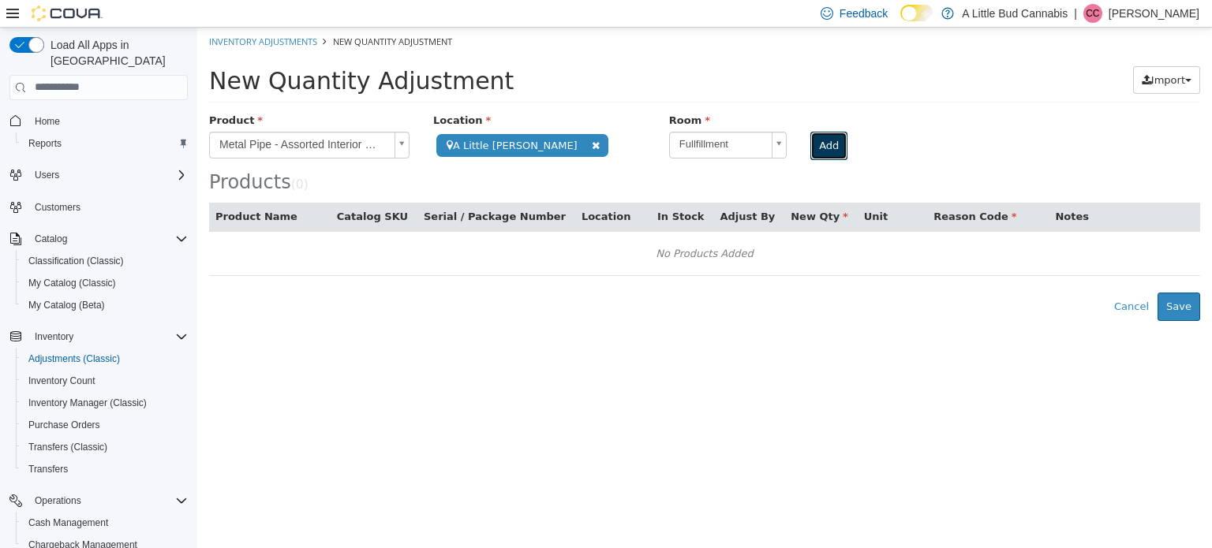
click at [810, 144] on button "Add" at bounding box center [828, 145] width 37 height 28
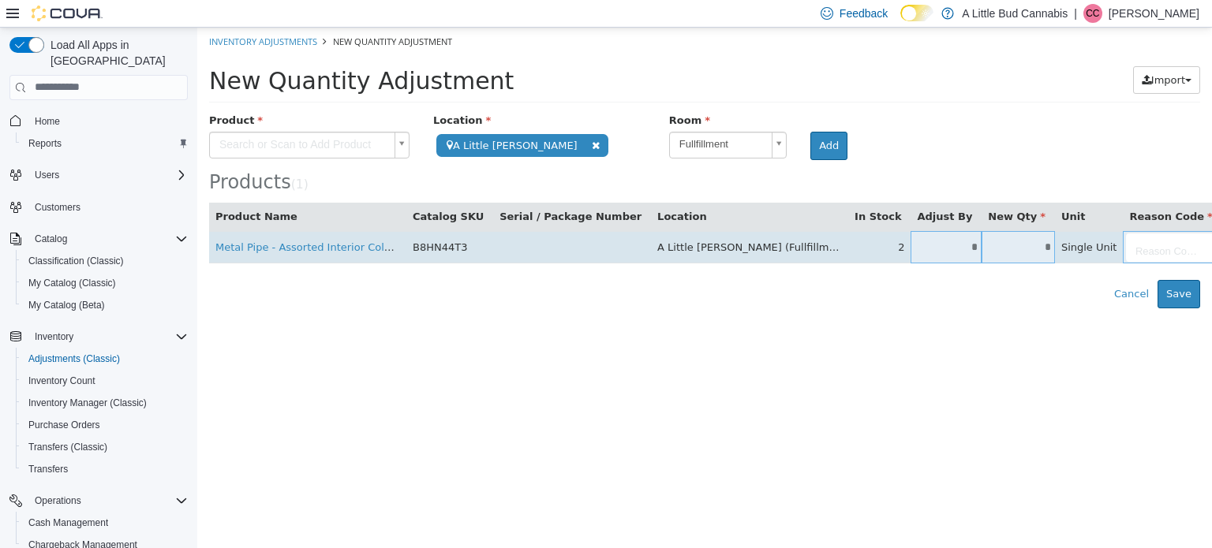
click at [982, 249] on input "*" at bounding box center [1018, 247] width 73 height 12
type input "*"
type input "**"
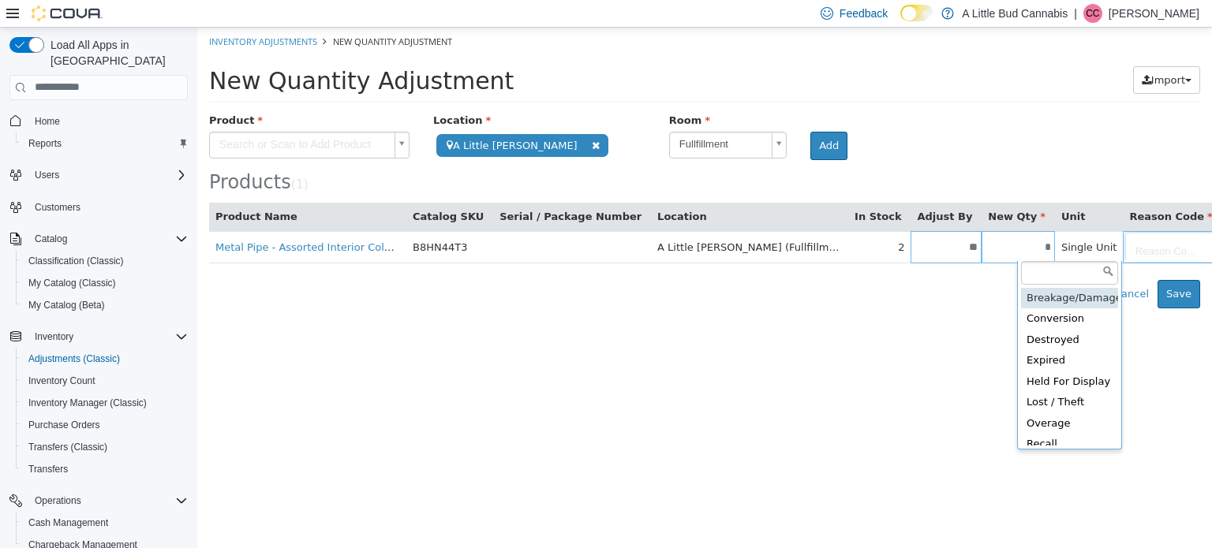
drag, startPoint x: 1086, startPoint y: 260, endPoint x: 1062, endPoint y: 252, distance: 25.2
click at [1086, 260] on body "**********" at bounding box center [704, 167] width 1015 height 281
type input "**********"
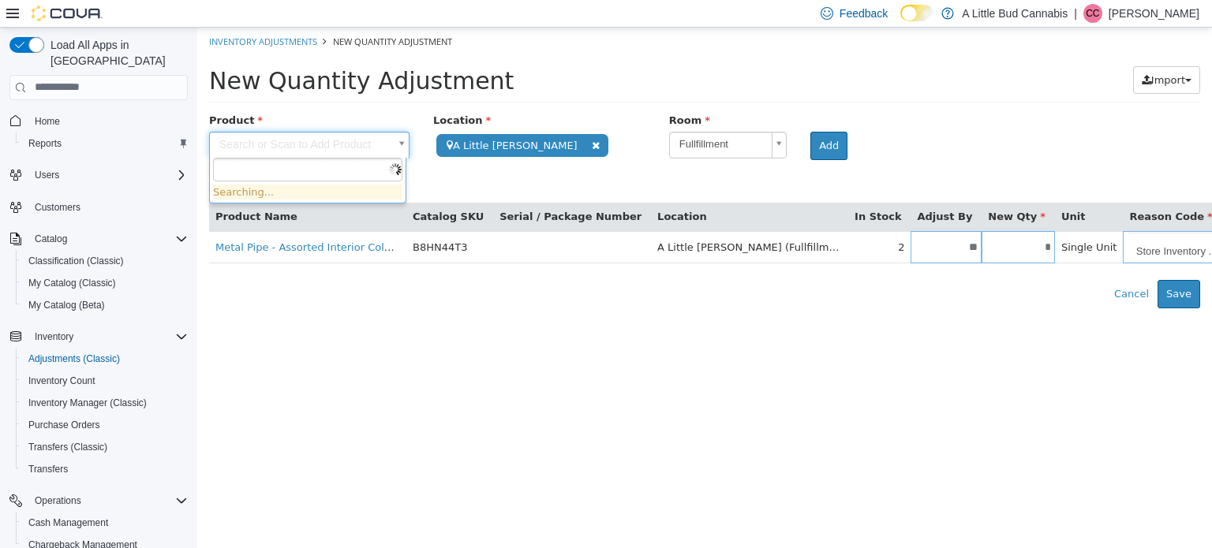
click at [345, 146] on body "**********" at bounding box center [704, 167] width 1015 height 281
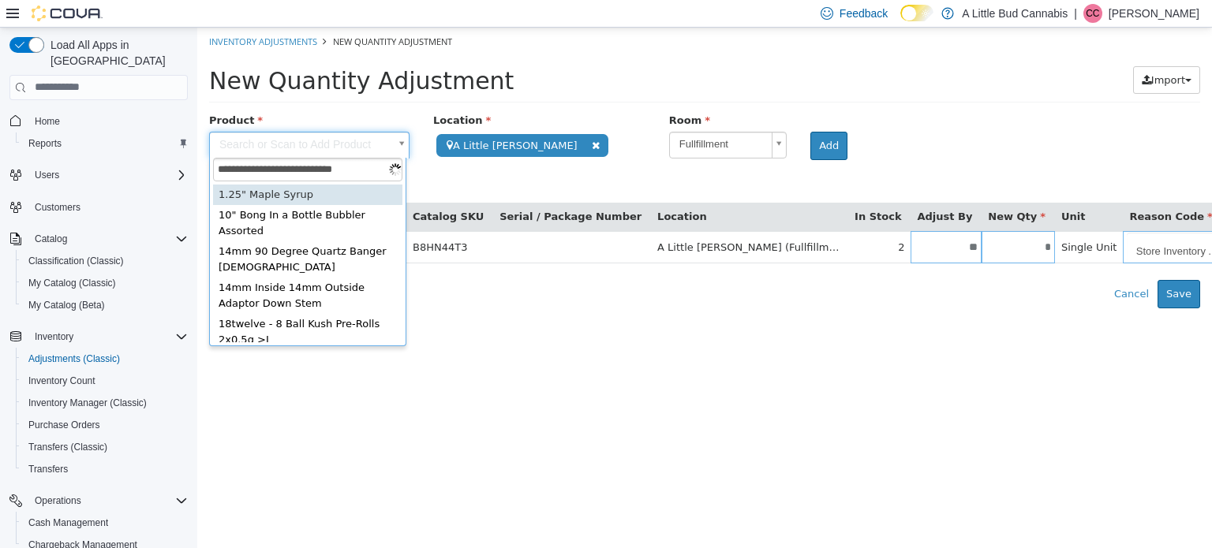
scroll to position [2, 0]
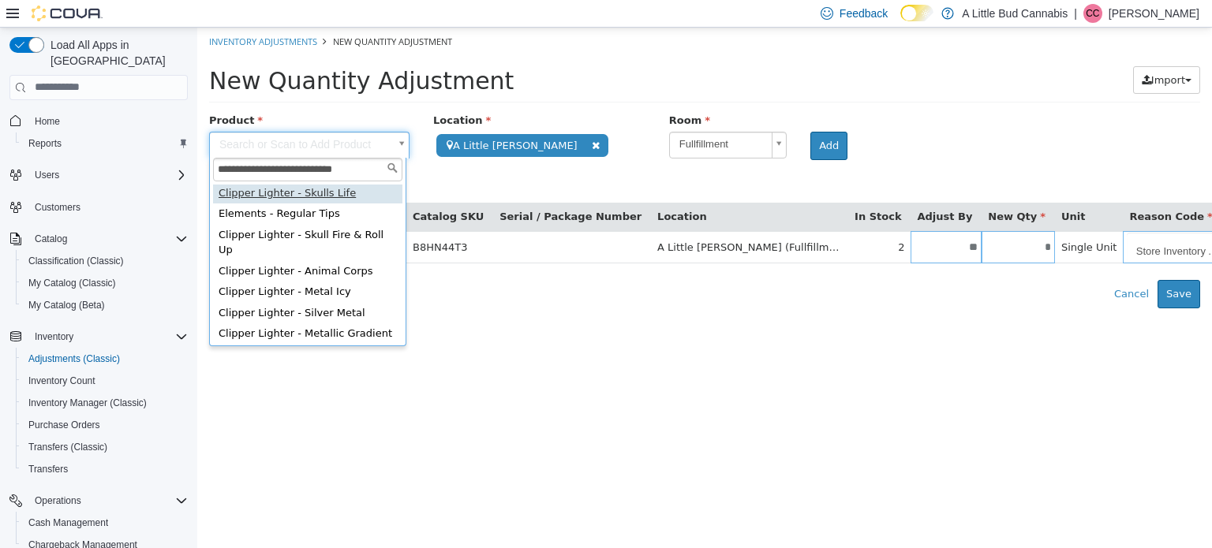
type input "**********"
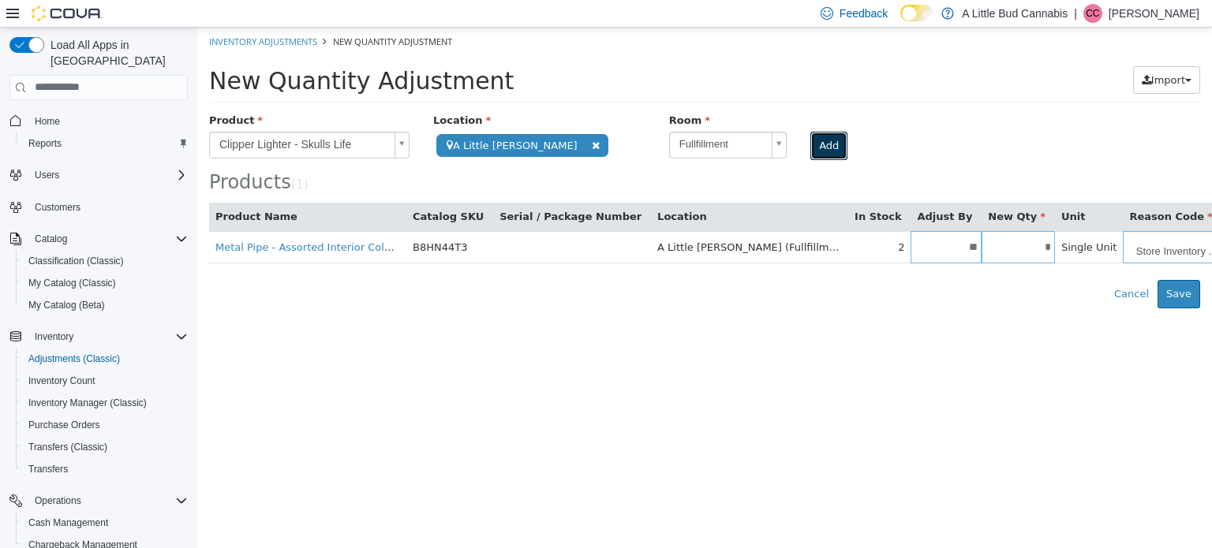
click at [818, 141] on button "Add" at bounding box center [828, 145] width 37 height 28
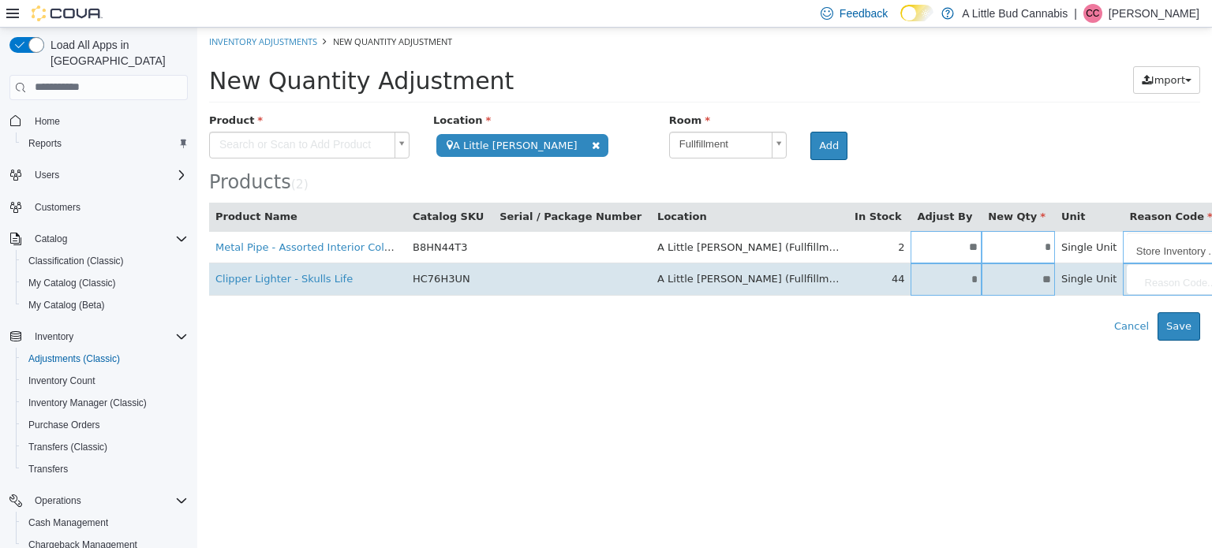
click at [982, 278] on input "**" at bounding box center [1018, 279] width 73 height 12
type input "*"
type input "***"
click at [1088, 286] on body "**********" at bounding box center [704, 183] width 1015 height 313
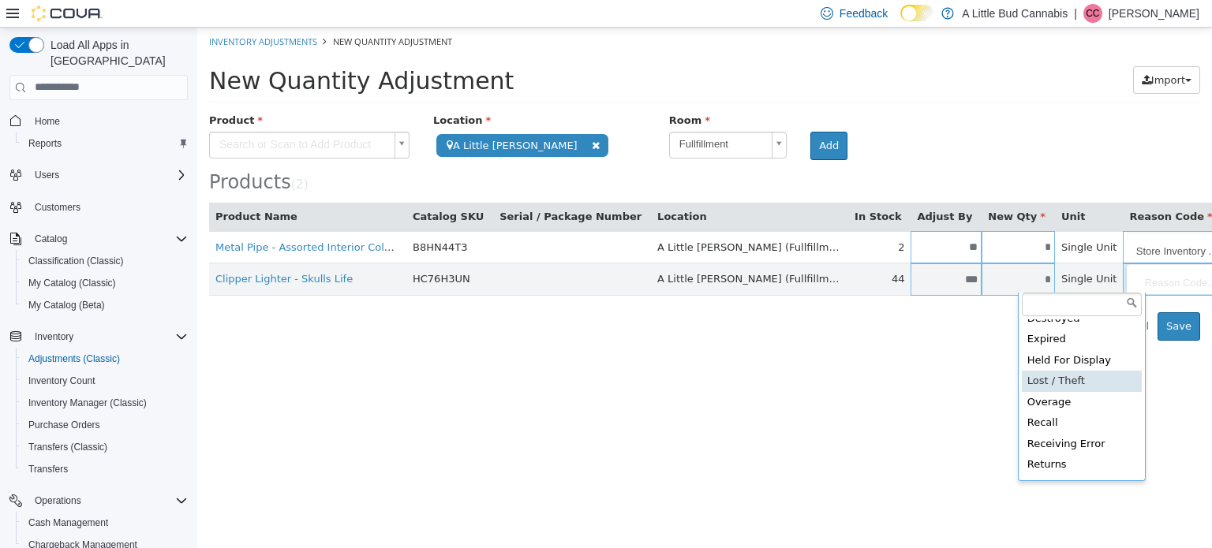
scroll to position [79, 0]
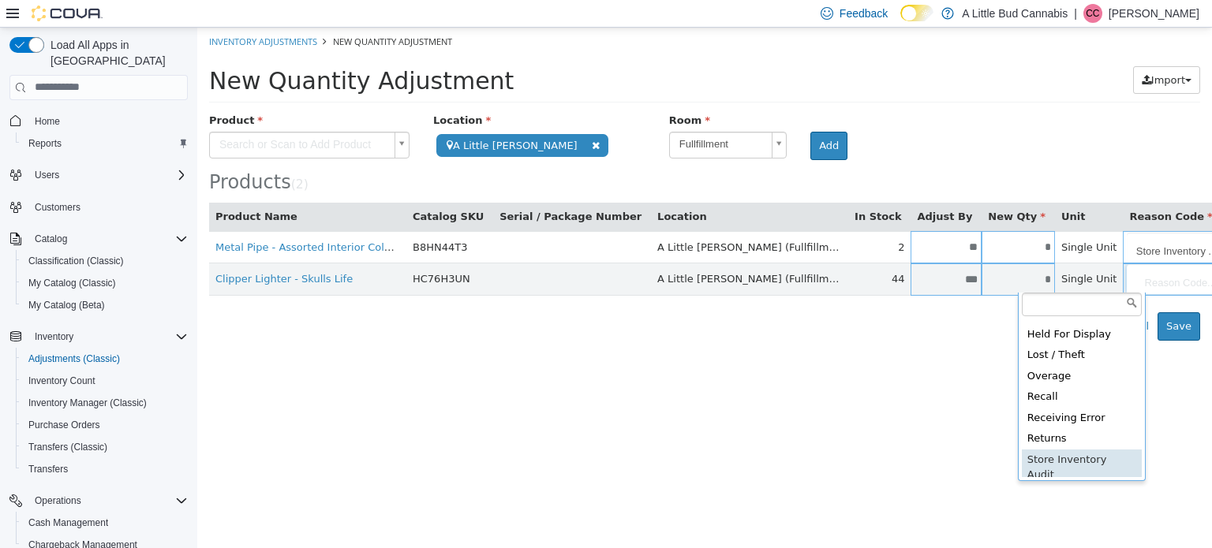
type input "**********"
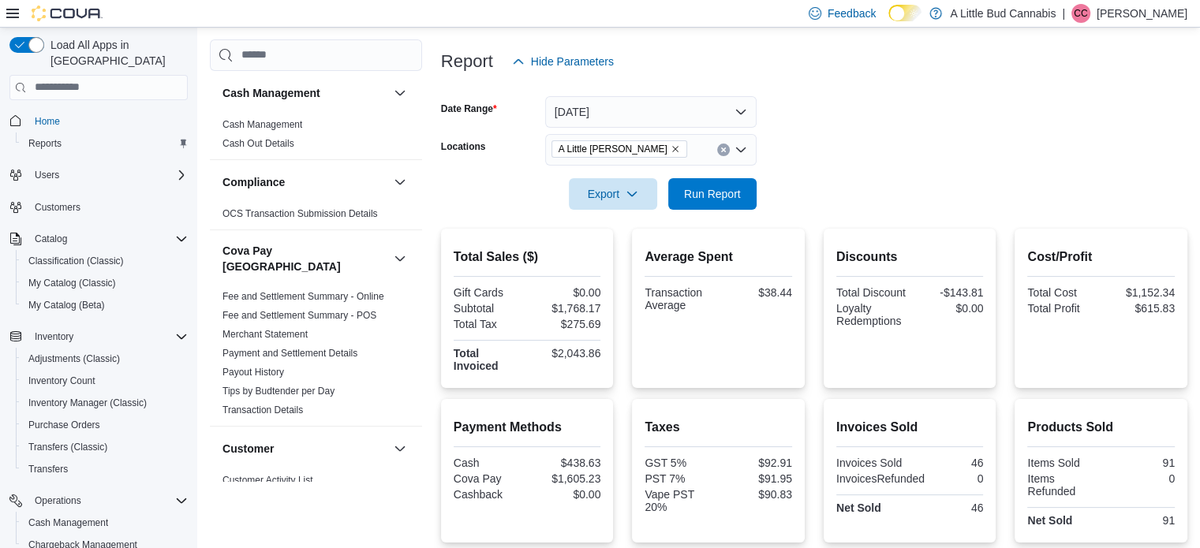
scroll to position [1105, 0]
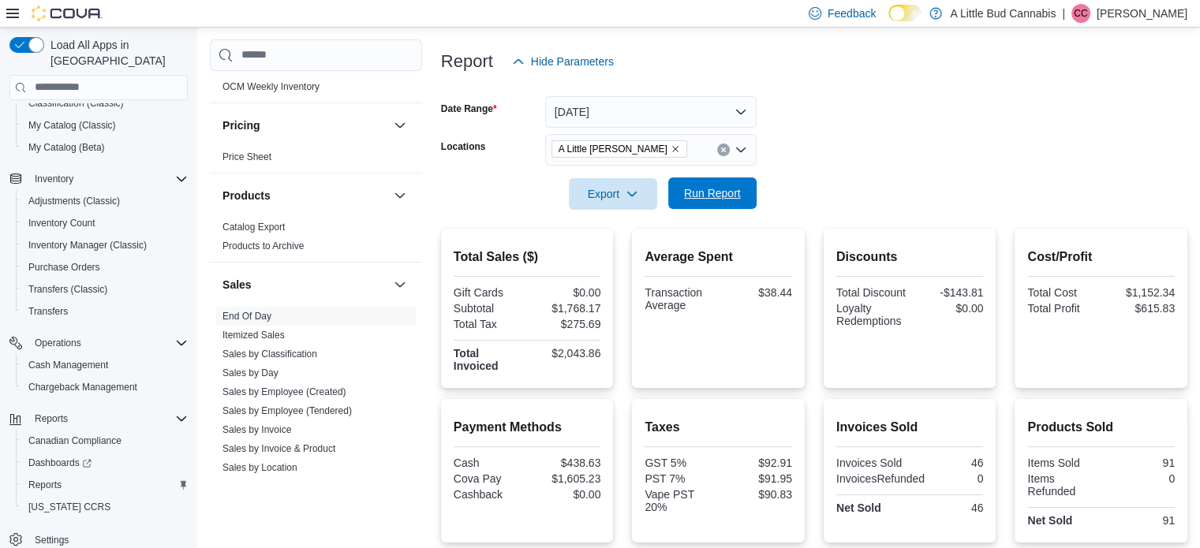
click at [694, 192] on span "Run Report" at bounding box center [712, 193] width 57 height 16
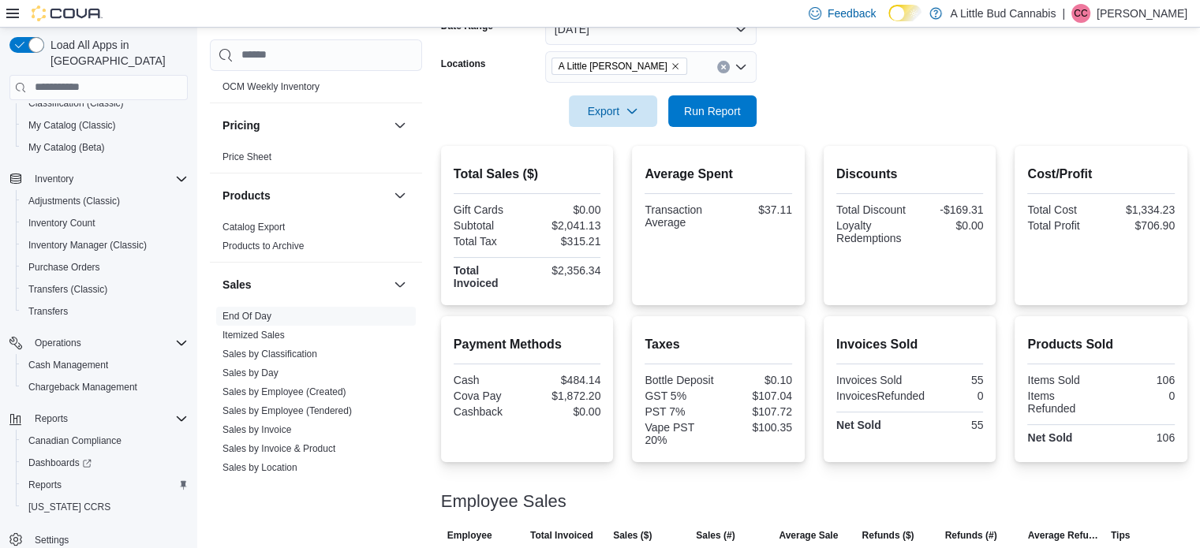
scroll to position [178, 0]
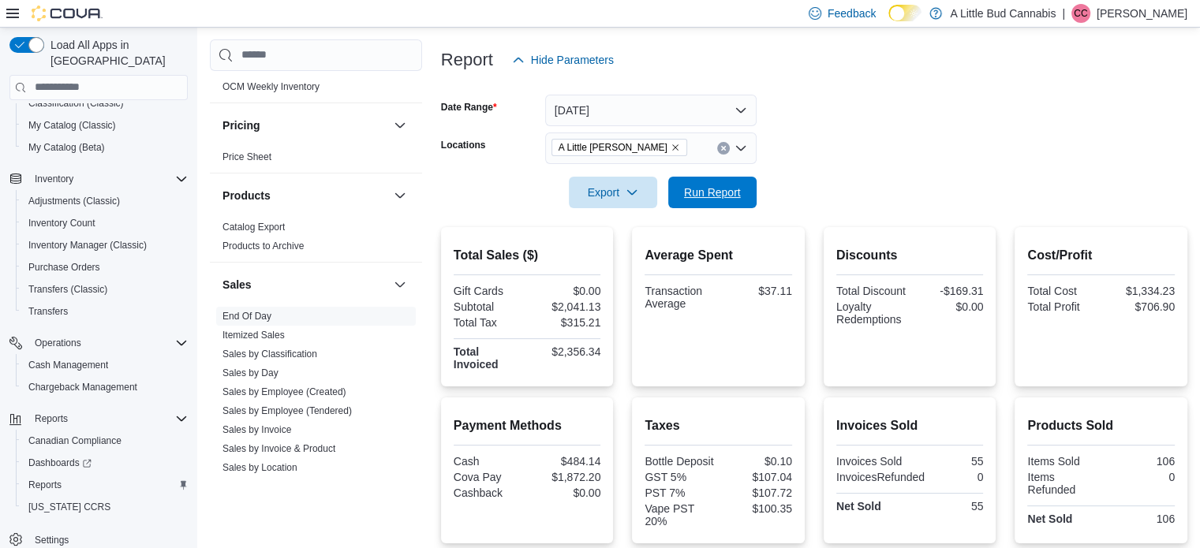
drag, startPoint x: 714, startPoint y: 189, endPoint x: 935, endPoint y: 111, distance: 234.1
click at [713, 189] on span "Run Report" at bounding box center [712, 193] width 57 height 16
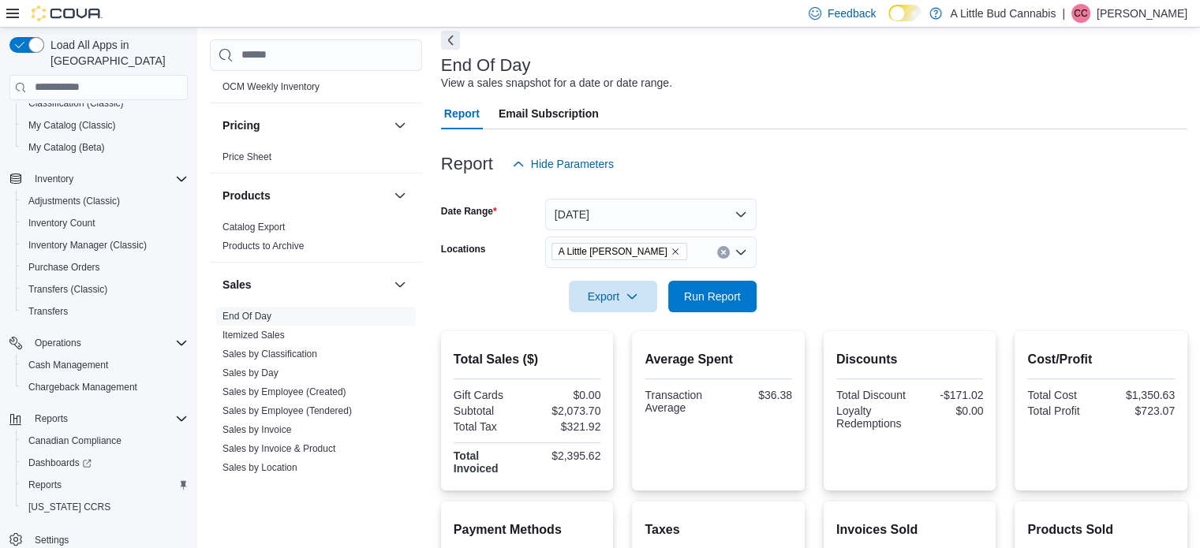
scroll to position [0, 0]
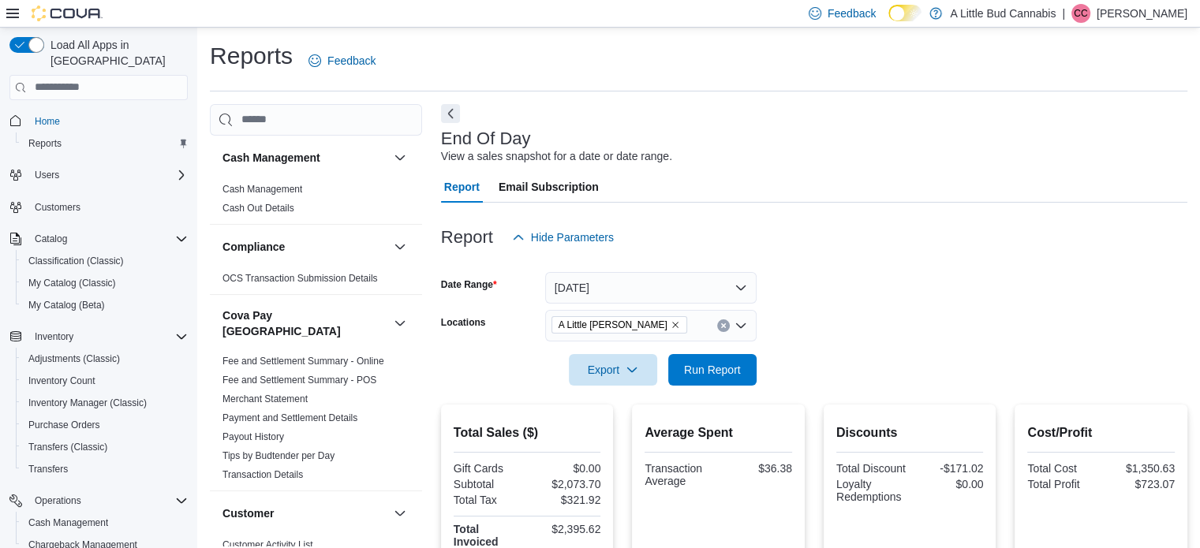
scroll to position [1105, 0]
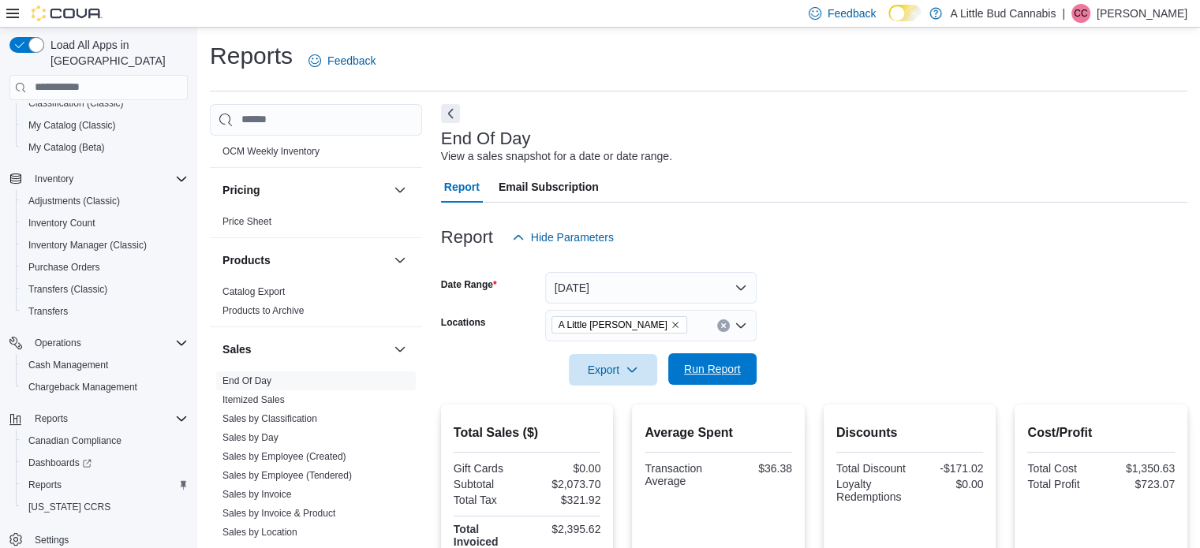
click at [727, 376] on span "Run Report" at bounding box center [712, 369] width 57 height 16
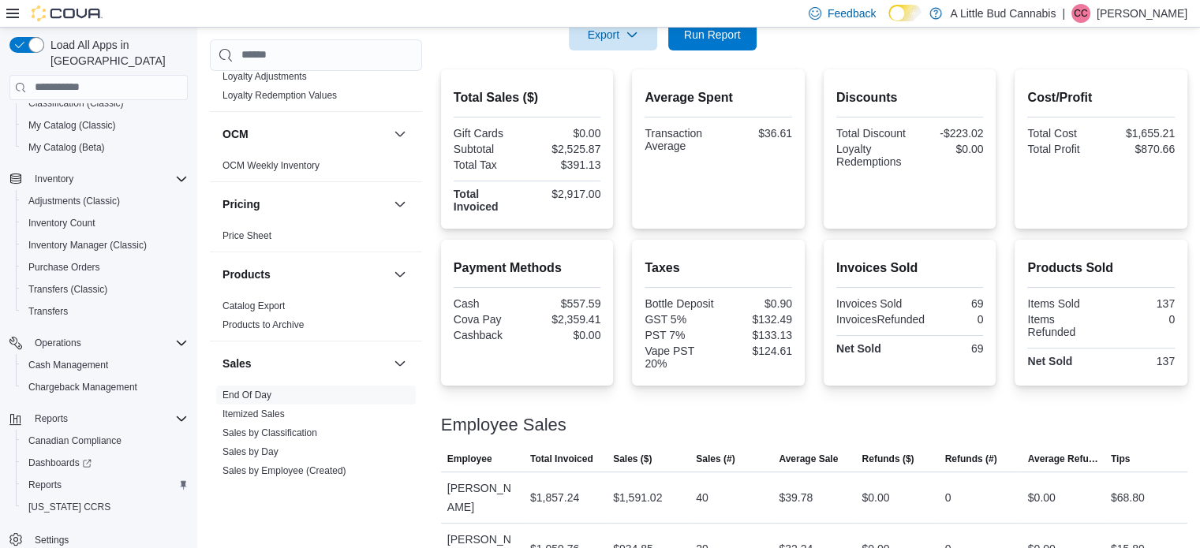
scroll to position [99, 0]
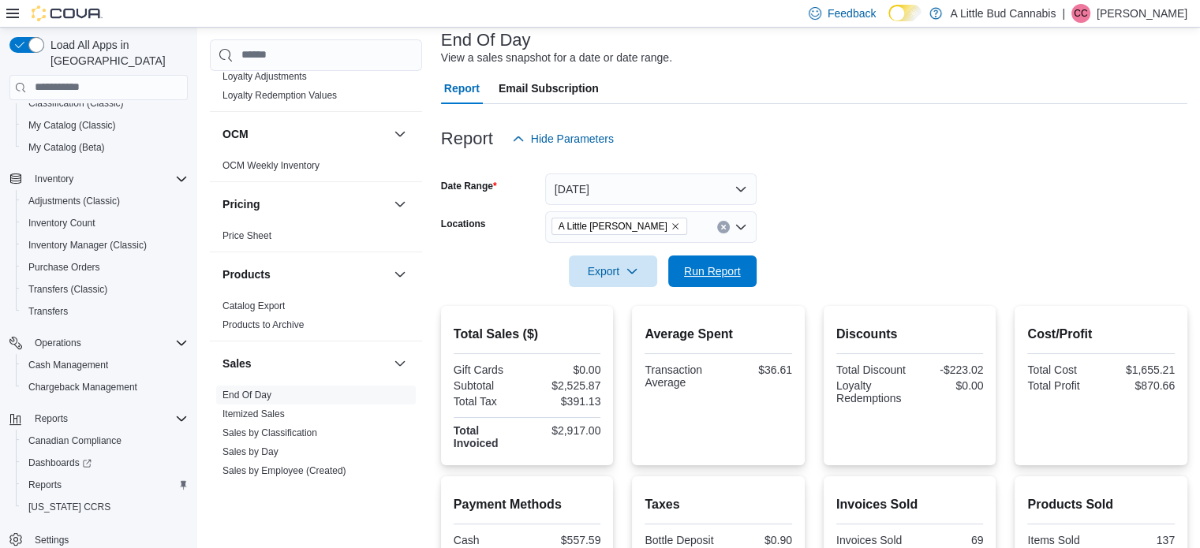
click at [698, 265] on span "Run Report" at bounding box center [712, 272] width 57 height 16
click at [713, 264] on span "Run Report" at bounding box center [712, 272] width 57 height 16
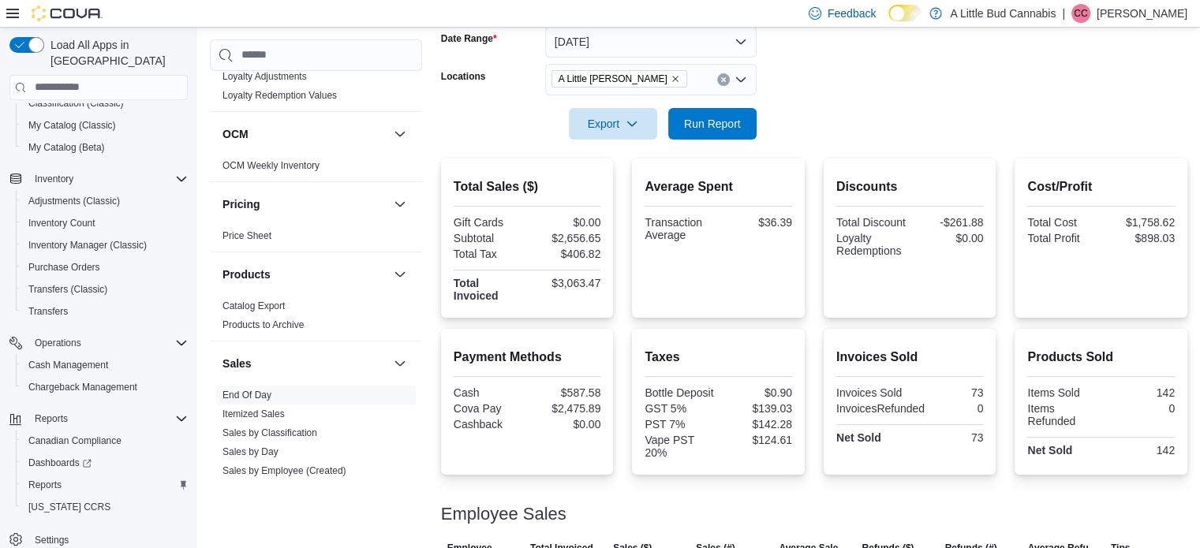
scroll to position [335, 0]
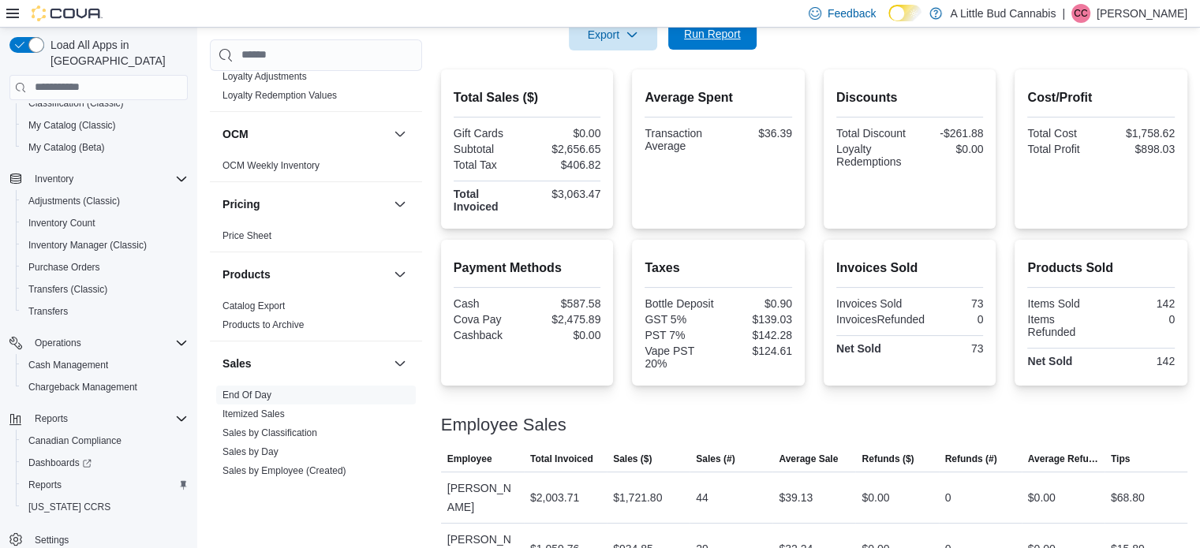
click at [690, 34] on span "Run Report" at bounding box center [712, 34] width 57 height 16
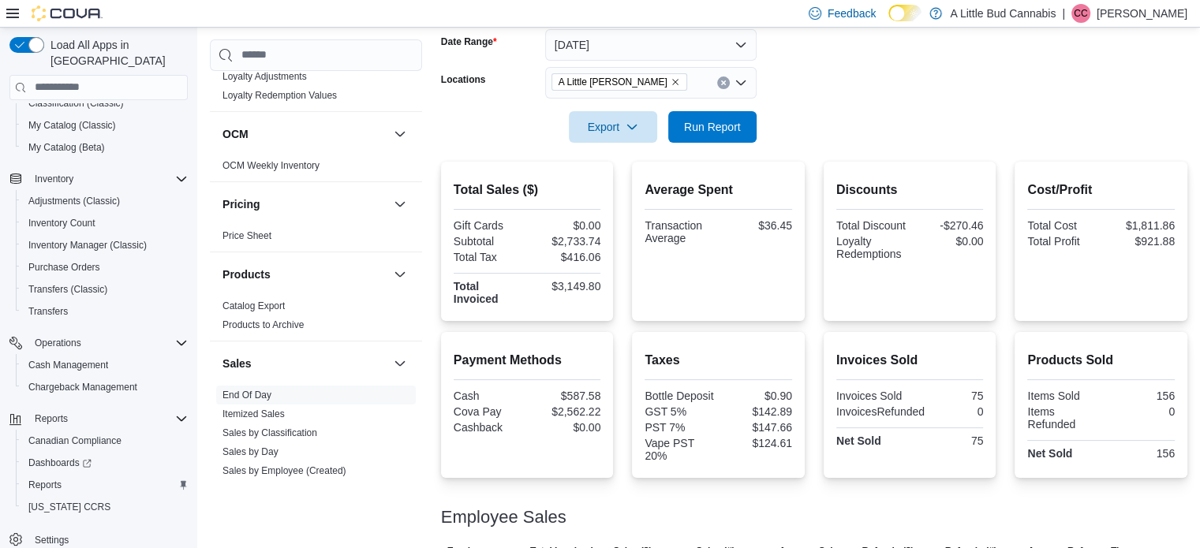
scroll to position [99, 0]
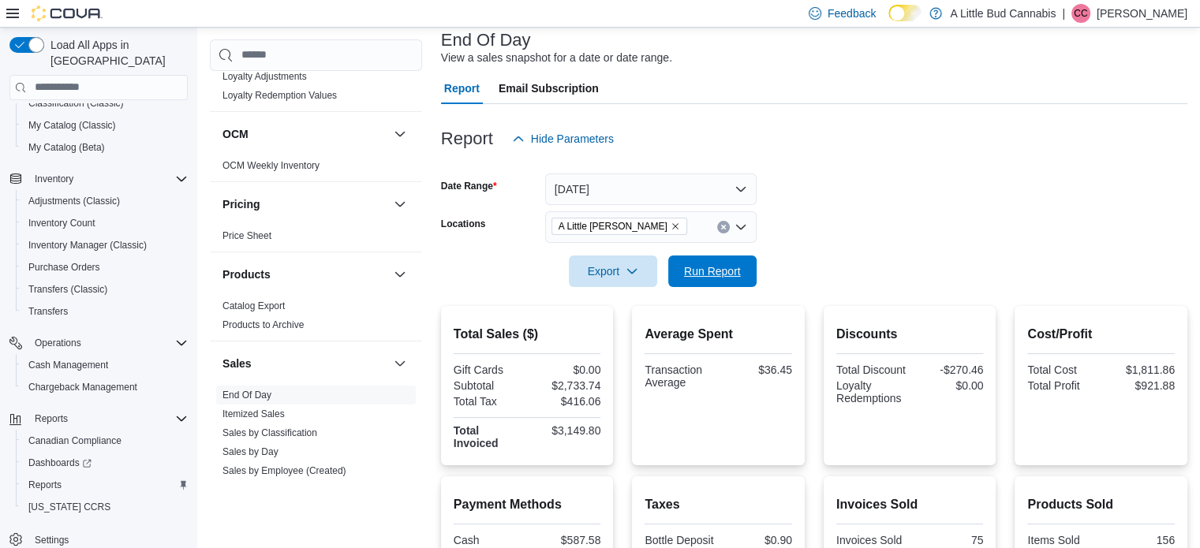
drag, startPoint x: 709, startPoint y: 265, endPoint x: 930, endPoint y: 256, distance: 221.2
click at [707, 271] on span "Run Report" at bounding box center [712, 272] width 57 height 16
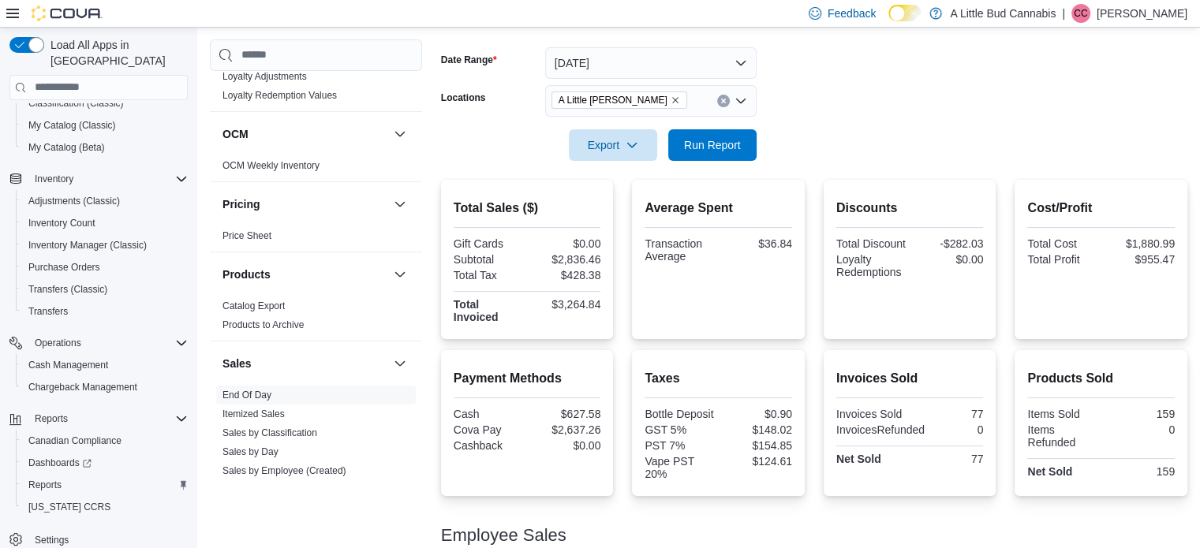
scroll to position [335, 0]
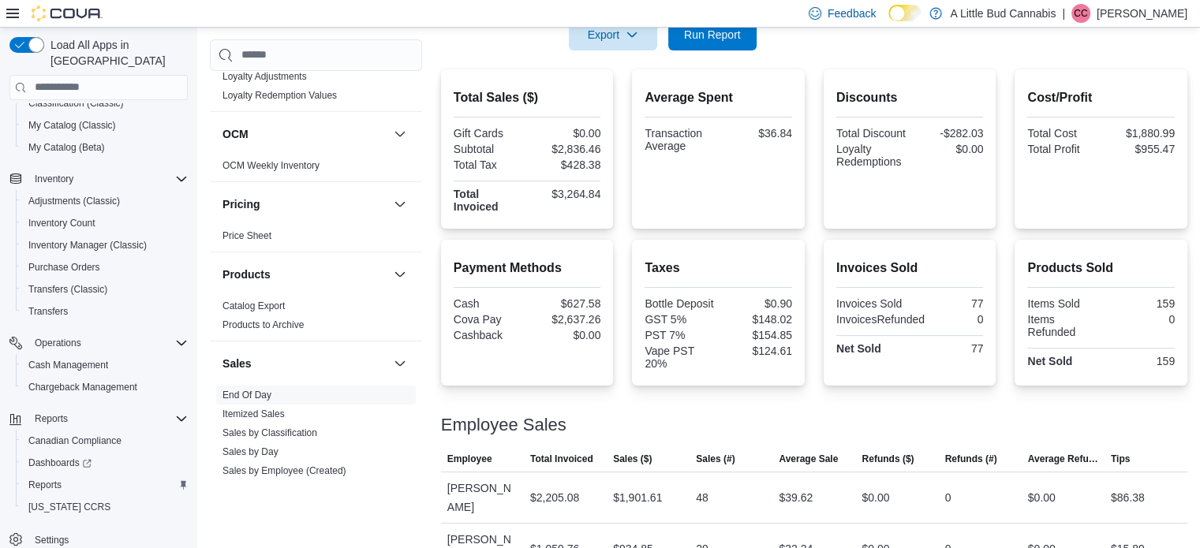
click at [820, 235] on div "Total Sales ($) Gift Cards $0.00 Subtotal $2,836.46 Total Tax $428.38 Total Inv…" at bounding box center [814, 322] width 747 height 506
click at [712, 46] on span "Run Report" at bounding box center [712, 34] width 69 height 32
click at [822, 230] on div "Total Sales ($) Gift Cards $0.00 Subtotal $2,862.38 Total Tax $431.49 Total Inv…" at bounding box center [814, 322] width 747 height 506
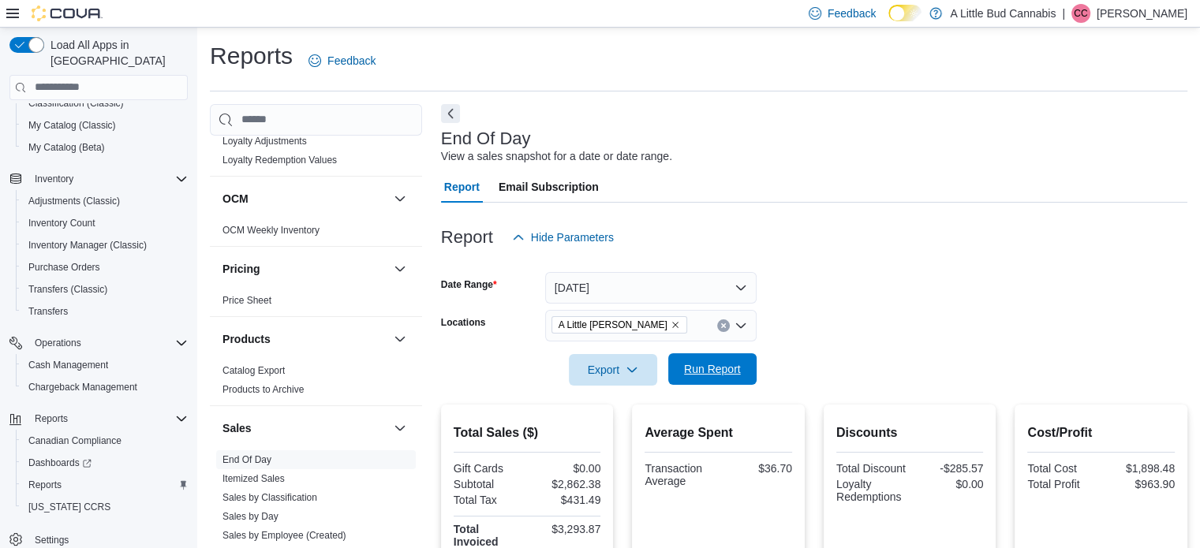
click at [690, 364] on span "Run Report" at bounding box center [712, 369] width 57 height 16
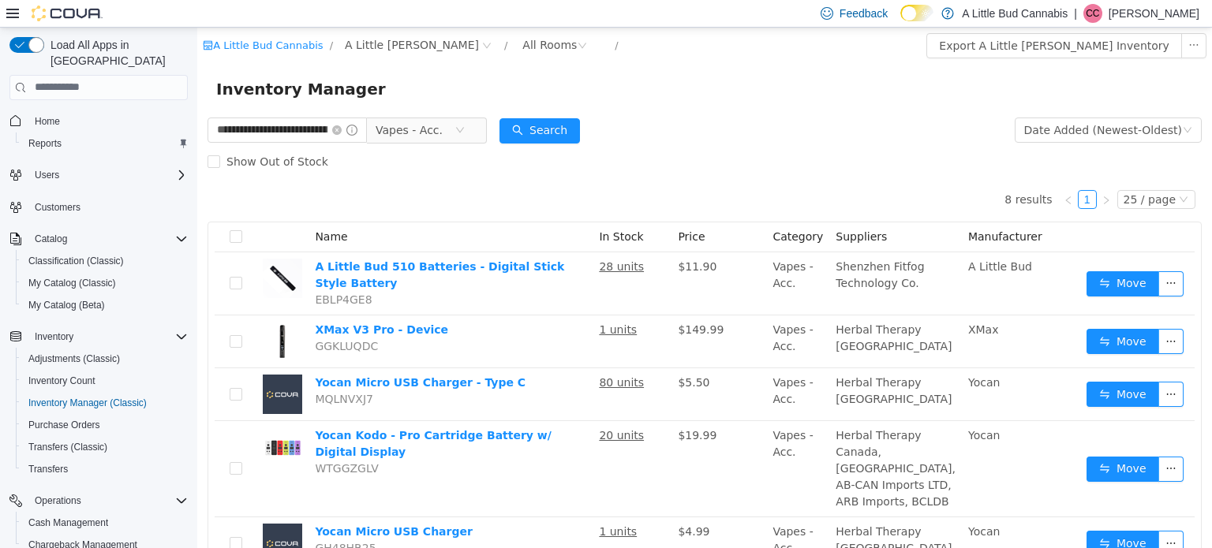
scroll to position [79, 0]
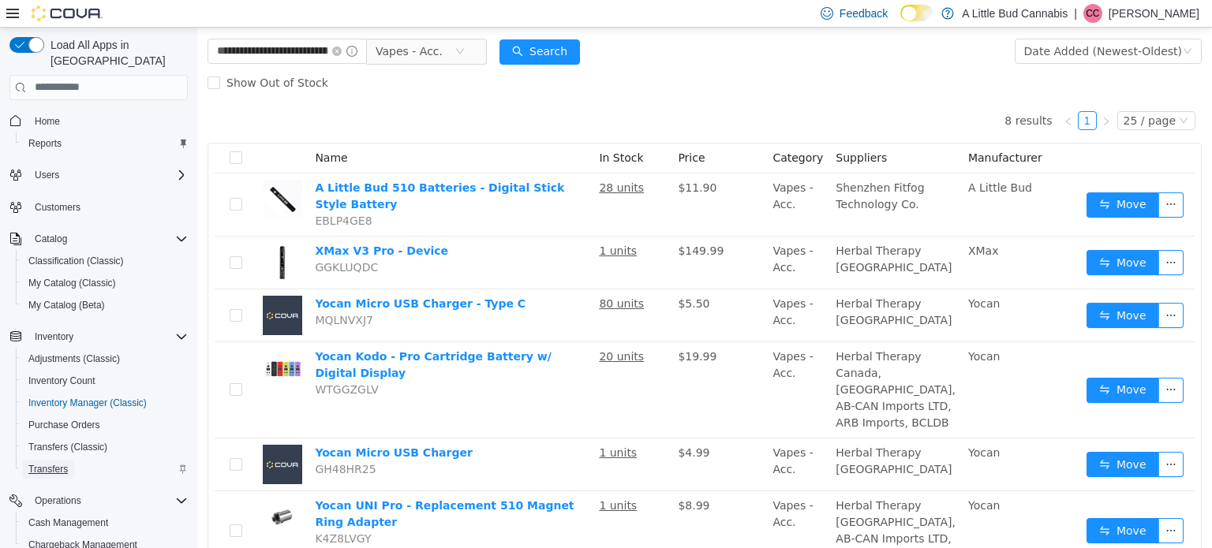
click at [50, 463] on span "Transfers" at bounding box center [47, 469] width 39 height 13
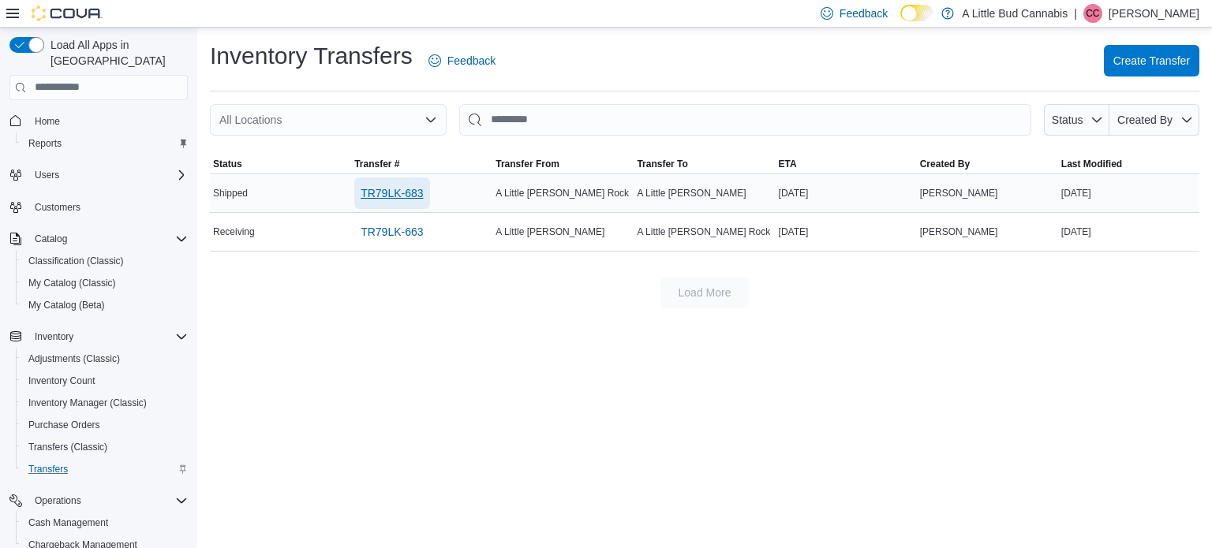
click at [387, 192] on span "TR79LK-683" at bounding box center [392, 193] width 62 height 16
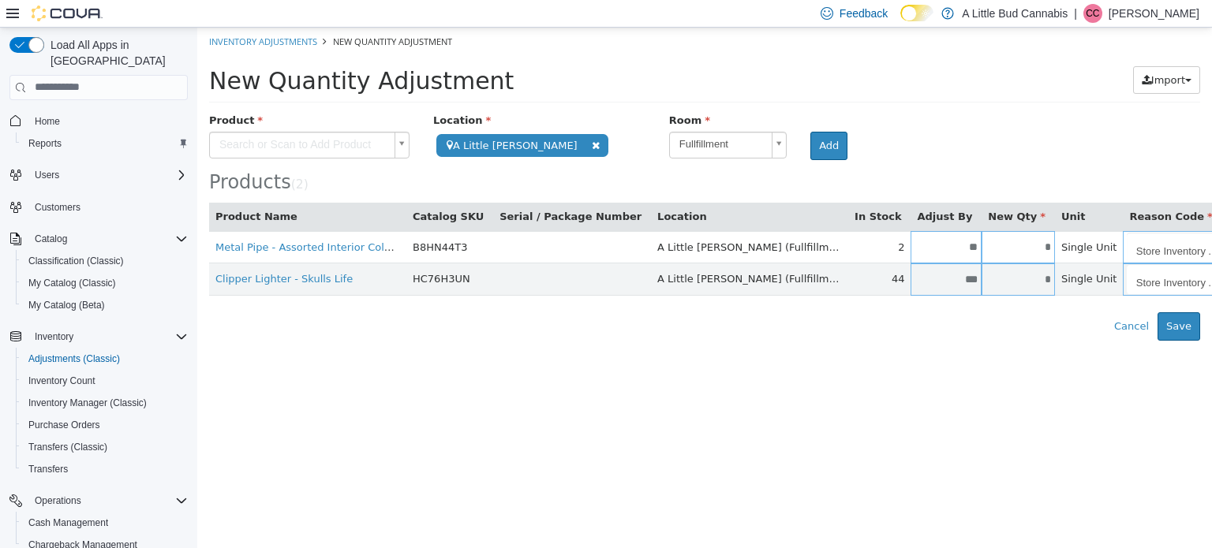
click at [941, 340] on html "**********" at bounding box center [704, 183] width 1015 height 313
click at [1174, 319] on button "Save" at bounding box center [1179, 326] width 43 height 28
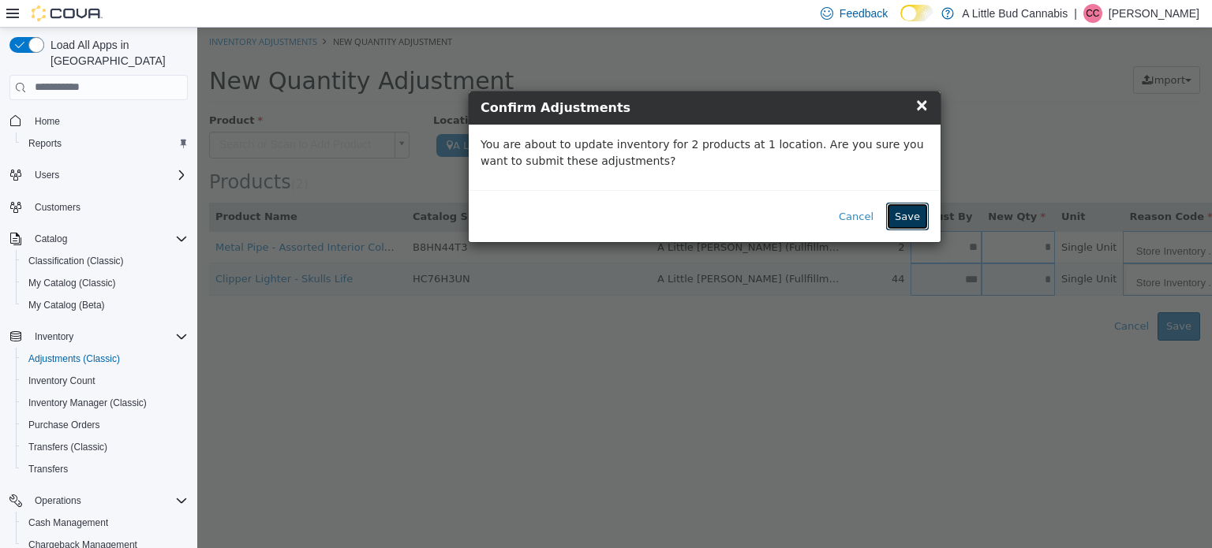
click at [915, 211] on button "Save" at bounding box center [907, 216] width 43 height 28
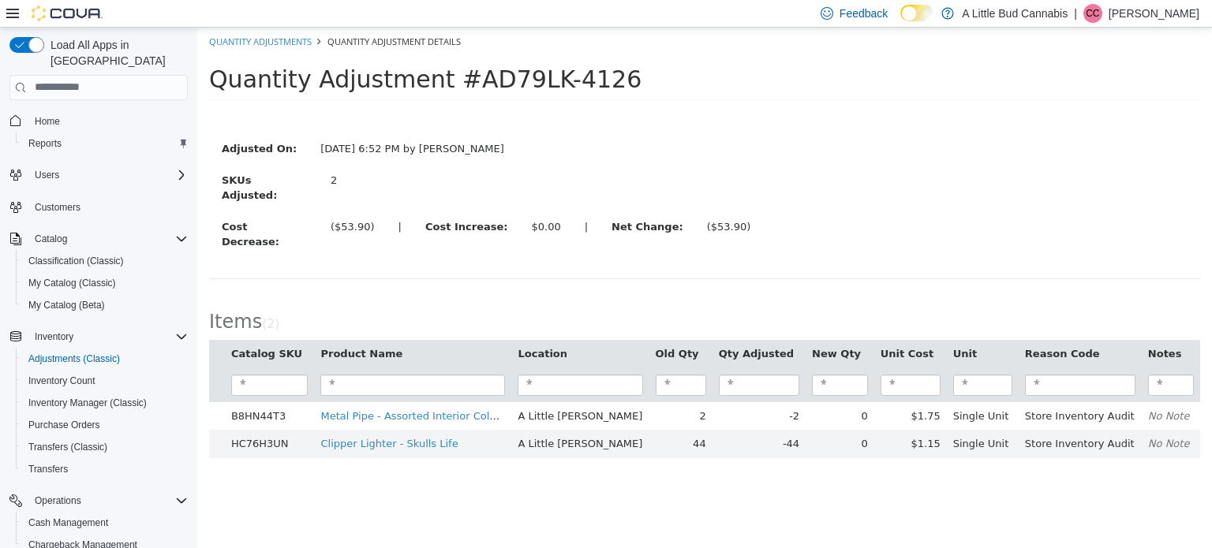
click at [848, 170] on div "Adjusted On: [DATE] 6:52 PM by [PERSON_NAME] SKUs Adjusted: 2 Cost Decrease: ($…" at bounding box center [705, 202] width 966 height 125
drag, startPoint x: 852, startPoint y: 170, endPoint x: 902, endPoint y: 43, distance: 137.2
click at [852, 172] on div "SKUs Adjusted: 2" at bounding box center [705, 189] width 990 height 35
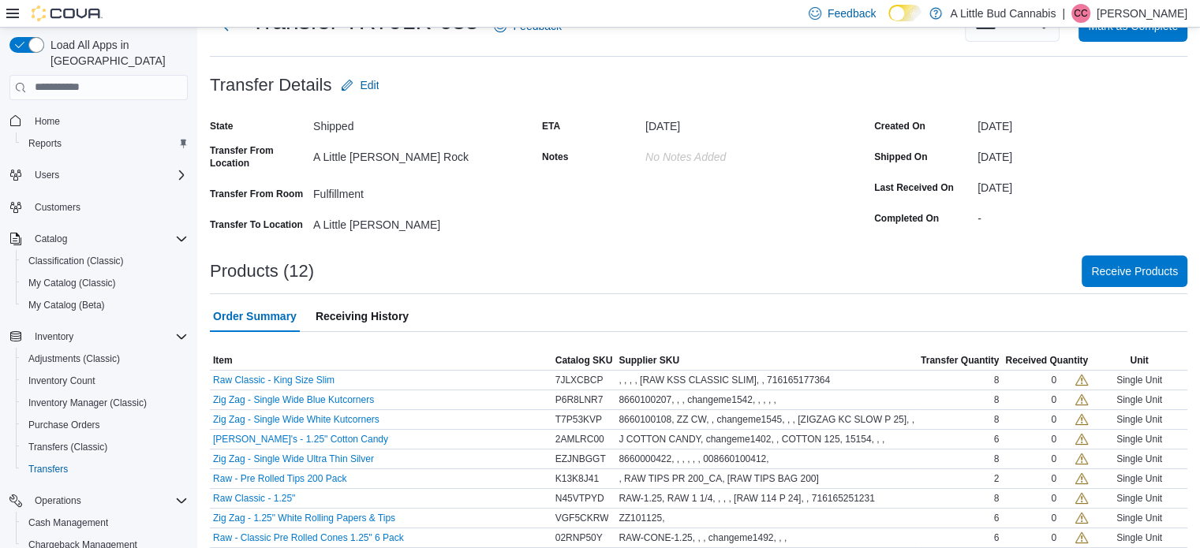
scroll to position [133, 0]
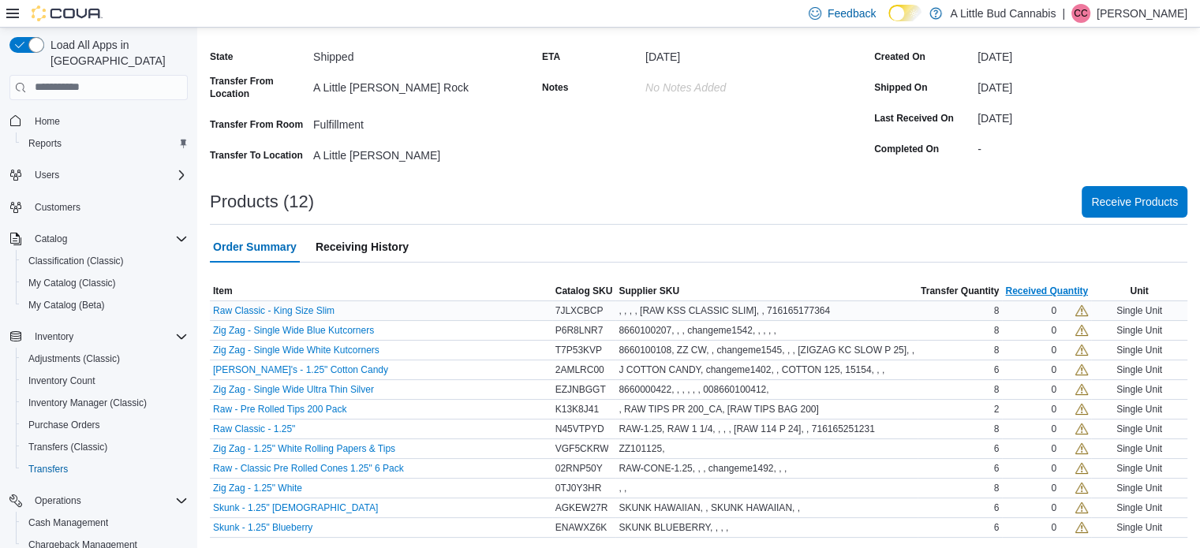
click at [1054, 303] on table "This table contains 12 rows. Item Catalog SKU Supplier SKU Transfer Quantity Re…" at bounding box center [699, 410] width 978 height 256
click at [1057, 311] on div "0" at bounding box center [1054, 311] width 6 height 13
click at [1150, 198] on span "Receive Products" at bounding box center [1134, 201] width 87 height 16
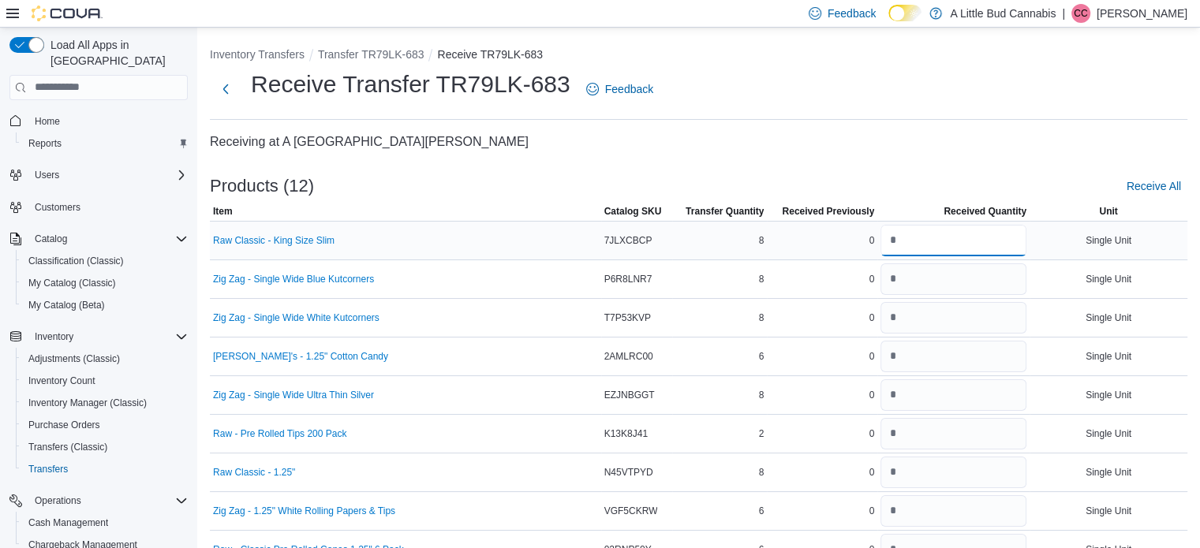
click at [985, 245] on input "number" at bounding box center [954, 241] width 146 height 32
type input "*"
click at [981, 269] on input "number" at bounding box center [954, 280] width 146 height 32
type input "*"
click at [997, 312] on input "number" at bounding box center [954, 318] width 146 height 32
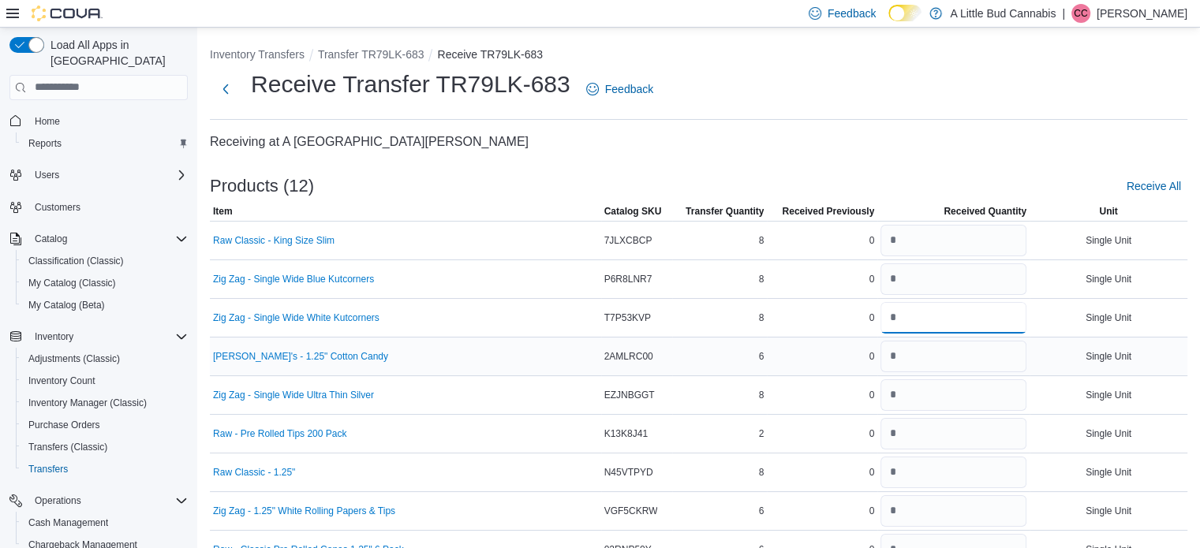
type input "*"
click at [990, 360] on input "number" at bounding box center [954, 357] width 146 height 32
type input "*"
click at [1012, 391] on input "number" at bounding box center [954, 396] width 146 height 32
type input "*"
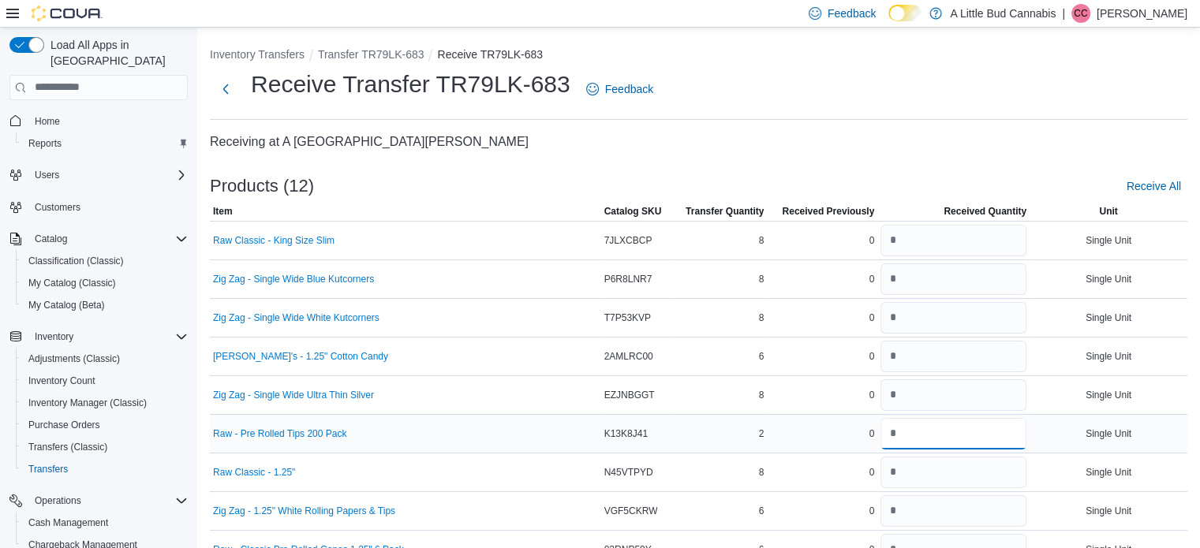
click at [953, 435] on input "number" at bounding box center [954, 434] width 146 height 32
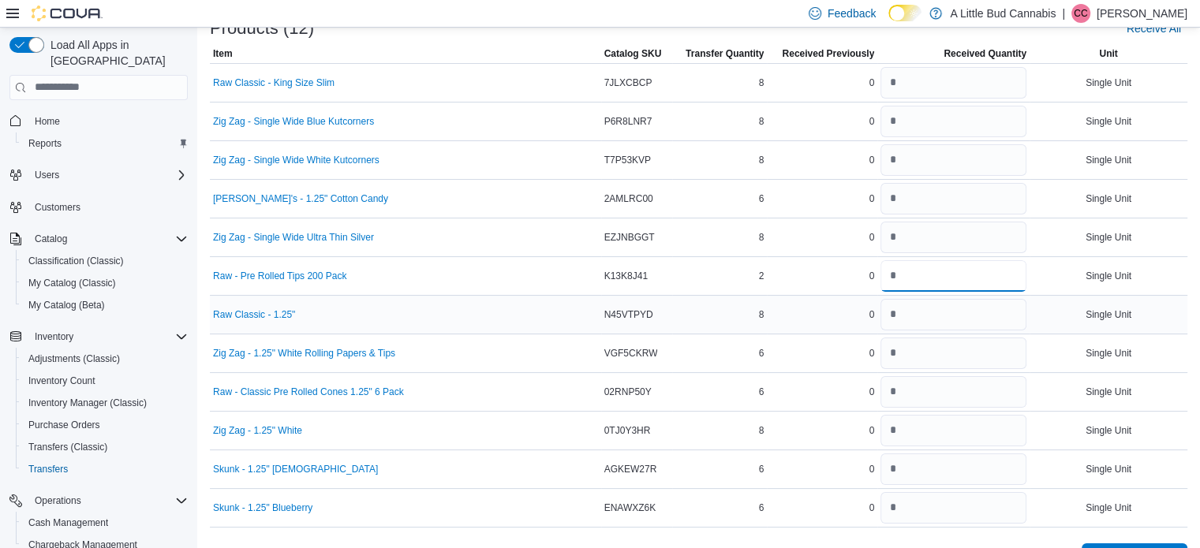
type input "*"
click at [959, 318] on input "number" at bounding box center [954, 315] width 146 height 32
type input "*"
click at [946, 353] on input "number" at bounding box center [954, 354] width 146 height 32
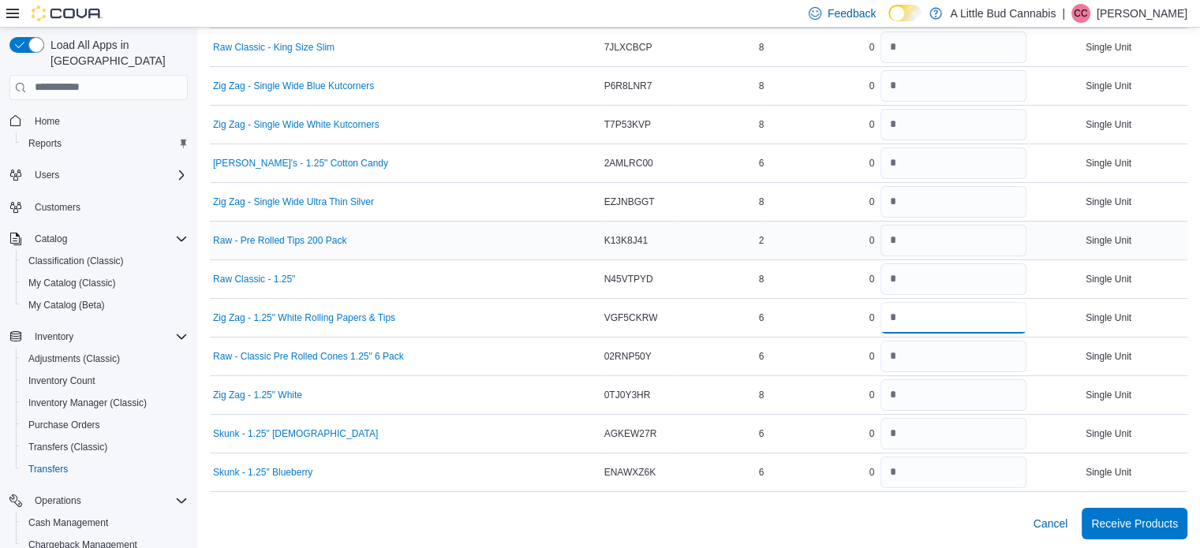
scroll to position [194, 0]
type input "*"
click at [923, 357] on input "number" at bounding box center [954, 356] width 146 height 32
type input "*"
click at [929, 391] on input "number" at bounding box center [954, 395] width 146 height 32
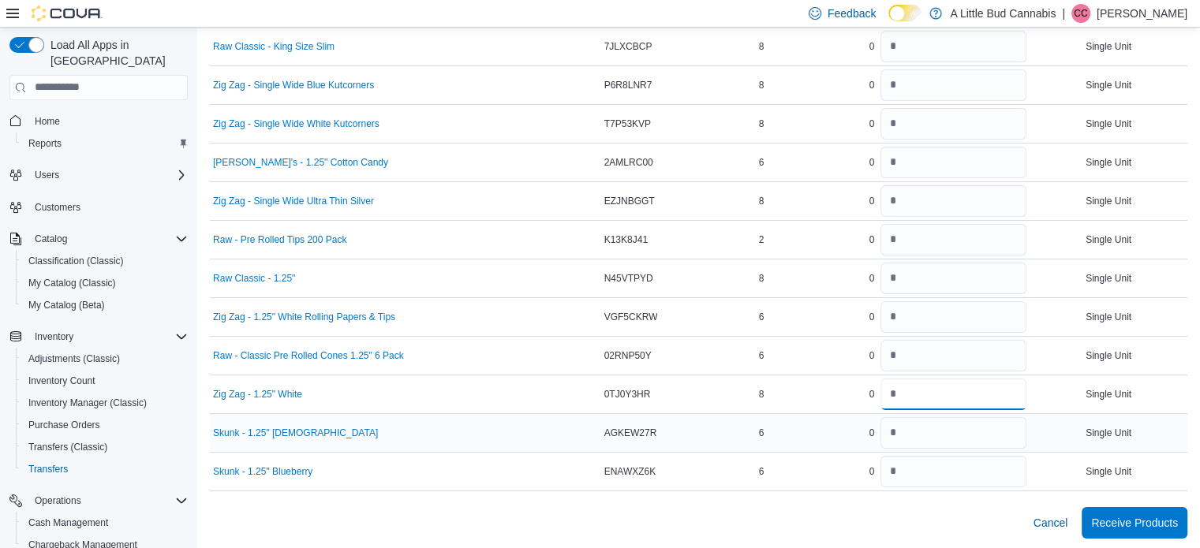
type input "*"
click at [915, 438] on input "number" at bounding box center [954, 433] width 146 height 32
type input "*"
click at [915, 466] on input "number" at bounding box center [954, 472] width 146 height 32
type input "*"
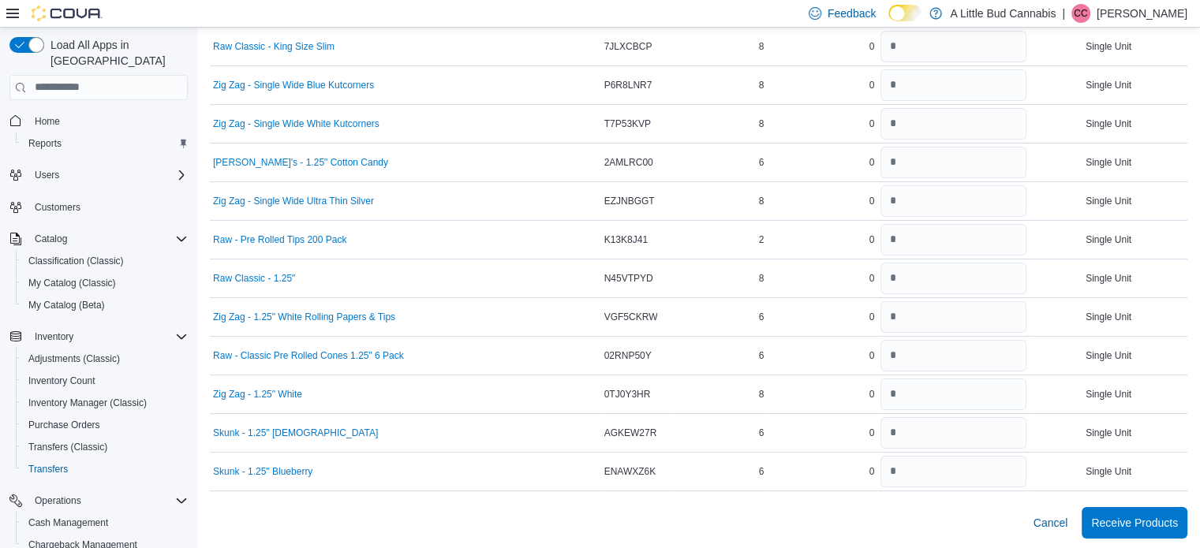
click at [879, 523] on div "Cancel Receive Products" at bounding box center [699, 523] width 978 height 32
click at [1133, 518] on span "Receive Products" at bounding box center [1134, 523] width 87 height 16
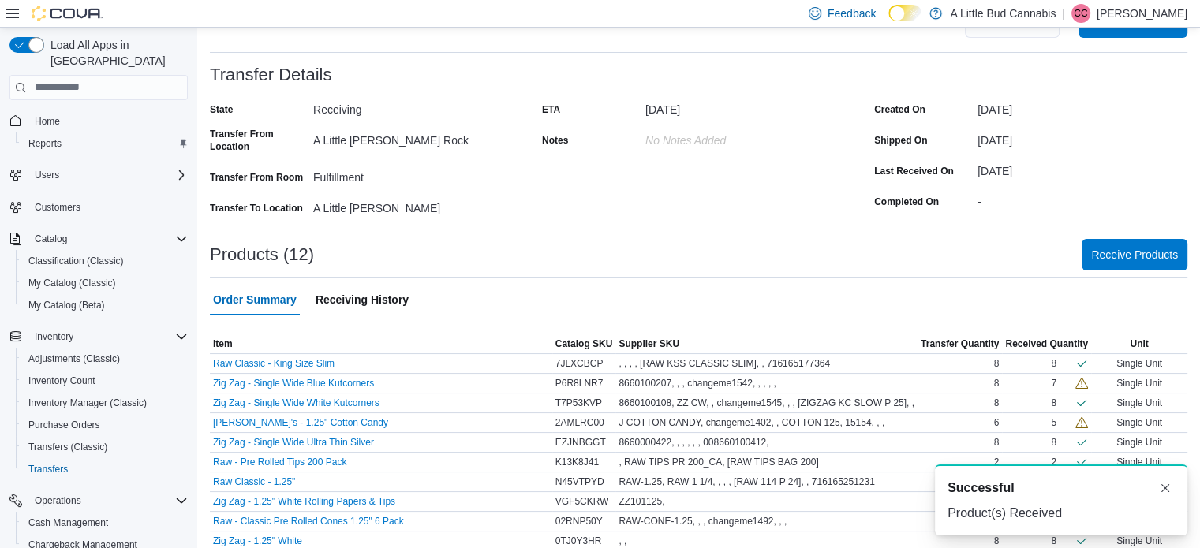
scroll to position [120, 0]
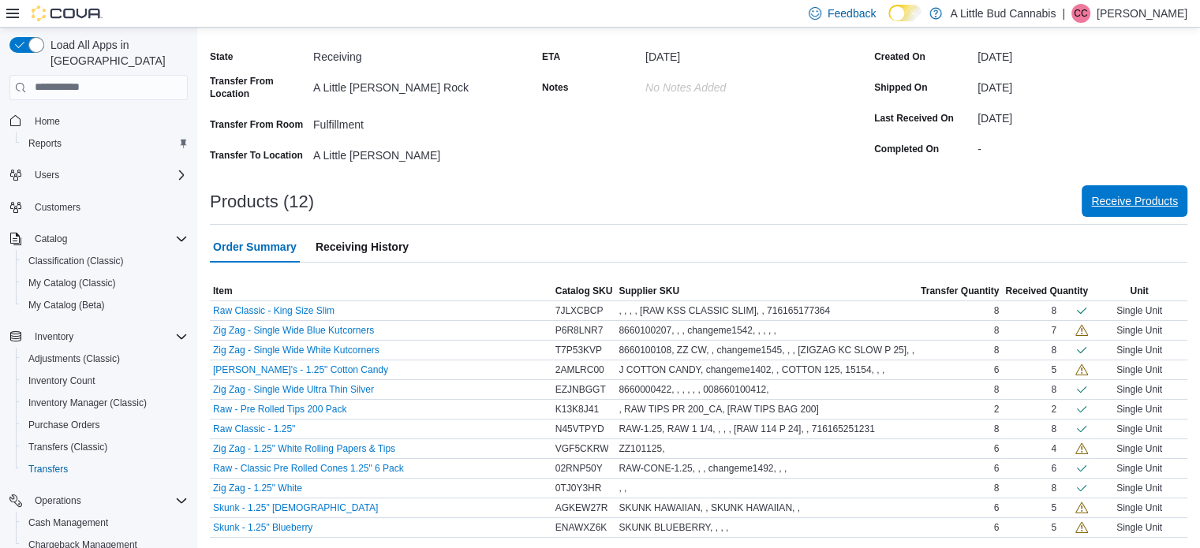
click at [1138, 200] on span "Receive Products" at bounding box center [1134, 201] width 87 height 16
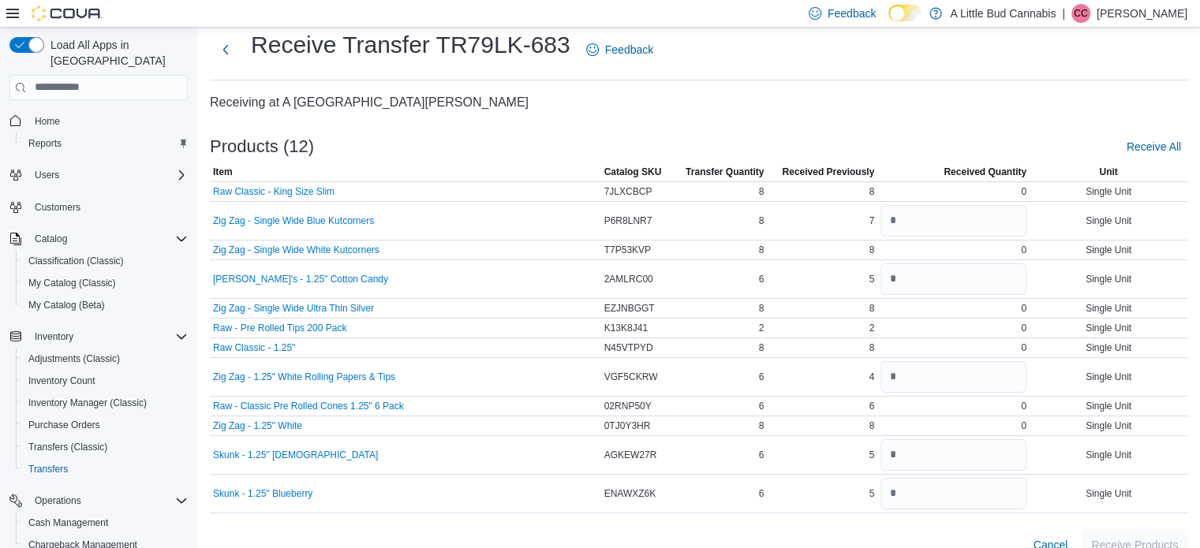
scroll to position [62, 0]
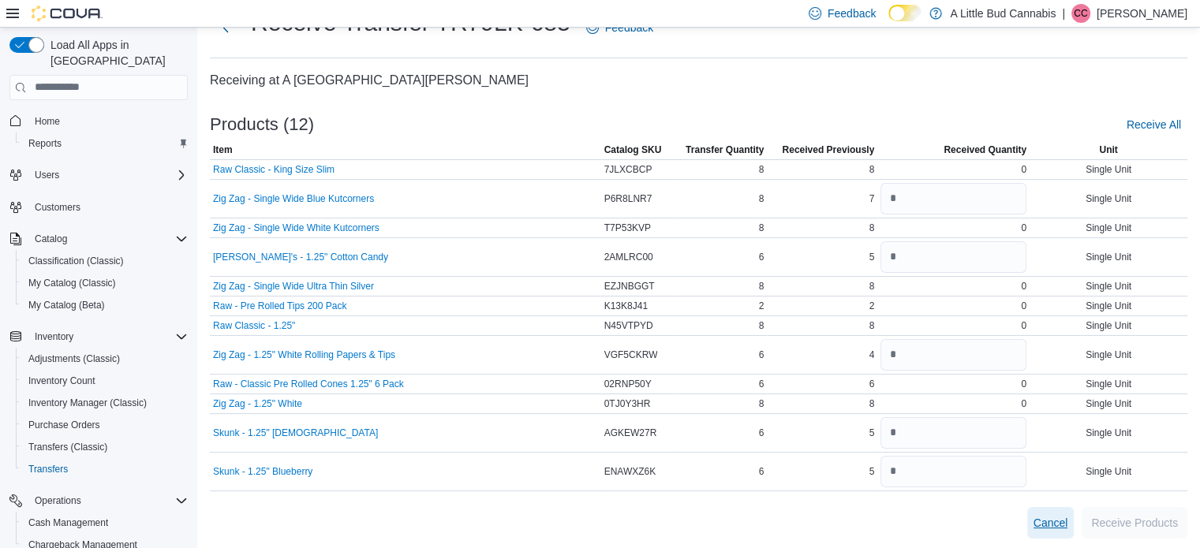
click at [1068, 521] on span "Cancel" at bounding box center [1051, 523] width 35 height 16
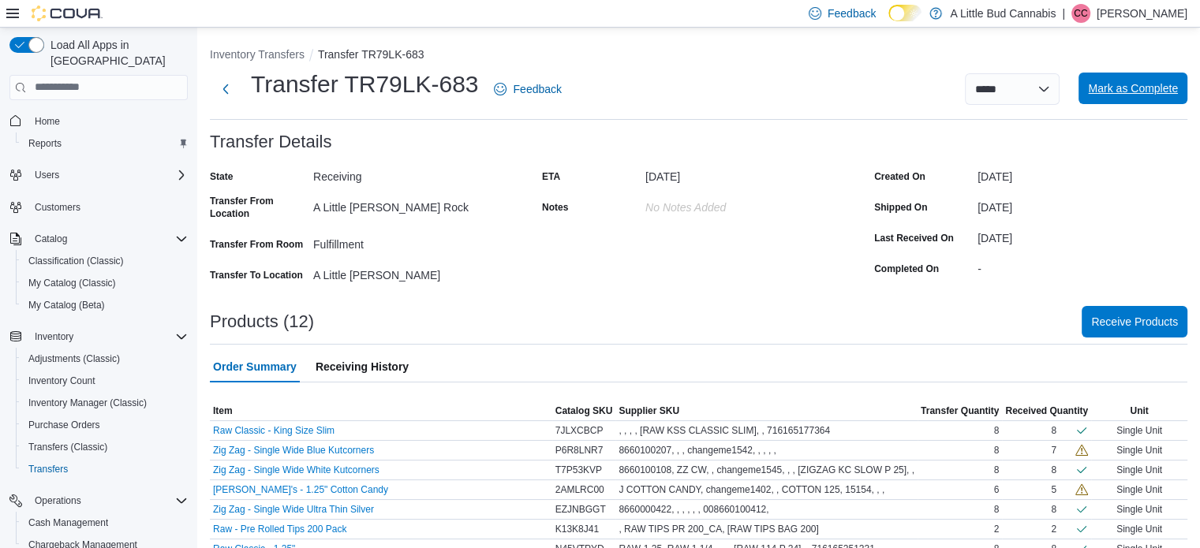
click at [1137, 94] on span "Mark as Complete" at bounding box center [1133, 88] width 90 height 16
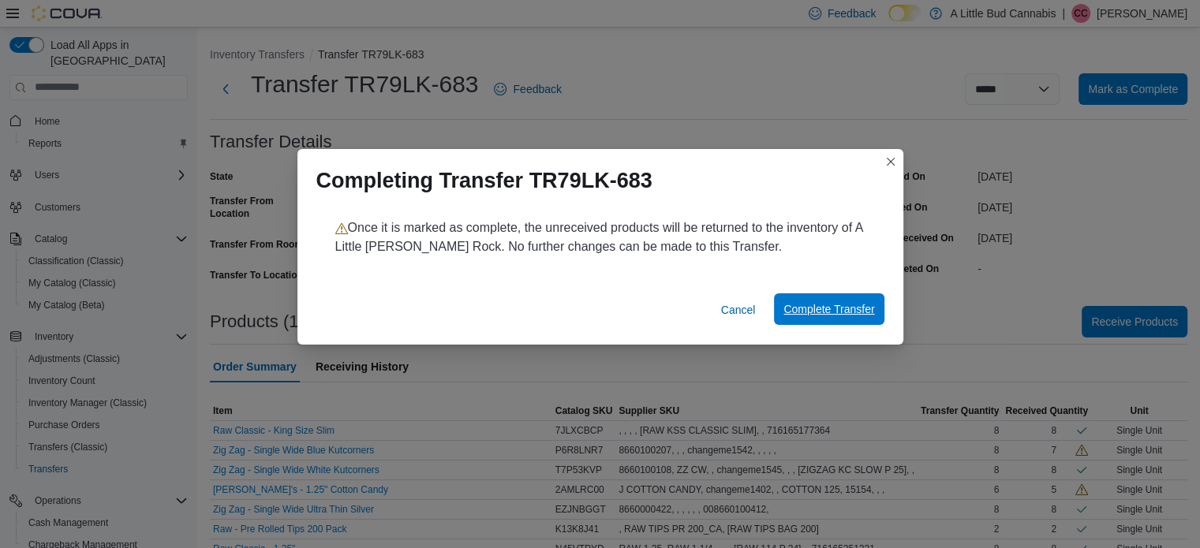
drag, startPoint x: 809, startPoint y: 305, endPoint x: 979, endPoint y: 169, distance: 217.3
click at [810, 305] on span "Complete Transfer" at bounding box center [829, 309] width 91 height 16
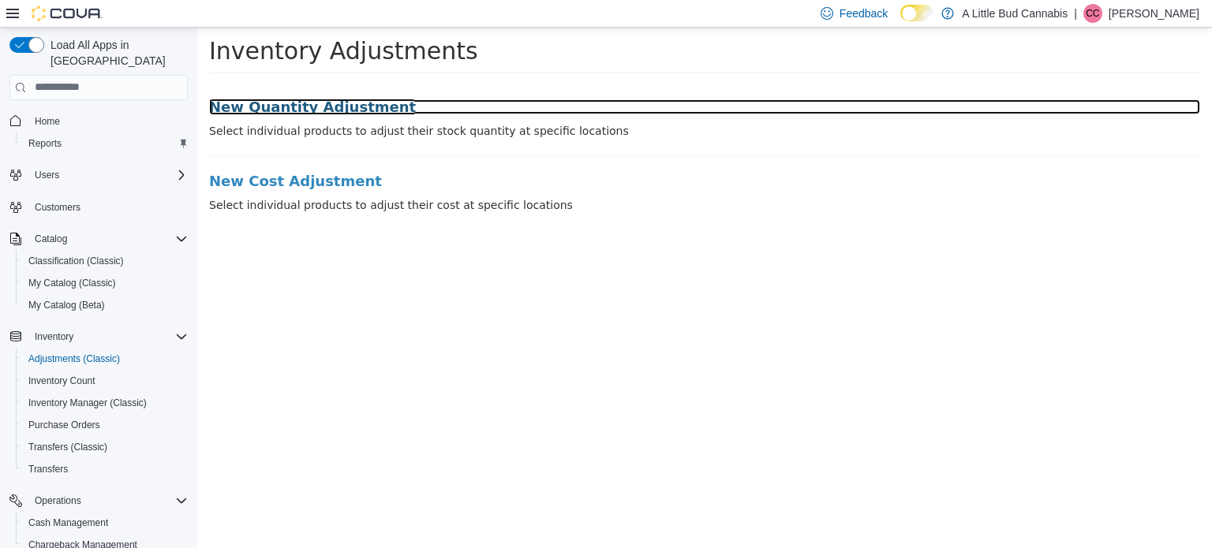
click at [328, 107] on h3 "New Quantity Adjustment" at bounding box center [704, 107] width 991 height 16
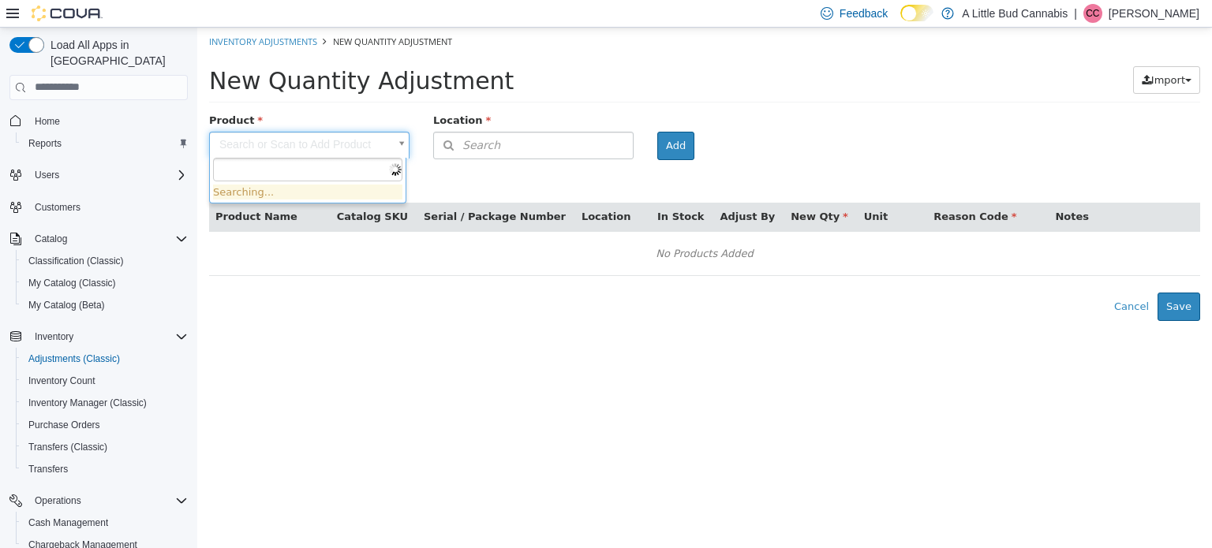
click at [353, 133] on body "× Inventory Adjustments New Quantity Adjustment New Quantity Adjustment Import …" at bounding box center [704, 174] width 1015 height 294
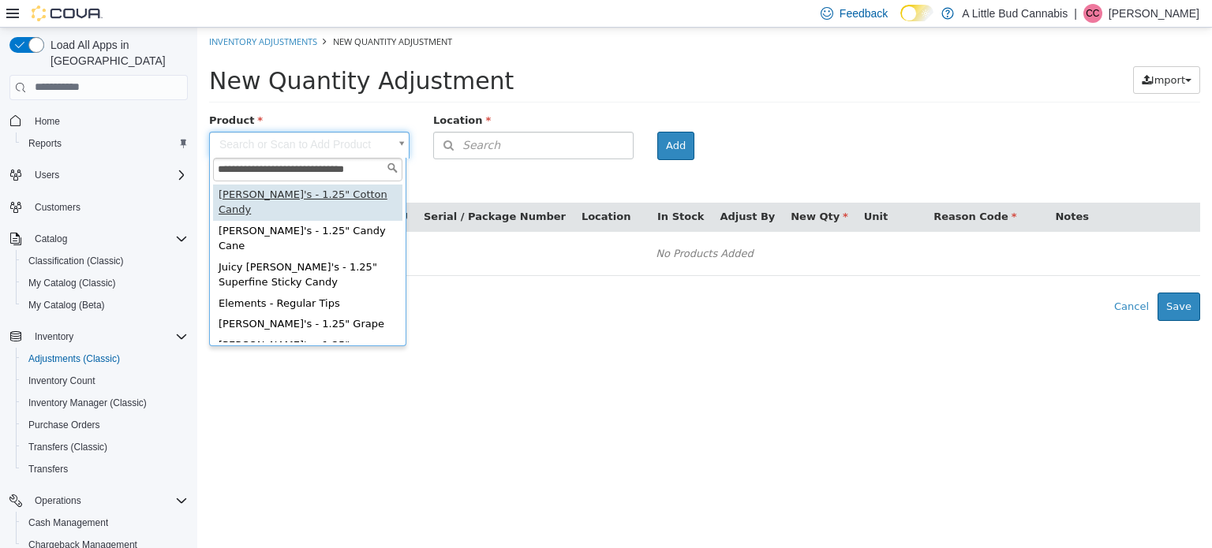
type input "**********"
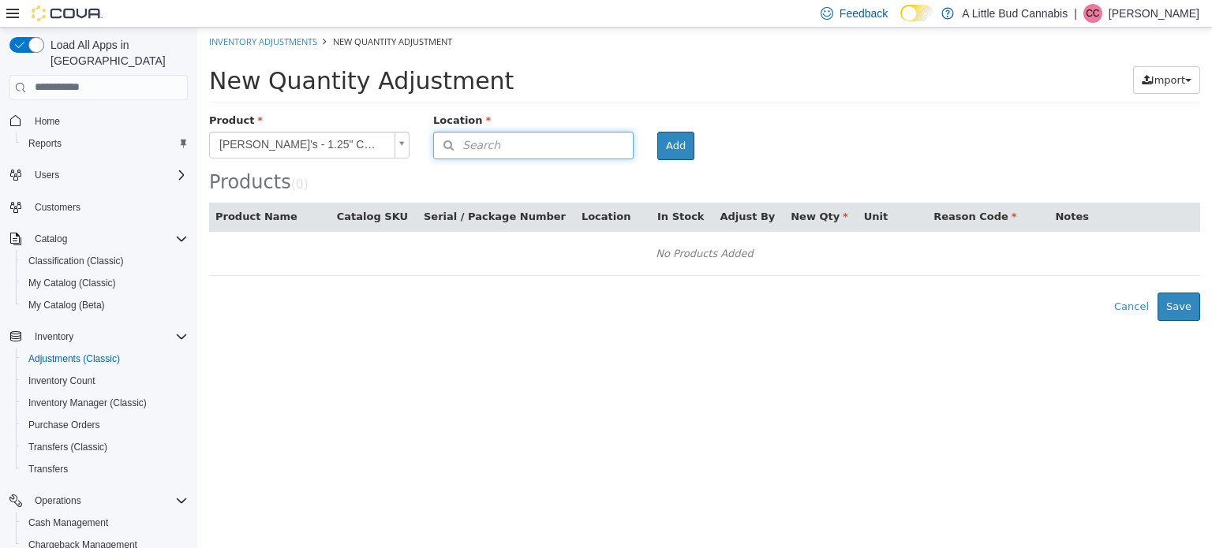
click at [599, 143] on button "Search" at bounding box center [533, 145] width 200 height 28
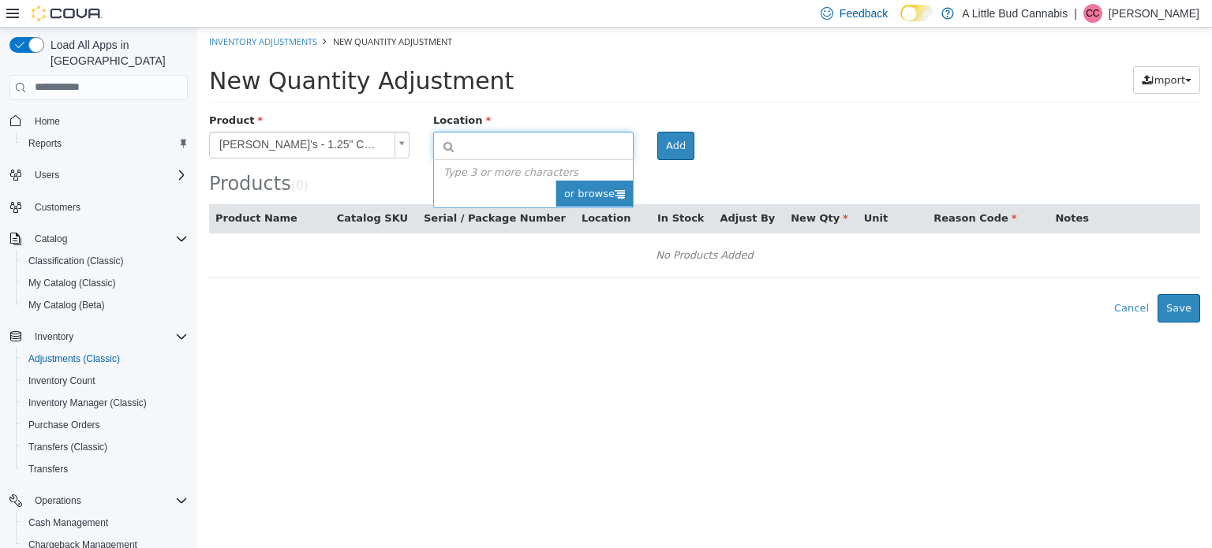
click at [618, 191] on icon at bounding box center [620, 193] width 10 height 10
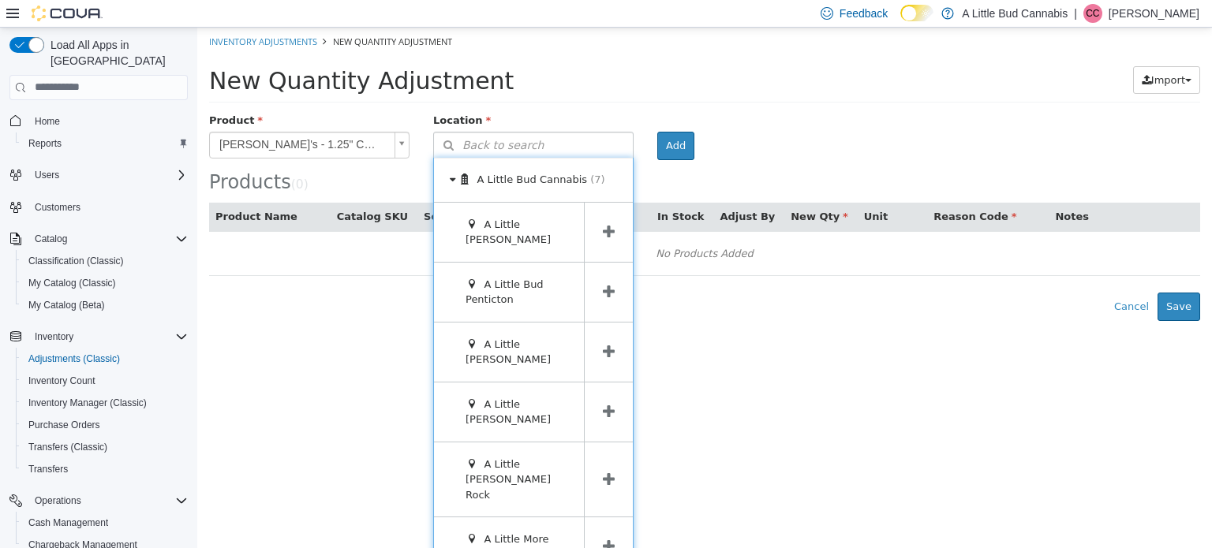
click at [603, 348] on icon at bounding box center [609, 351] width 12 height 15
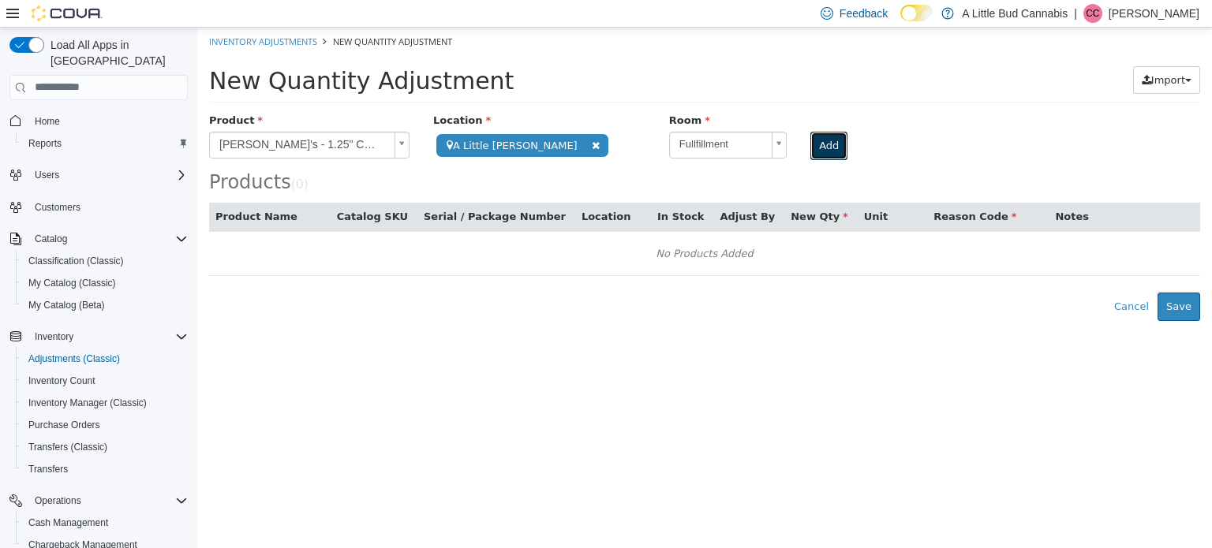
click at [824, 145] on button "Add" at bounding box center [828, 145] width 37 height 28
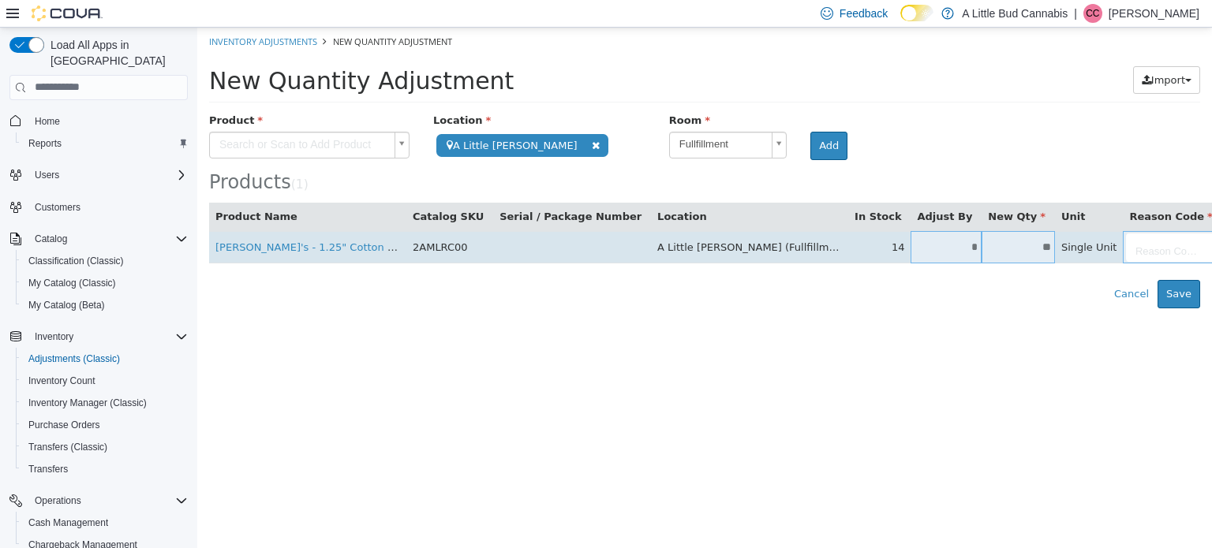
click at [982, 243] on input "**" at bounding box center [1018, 247] width 73 height 12
type input "*"
type input "**"
click at [1035, 253] on body "**********" at bounding box center [704, 167] width 1015 height 281
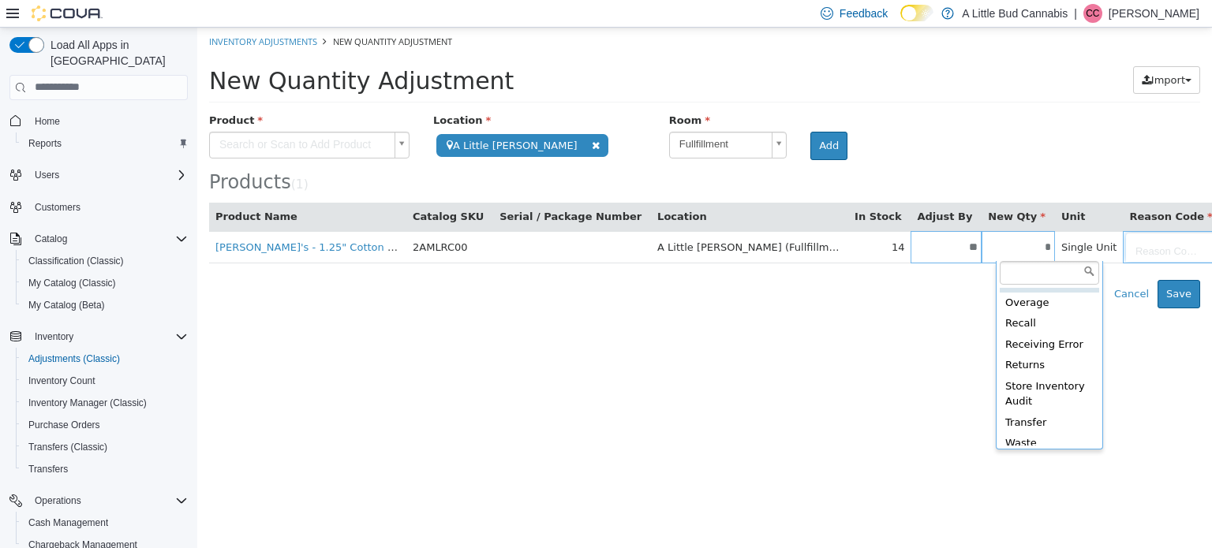
scroll to position [129, 0]
type input "**********"
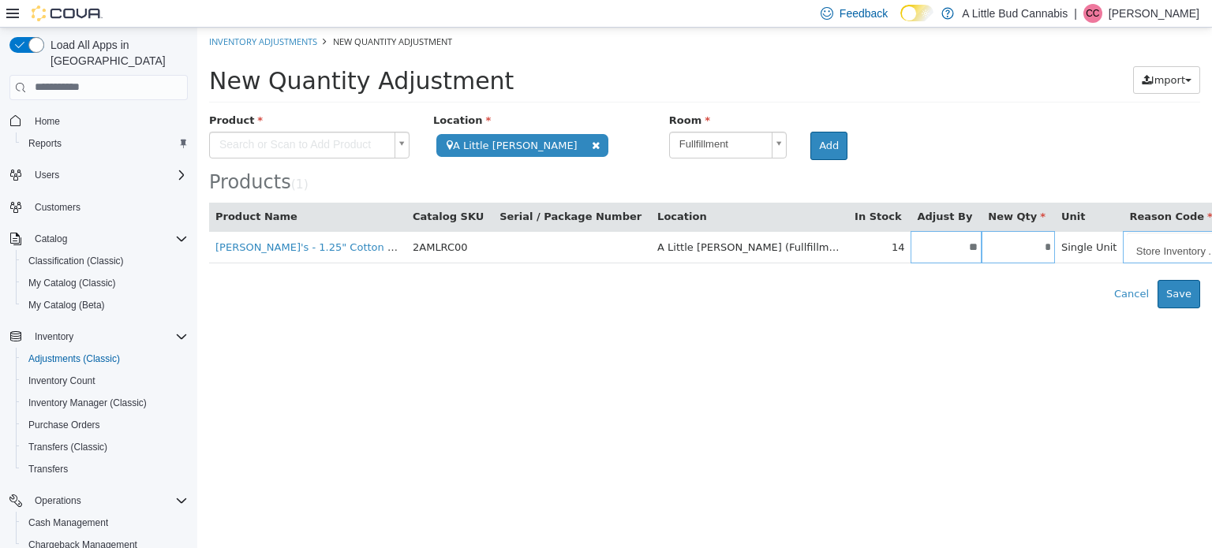
drag, startPoint x: 271, startPoint y: 141, endPoint x: 271, endPoint y: 166, distance: 24.5
click at [271, 141] on body "**********" at bounding box center [704, 167] width 1015 height 281
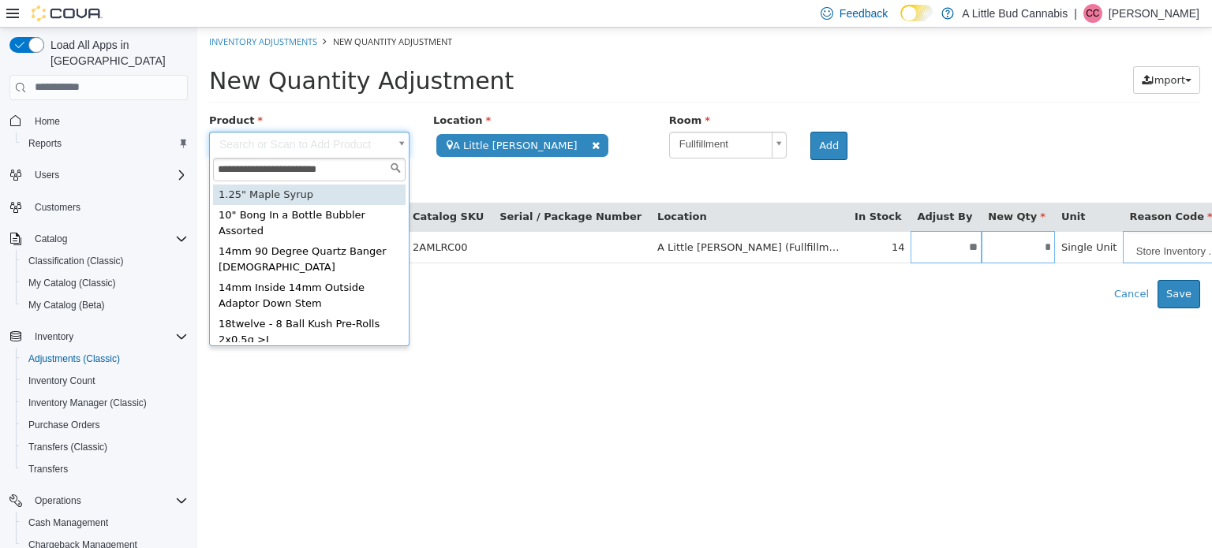
scroll to position [2, 0]
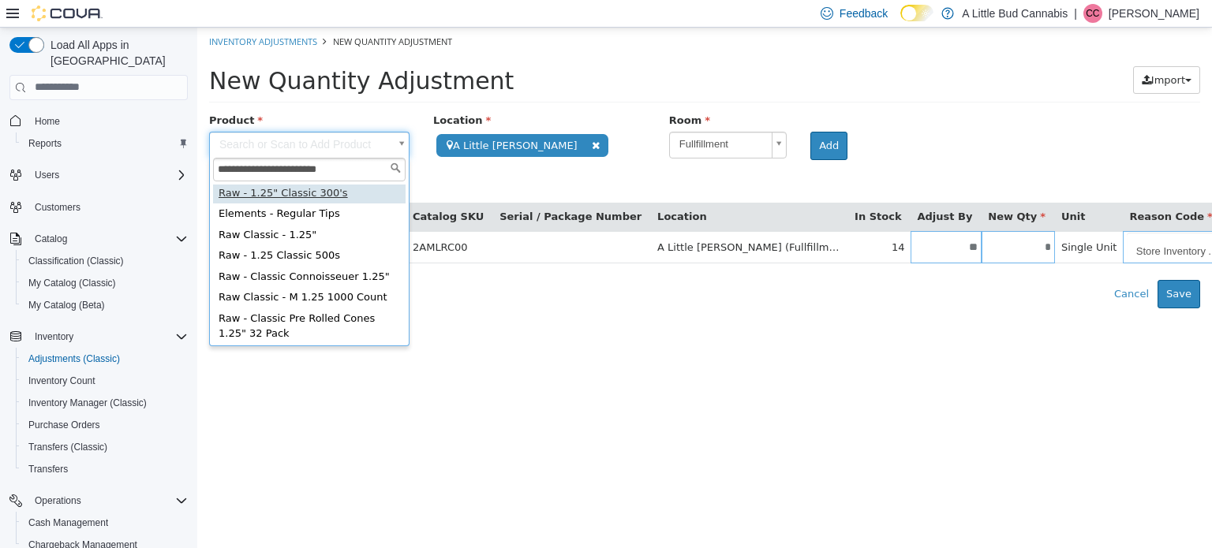
type input "**********"
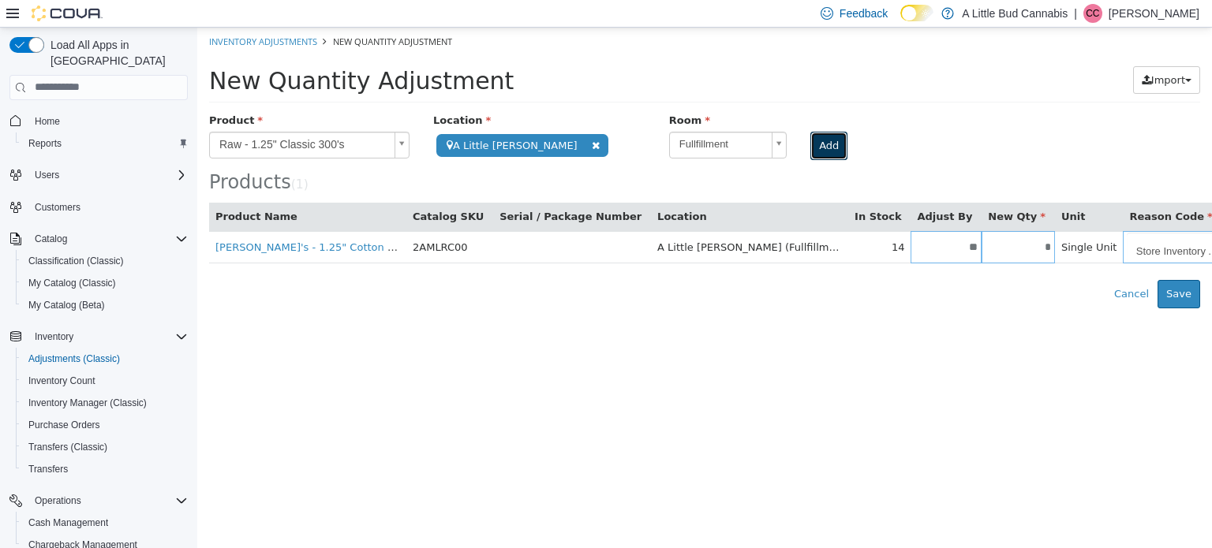
click at [827, 144] on button "Add" at bounding box center [828, 145] width 37 height 28
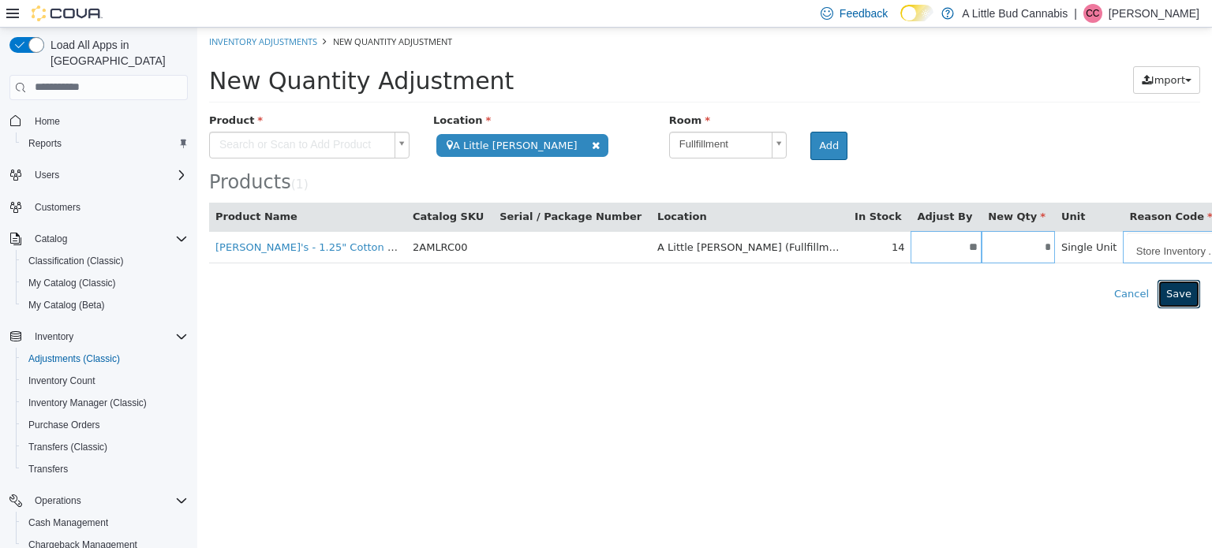
click at [1173, 293] on button "Save" at bounding box center [1179, 293] width 43 height 28
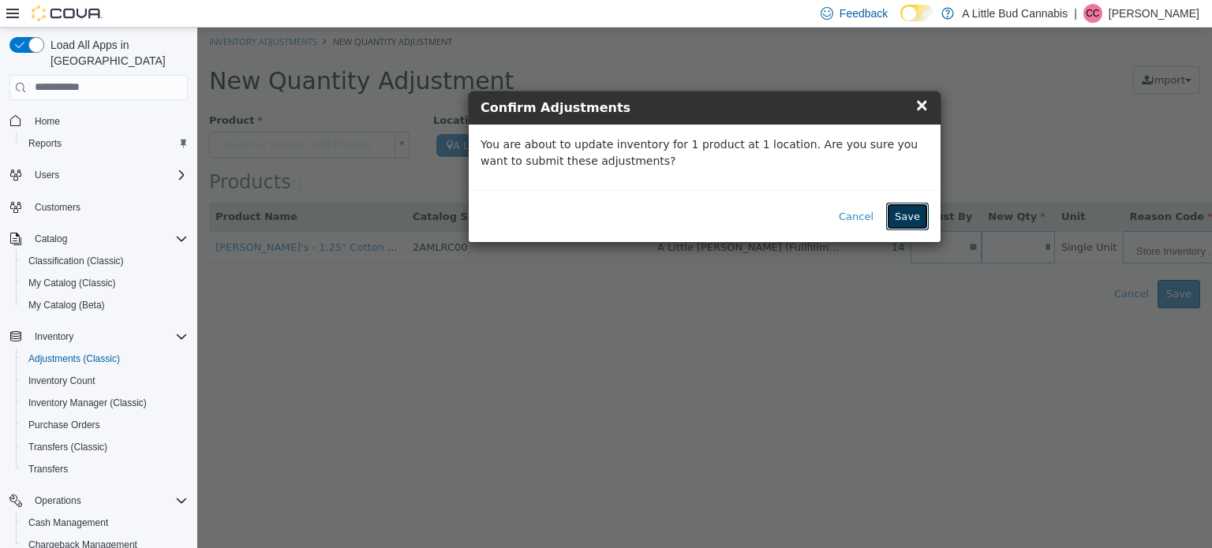
click at [924, 214] on button "Save" at bounding box center [907, 216] width 43 height 28
